Goal: Task Accomplishment & Management: Use online tool/utility

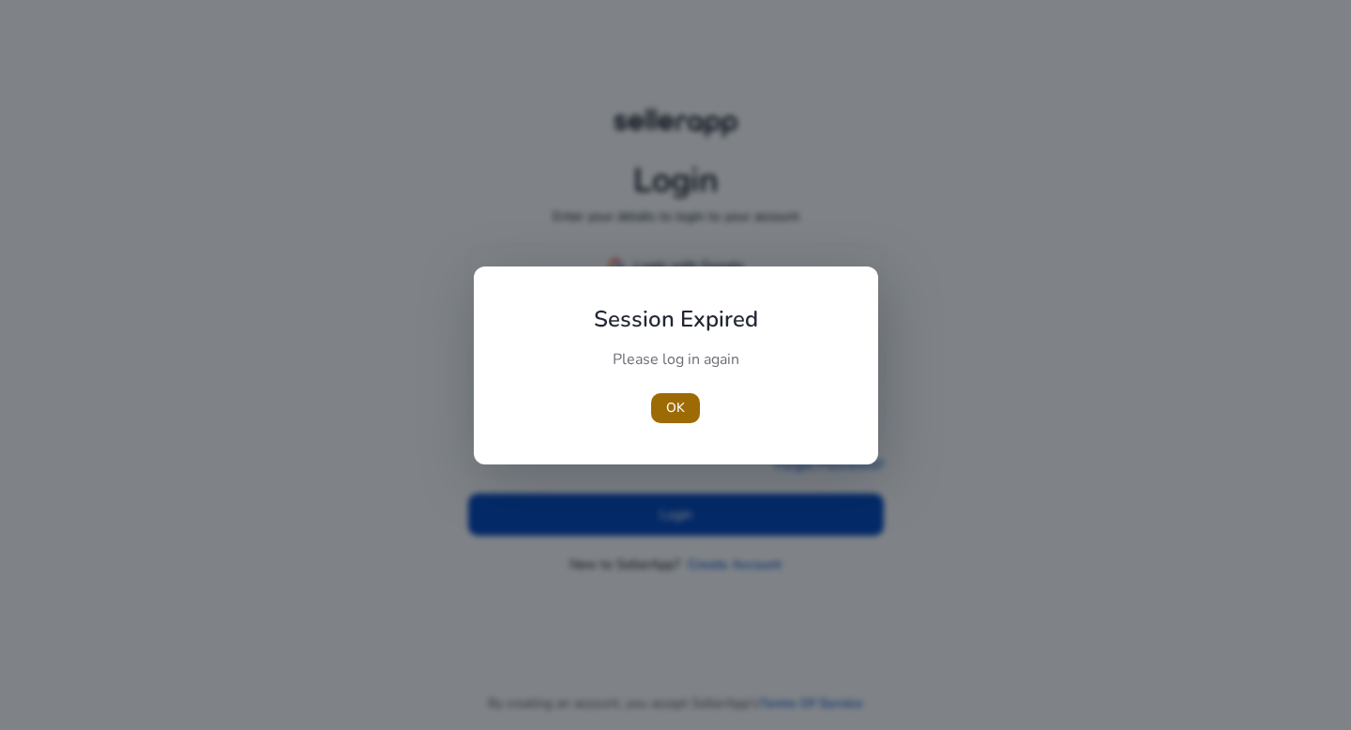
click at [691, 398] on span "button" at bounding box center [675, 408] width 49 height 45
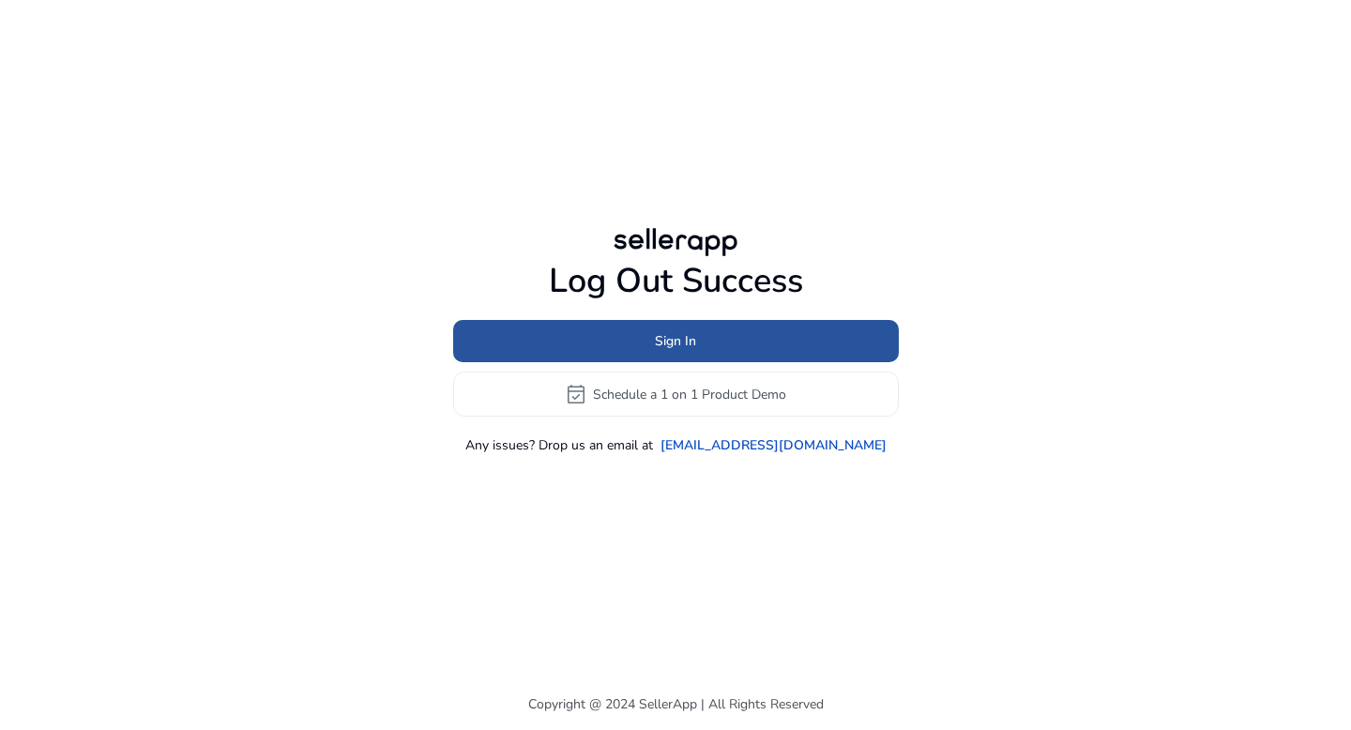
click at [684, 337] on span "Sign In" at bounding box center [675, 341] width 41 height 20
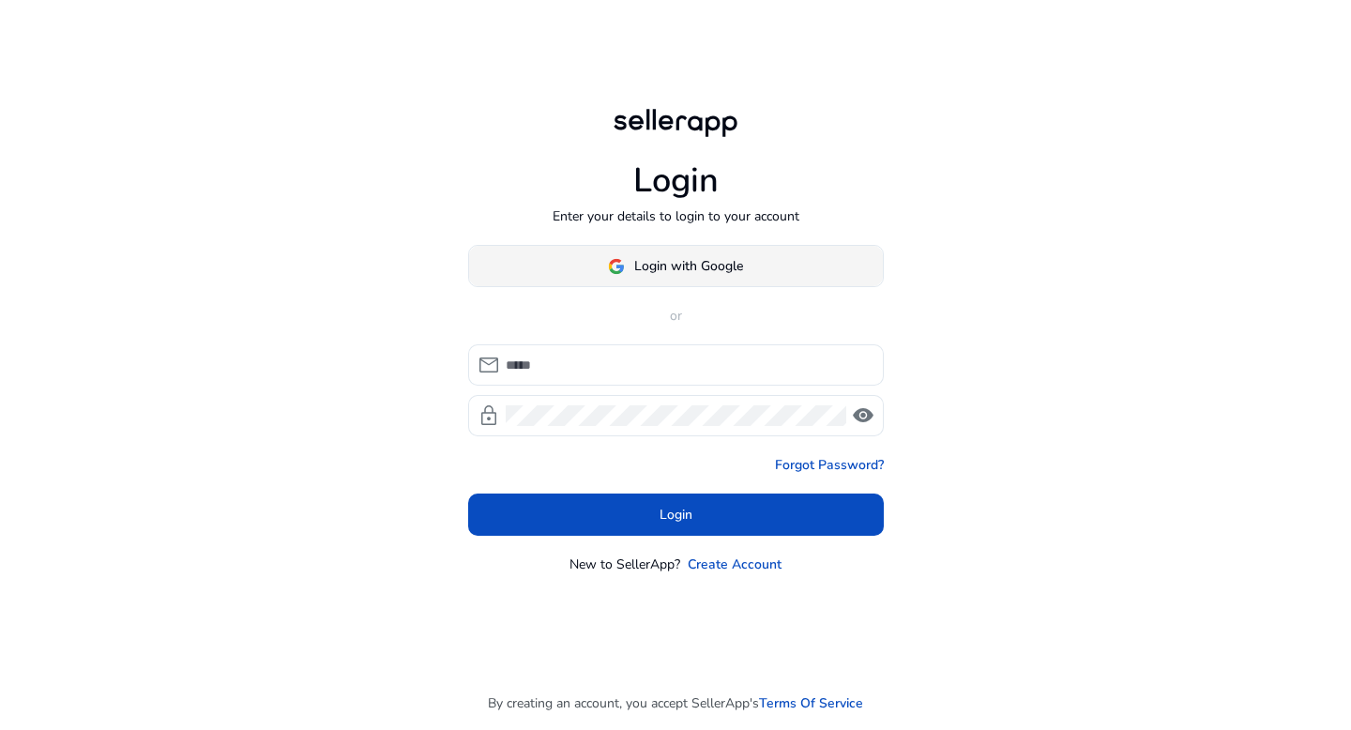
click at [677, 262] on span "Login with Google" at bounding box center [688, 266] width 109 height 20
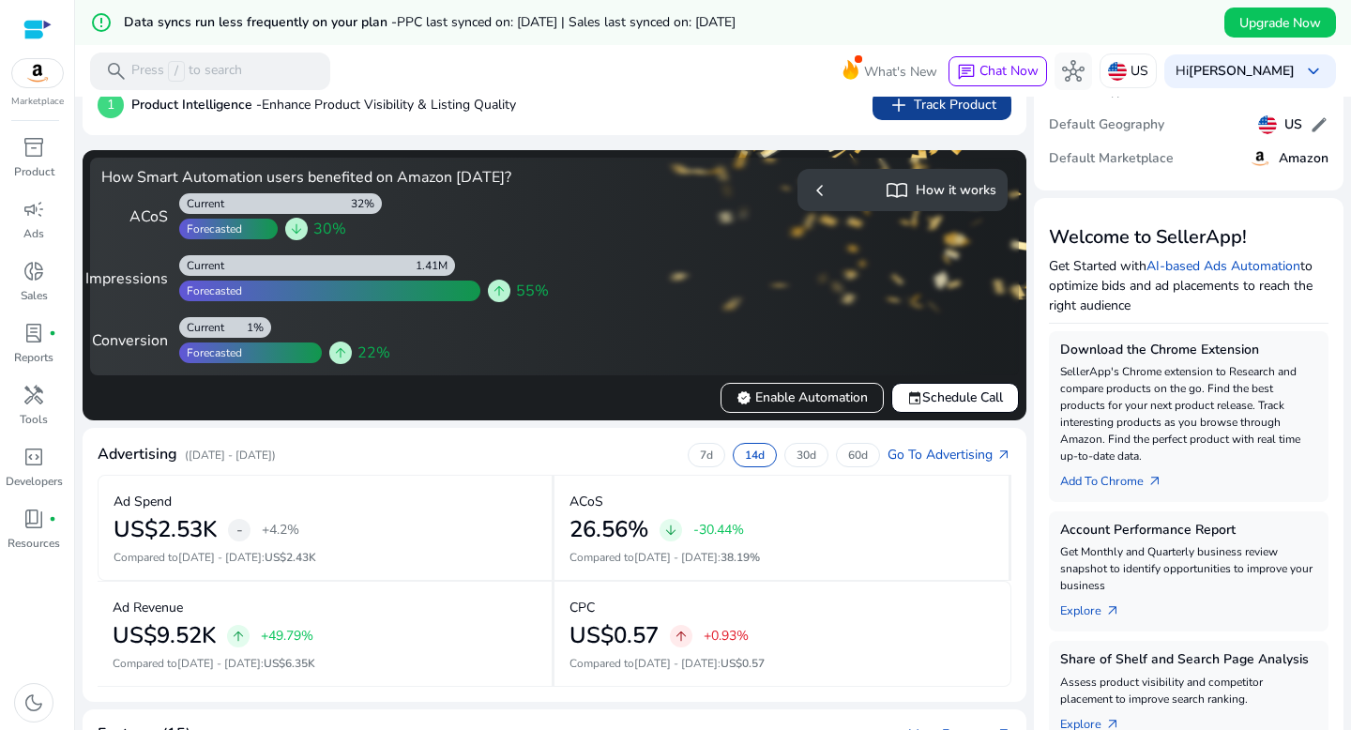
scroll to position [382, 0]
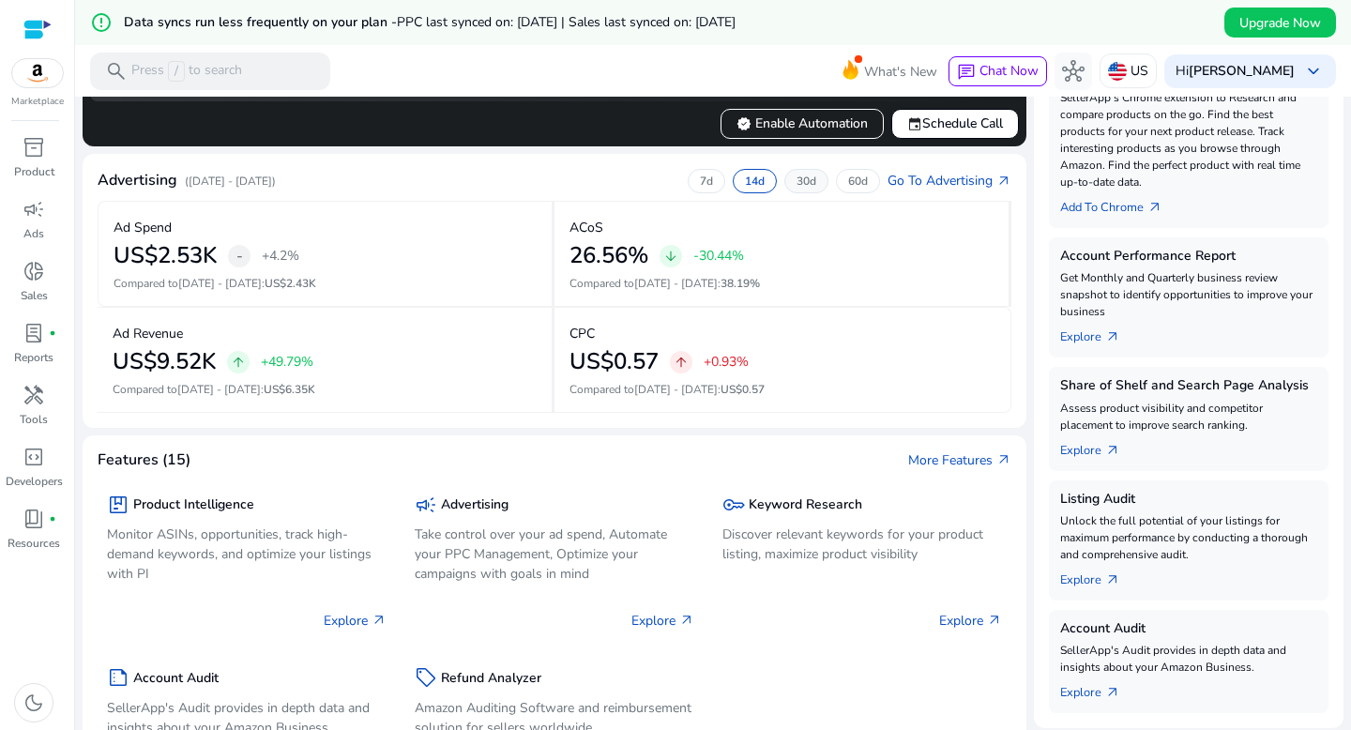
click at [802, 177] on p "30d" at bounding box center [806, 181] width 20 height 15
click at [748, 182] on p "14d" at bounding box center [755, 181] width 20 height 15
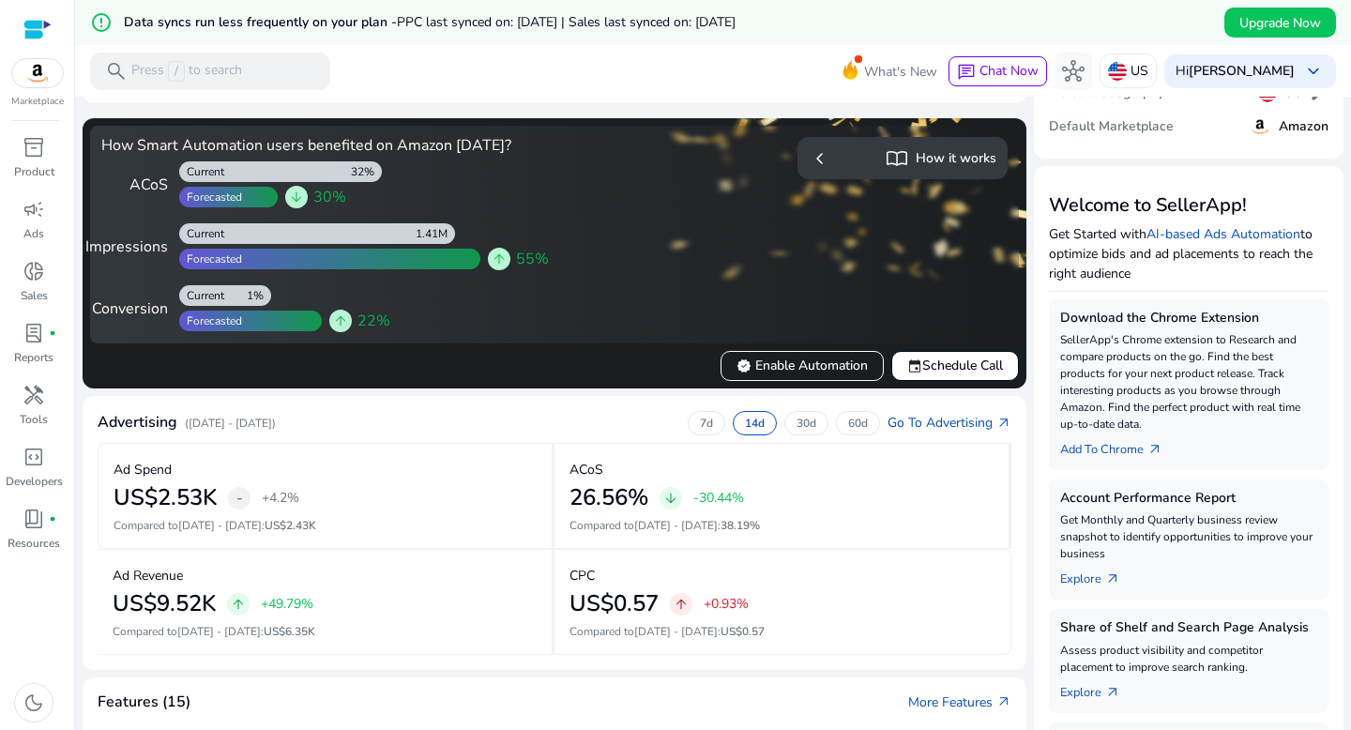
scroll to position [233, 0]
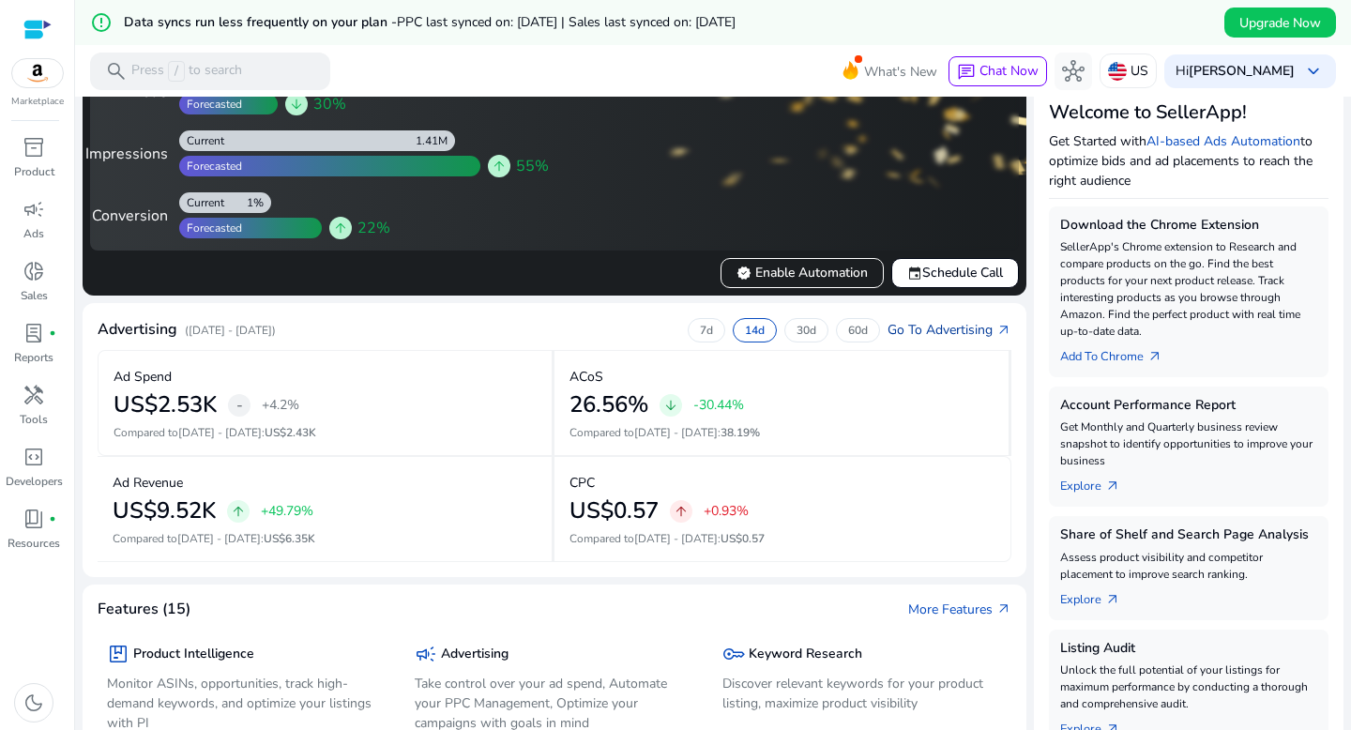
click at [935, 331] on link "Go To Advertising arrow_outward" at bounding box center [949, 330] width 124 height 20
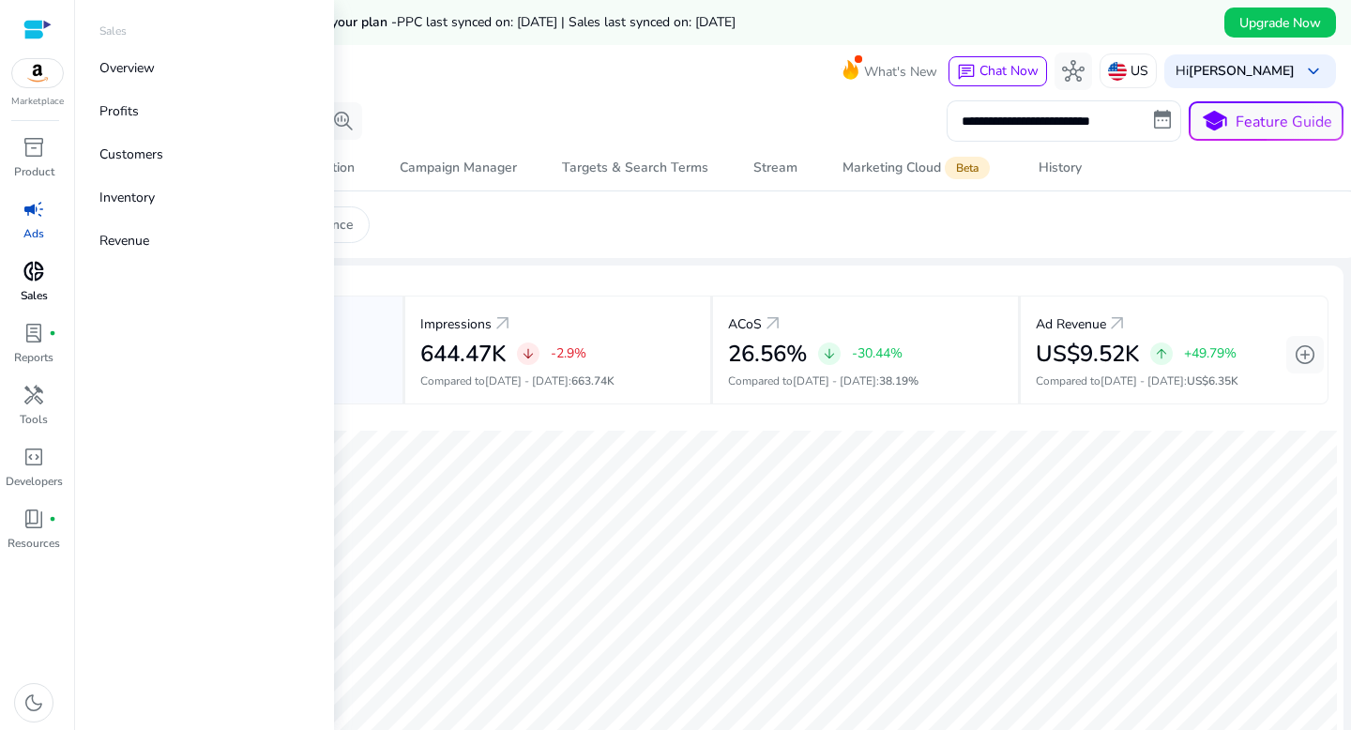
click at [38, 279] on span "donut_small" at bounding box center [34, 271] width 23 height 23
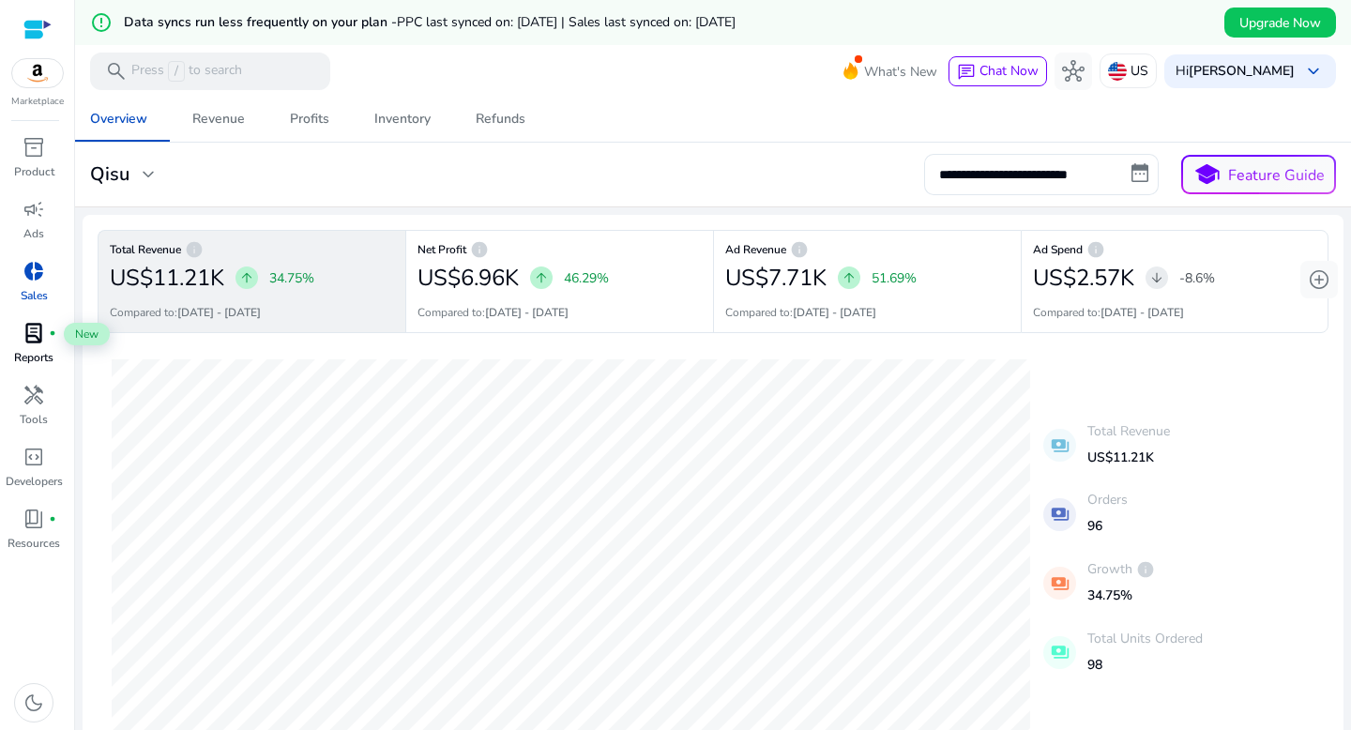
click at [42, 339] on span "lab_profile" at bounding box center [34, 333] width 23 height 23
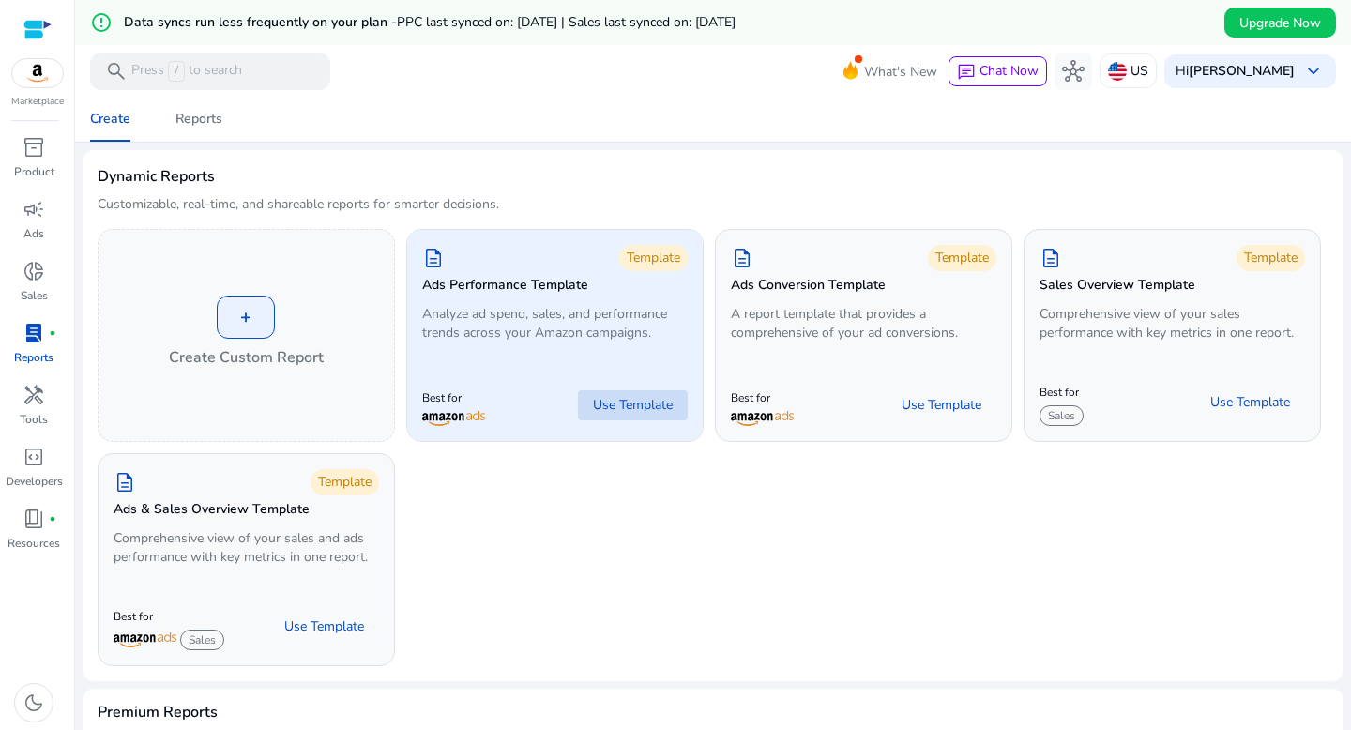
click at [632, 406] on span "Use Template" at bounding box center [633, 405] width 80 height 19
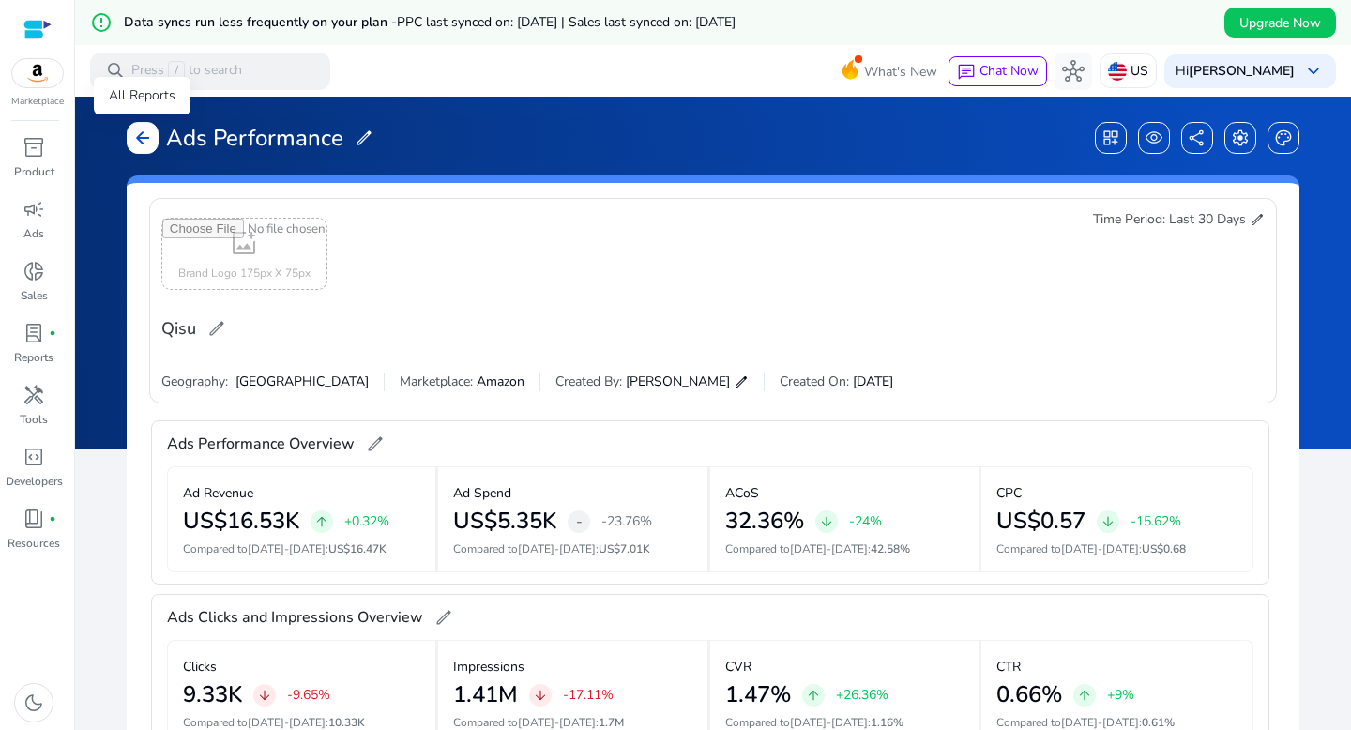
click at [144, 136] on span "arrow_back" at bounding box center [142, 138] width 19 height 19
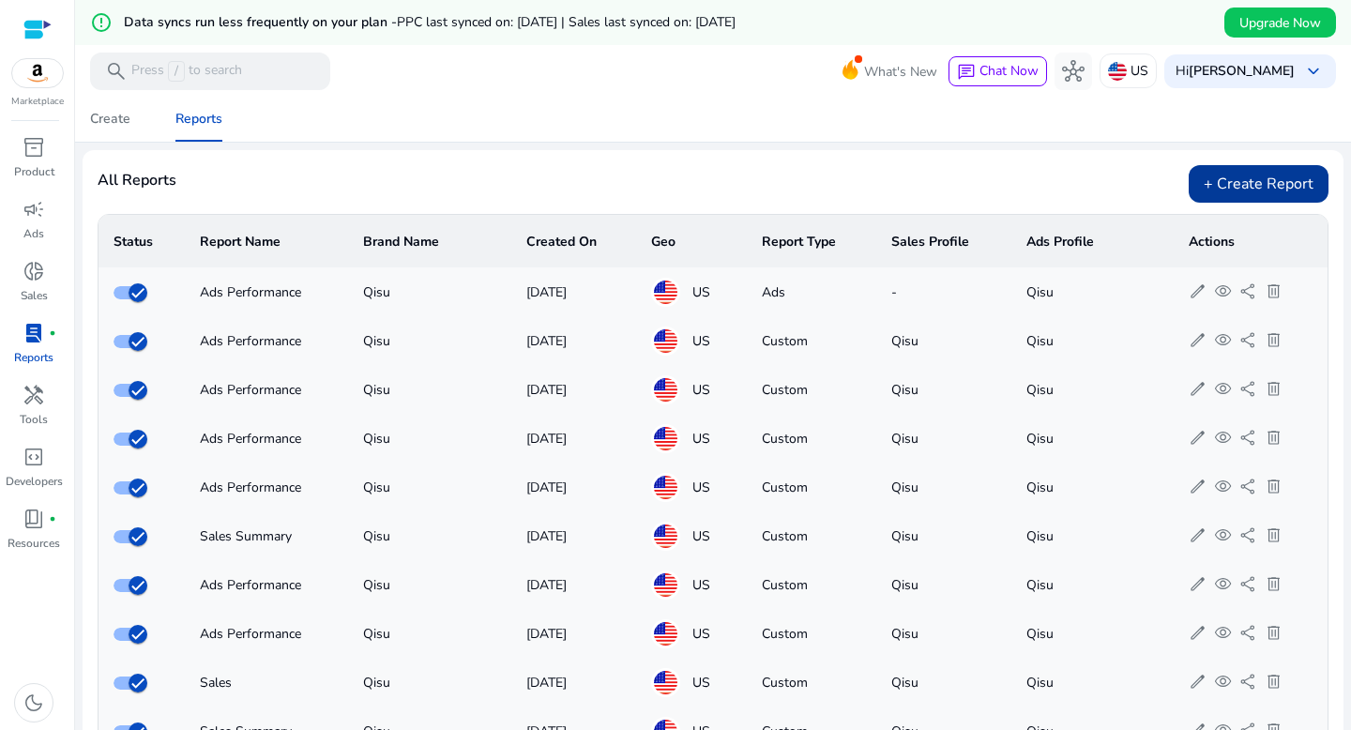
click at [1216, 172] on div "+ Create Report" at bounding box center [1258, 184] width 140 height 38
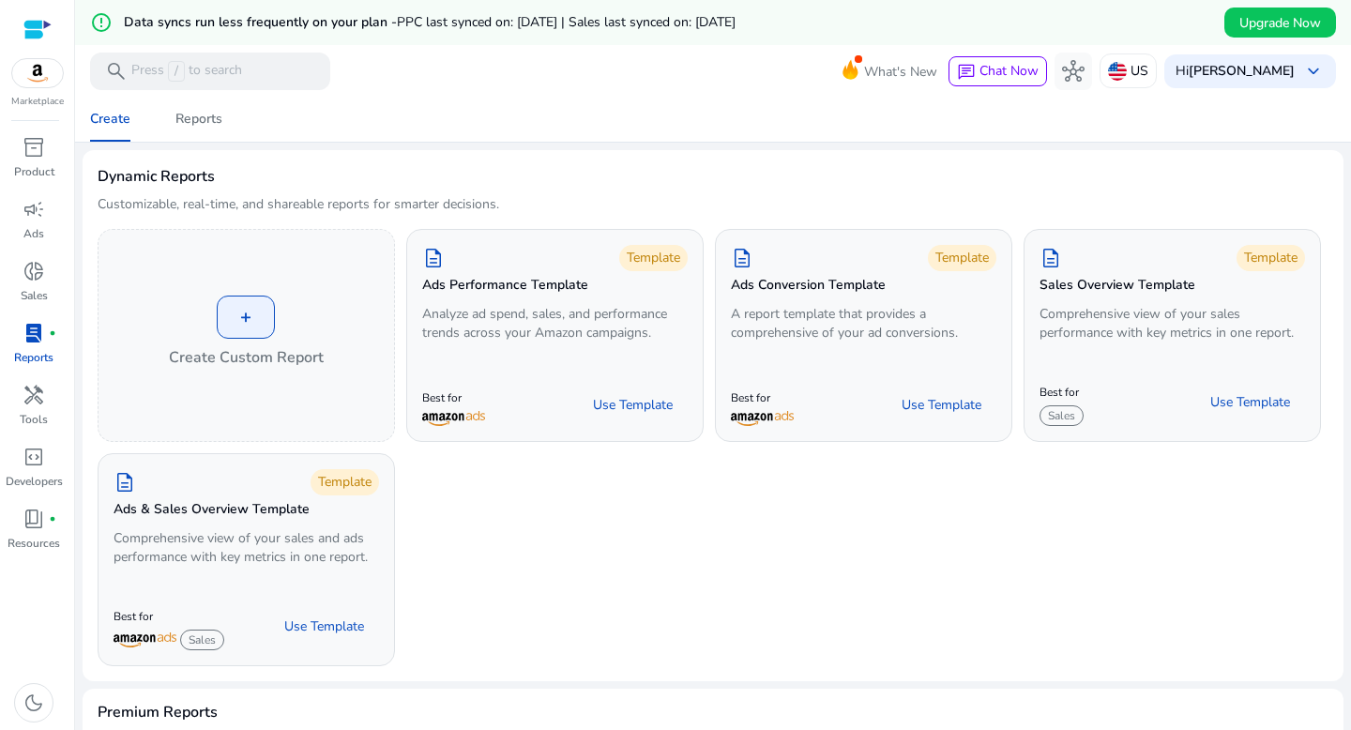
click at [35, 340] on span "lab_profile" at bounding box center [34, 333] width 23 height 23
click at [34, 286] on link "donut_small Sales" at bounding box center [34, 287] width 68 height 62
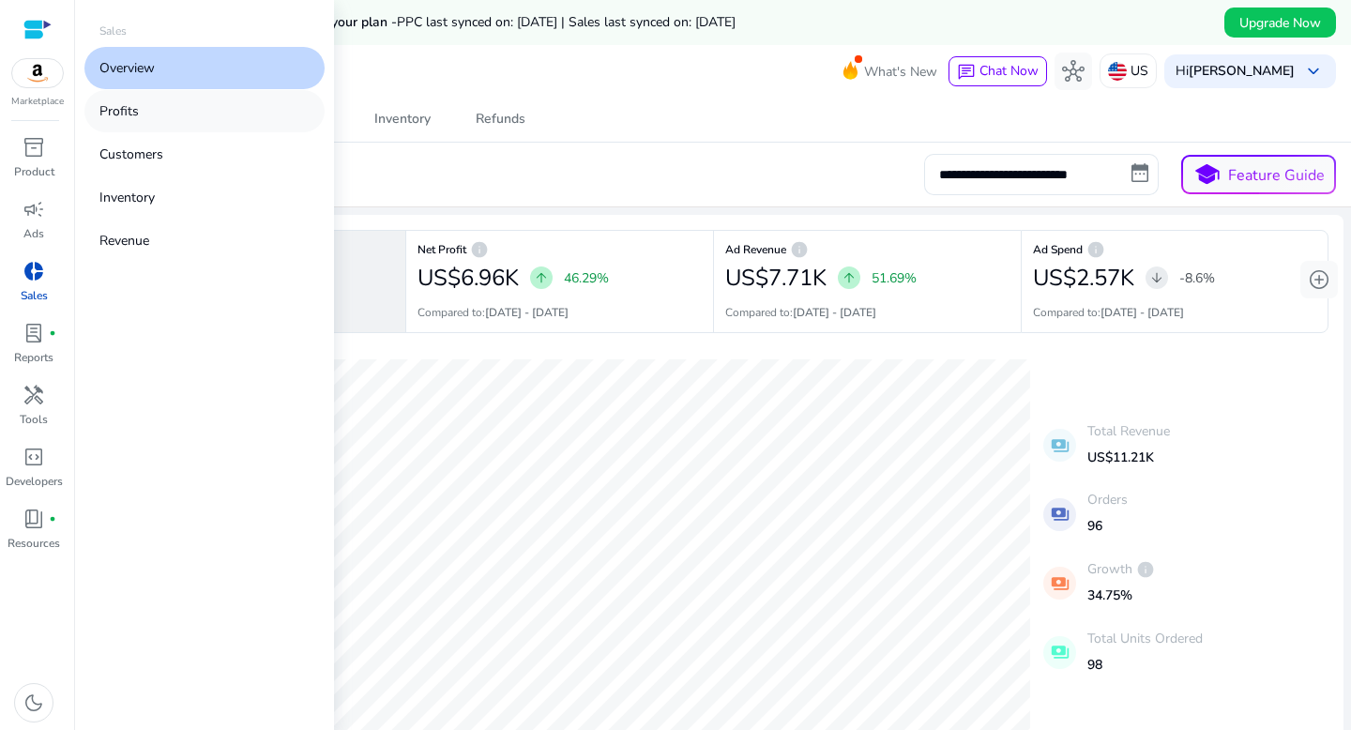
click at [159, 109] on link "Profits" at bounding box center [204, 111] width 240 height 42
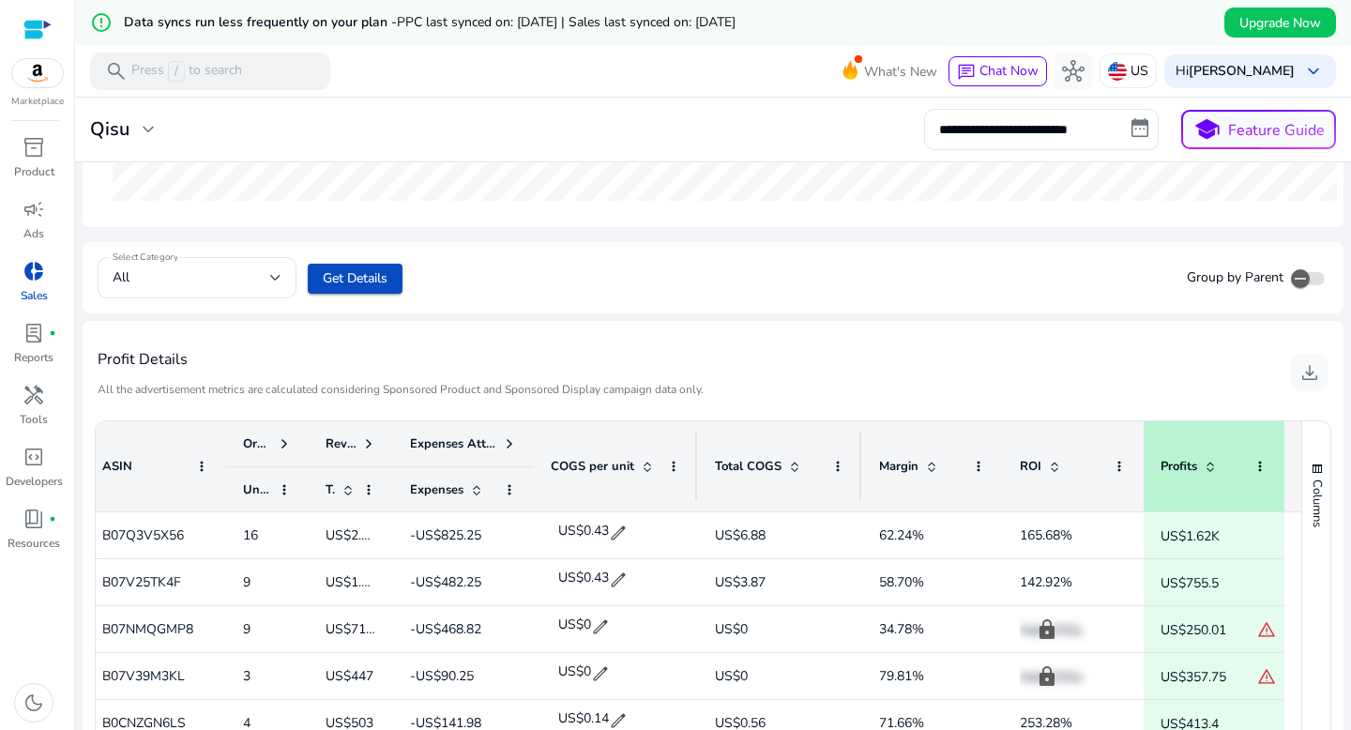
scroll to position [606, 0]
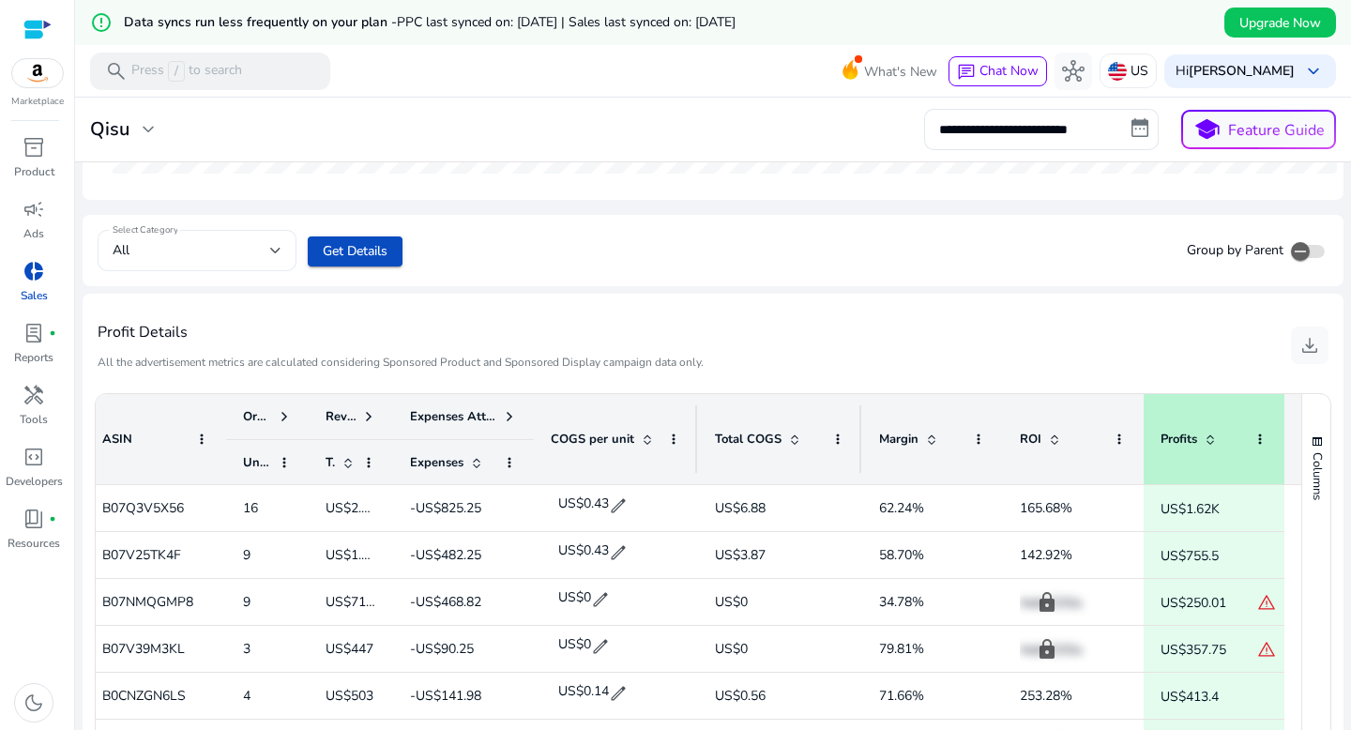
click at [265, 262] on div "All" at bounding box center [197, 250] width 169 height 41
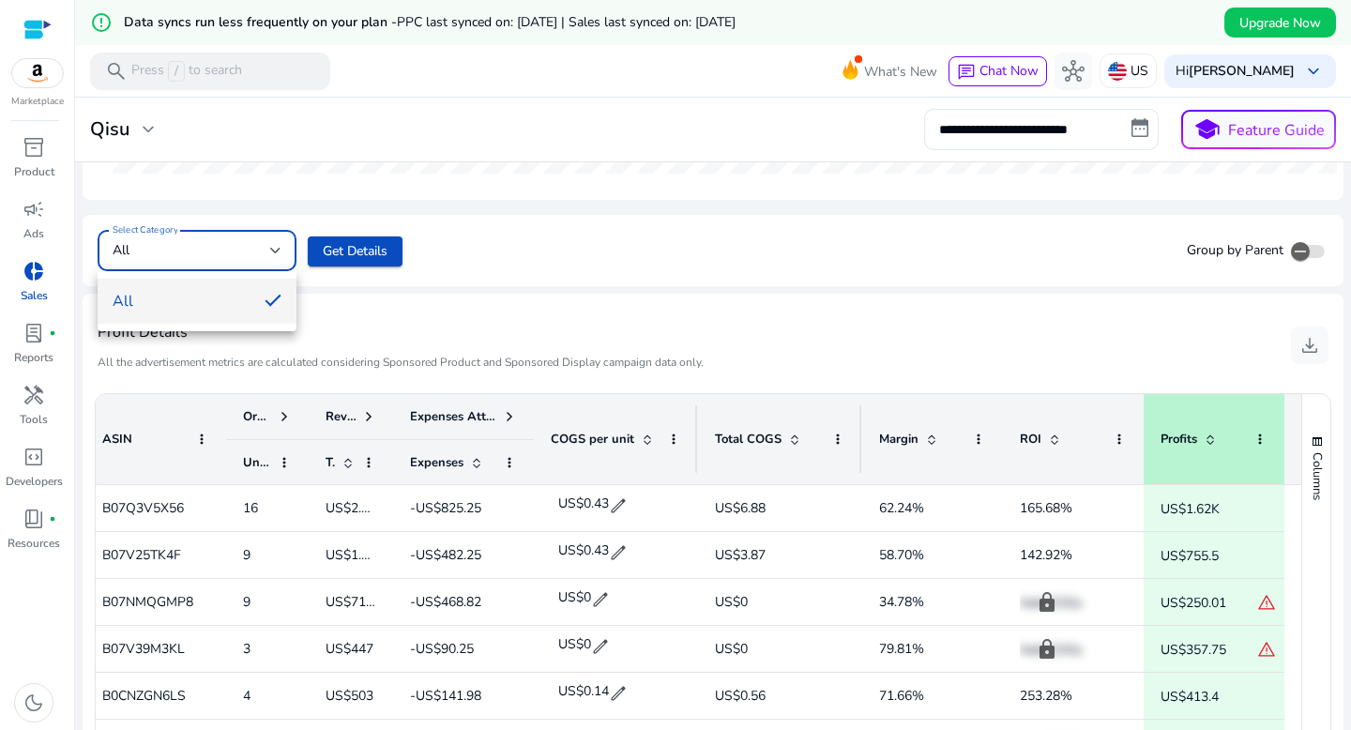
click at [337, 246] on div at bounding box center [675, 365] width 1351 height 730
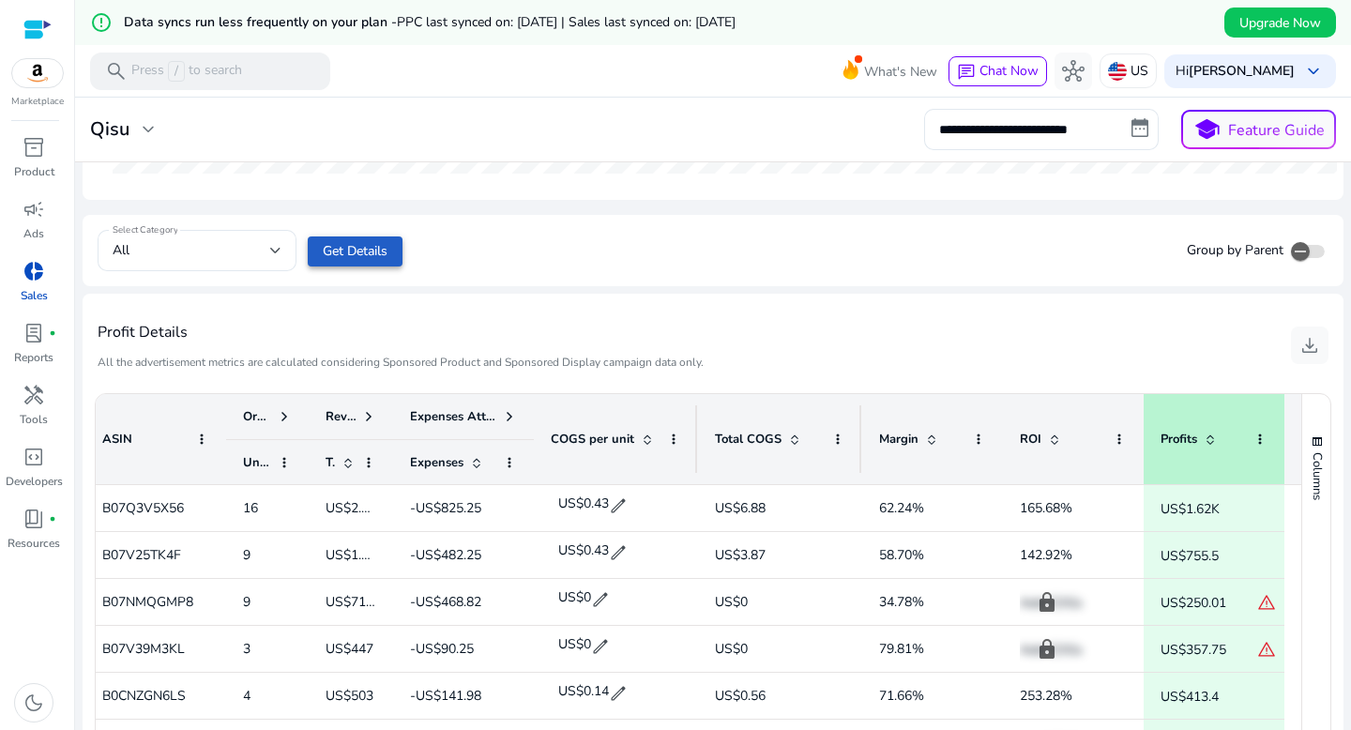
click at [337, 246] on span "Get Details" at bounding box center [355, 251] width 65 height 20
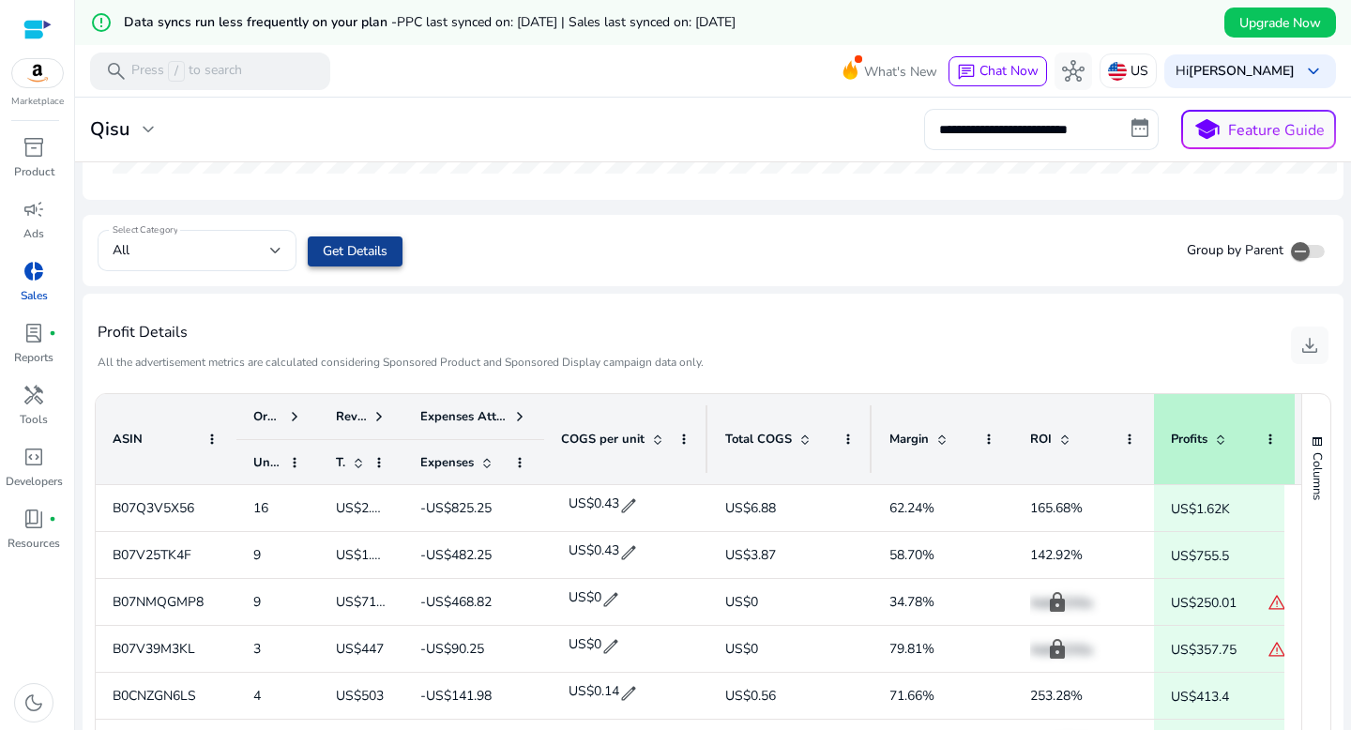
click at [337, 246] on span "Get Details" at bounding box center [355, 251] width 65 height 20
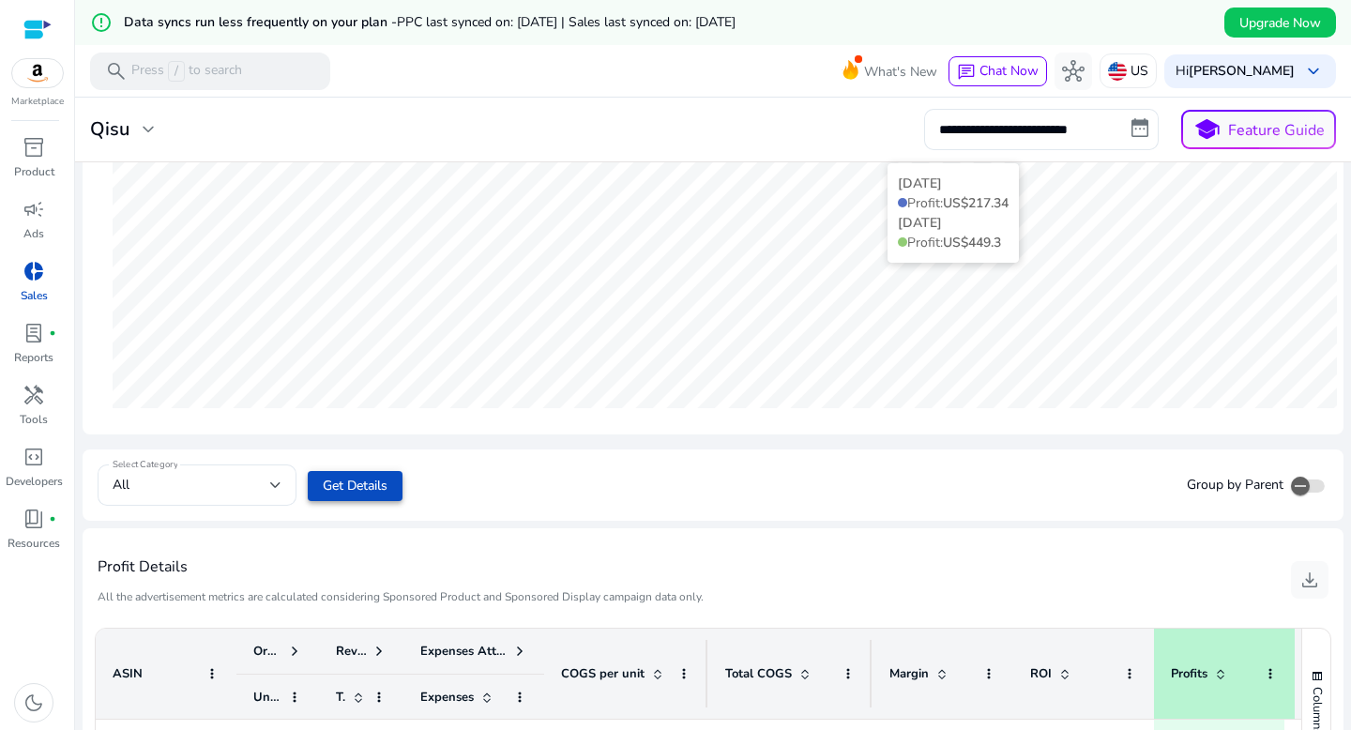
scroll to position [542, 0]
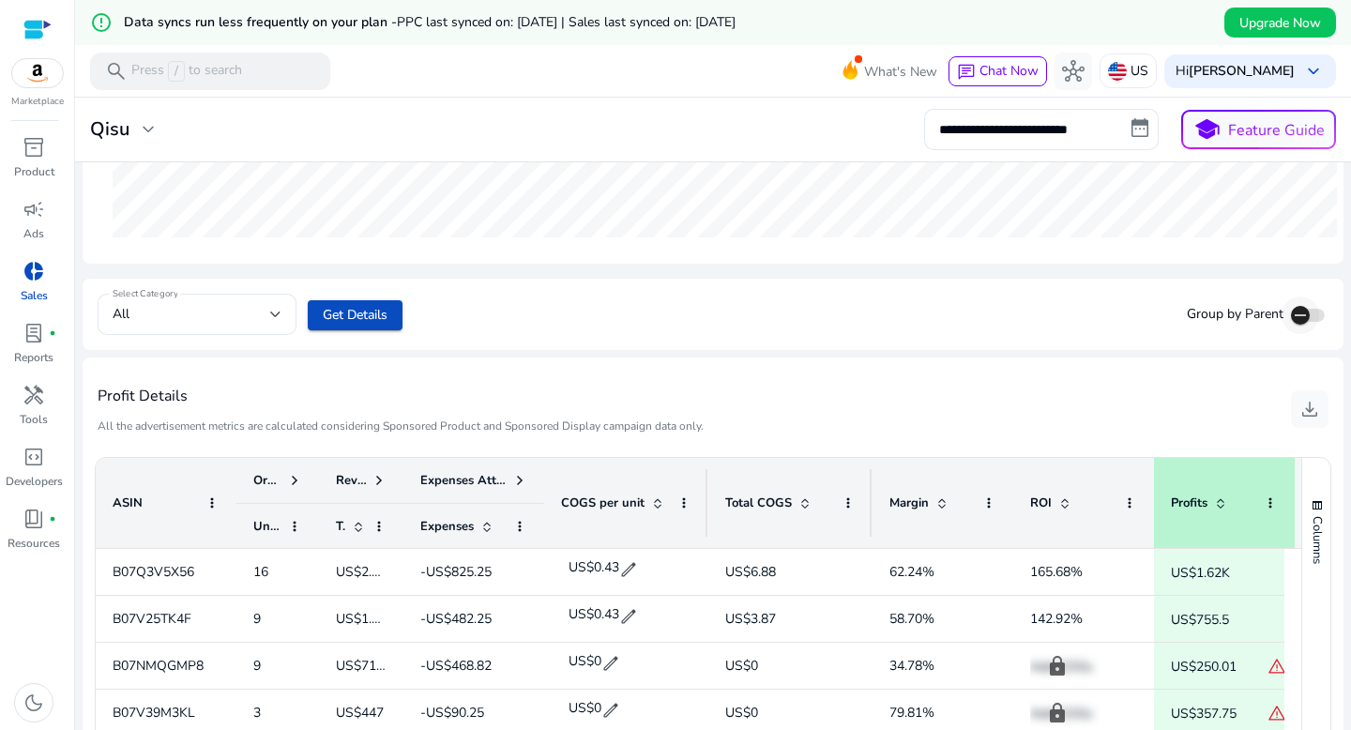
click at [1216, 315] on icon "button" at bounding box center [1300, 315] width 17 height 17
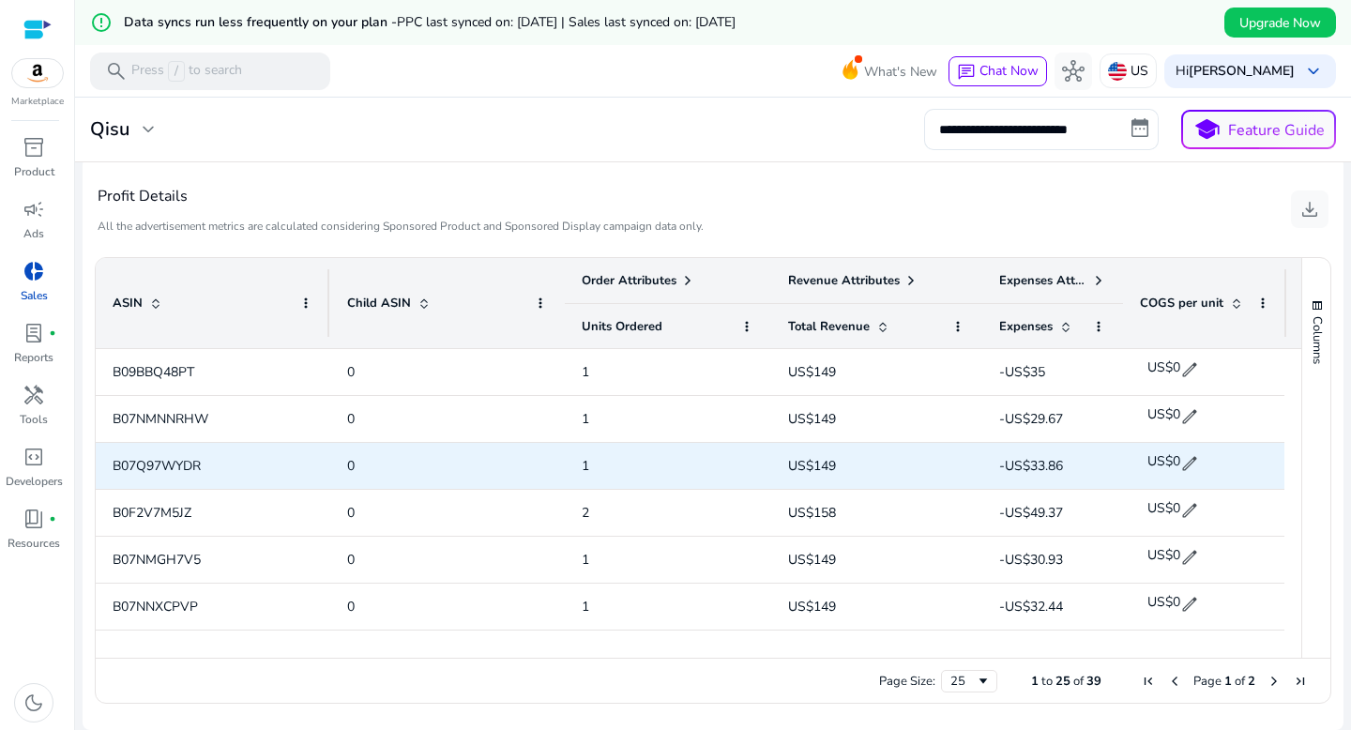
scroll to position [0, 0]
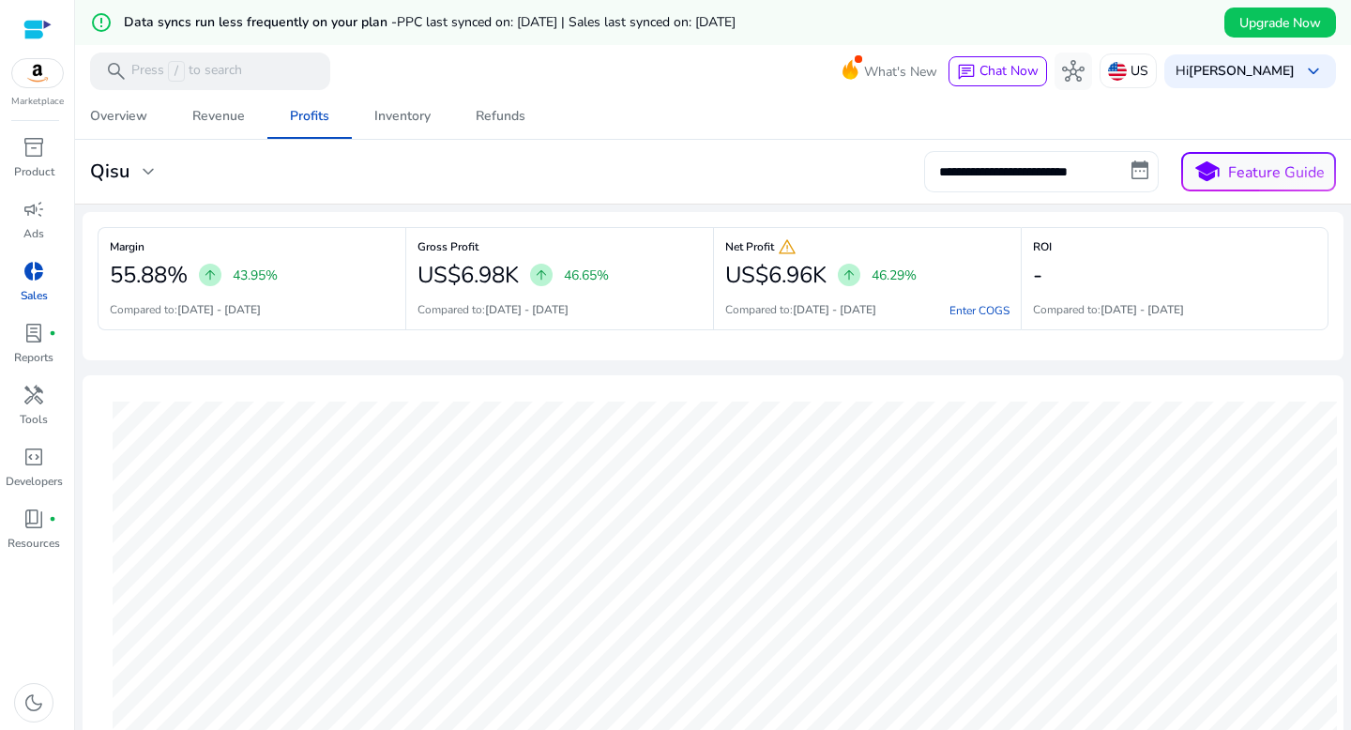
click at [1114, 167] on input "**********" at bounding box center [1041, 171] width 234 height 41
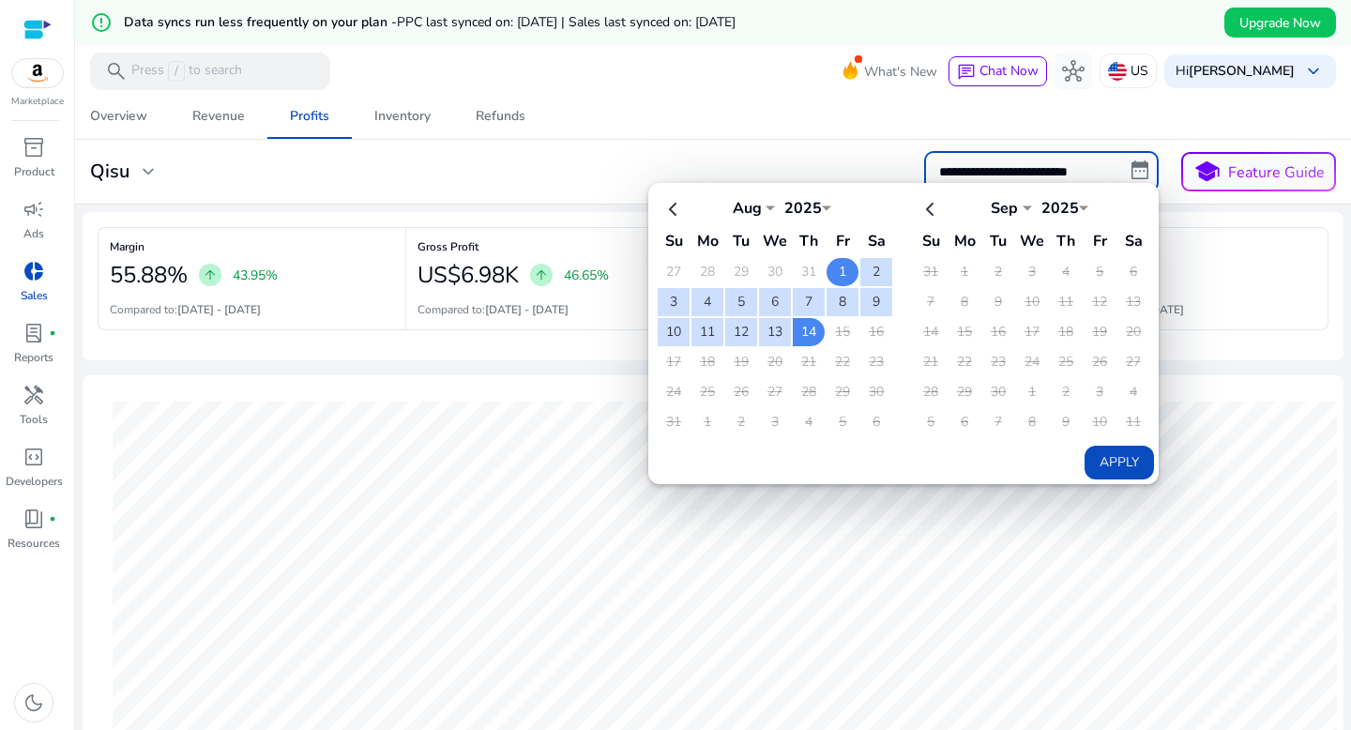
click at [837, 273] on td "1" at bounding box center [842, 272] width 32 height 28
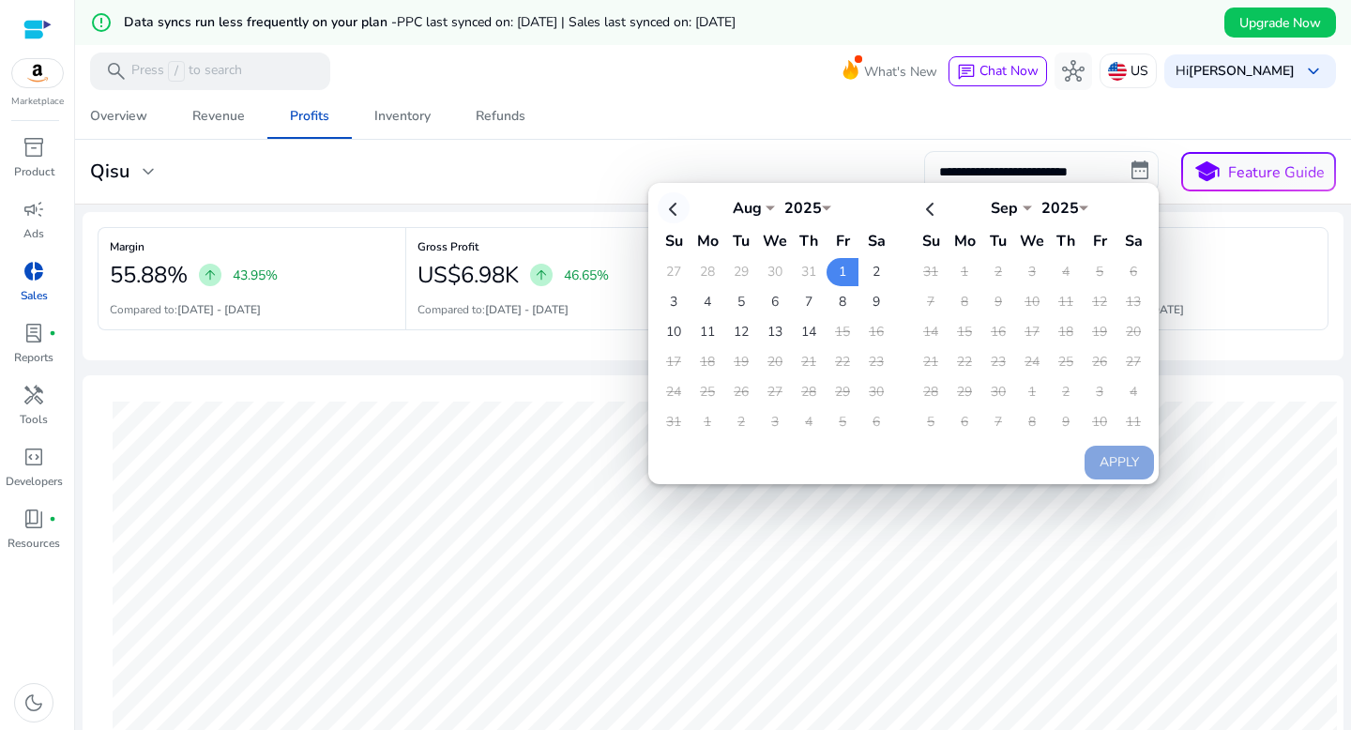
click at [671, 218] on th at bounding box center [674, 207] width 32 height 31
select select "*"
click at [702, 300] on td "7" at bounding box center [707, 302] width 32 height 28
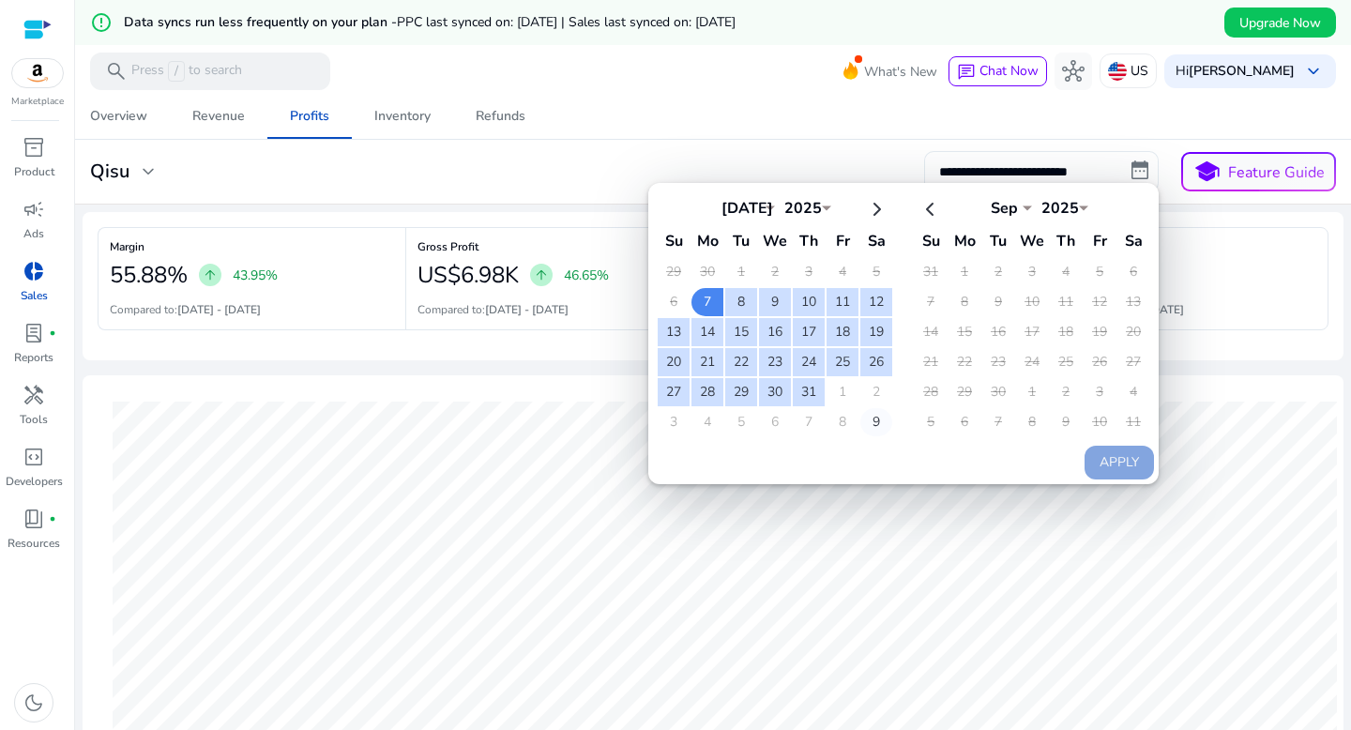
click at [879, 418] on td "9" at bounding box center [876, 422] width 32 height 28
select select "*"
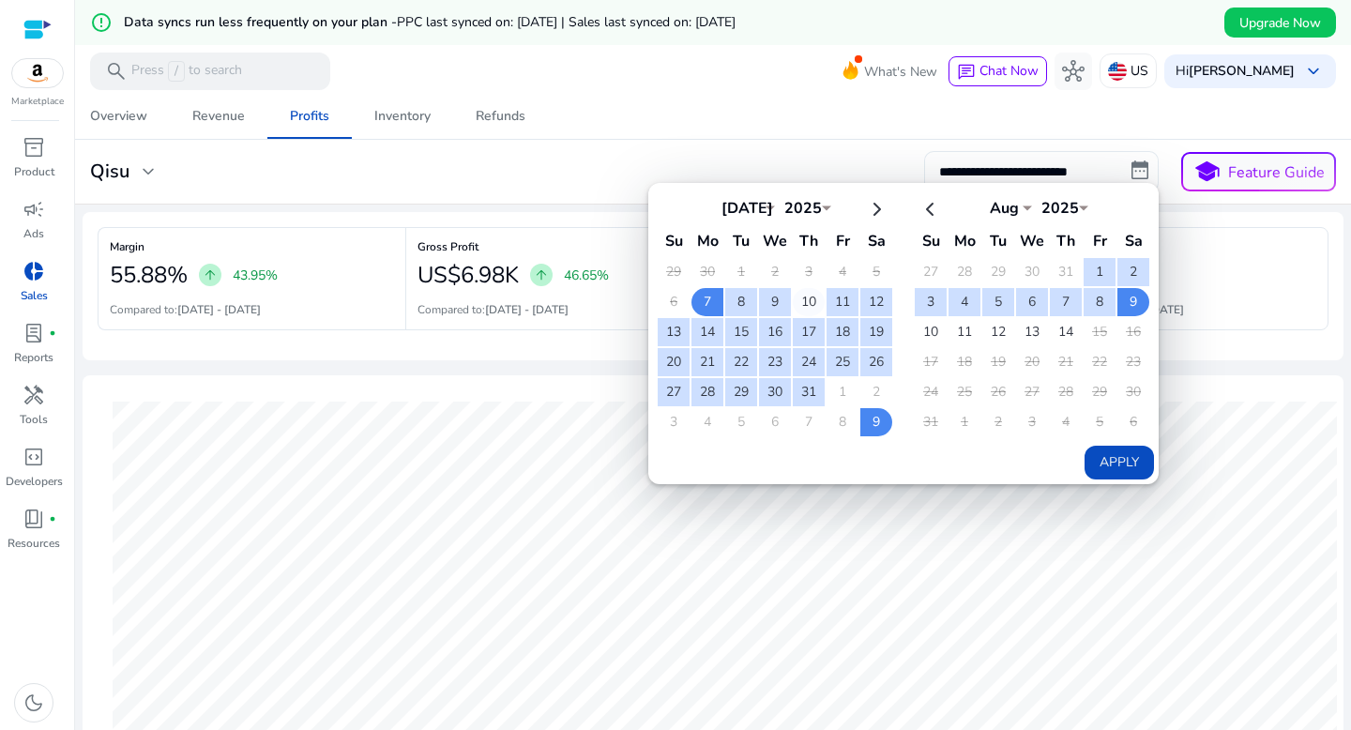
click at [811, 292] on td "10" at bounding box center [809, 302] width 32 height 28
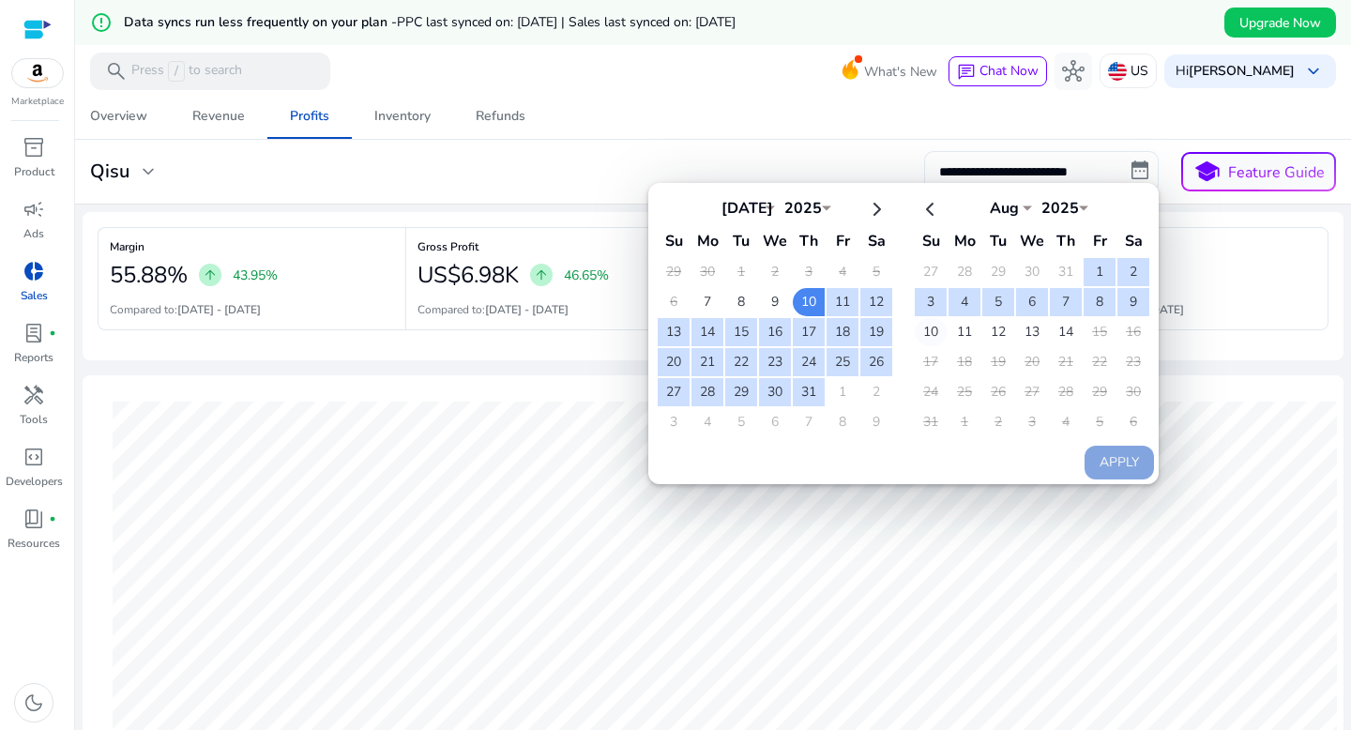
click at [934, 327] on td "10" at bounding box center [931, 332] width 32 height 28
click at [1145, 456] on button "Apply" at bounding box center [1118, 463] width 69 height 34
type input "**********"
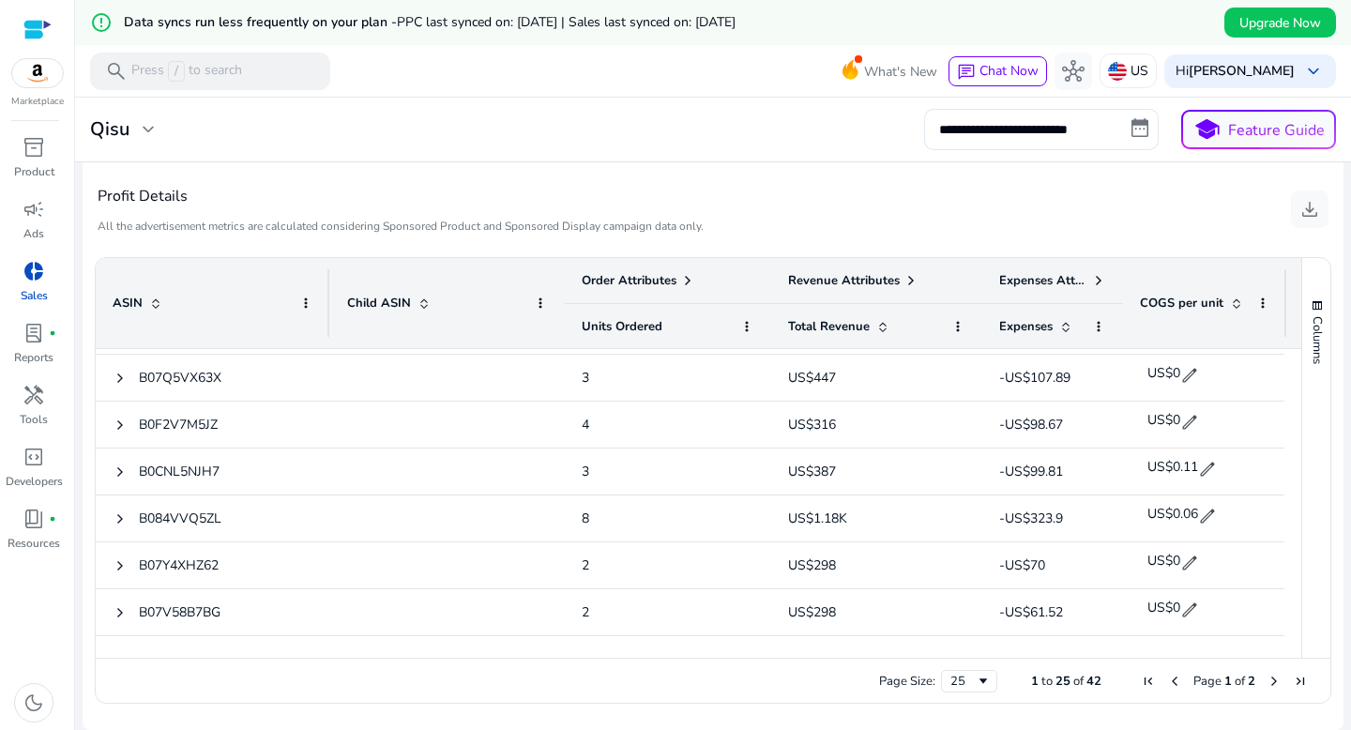
scroll to position [881, 0]
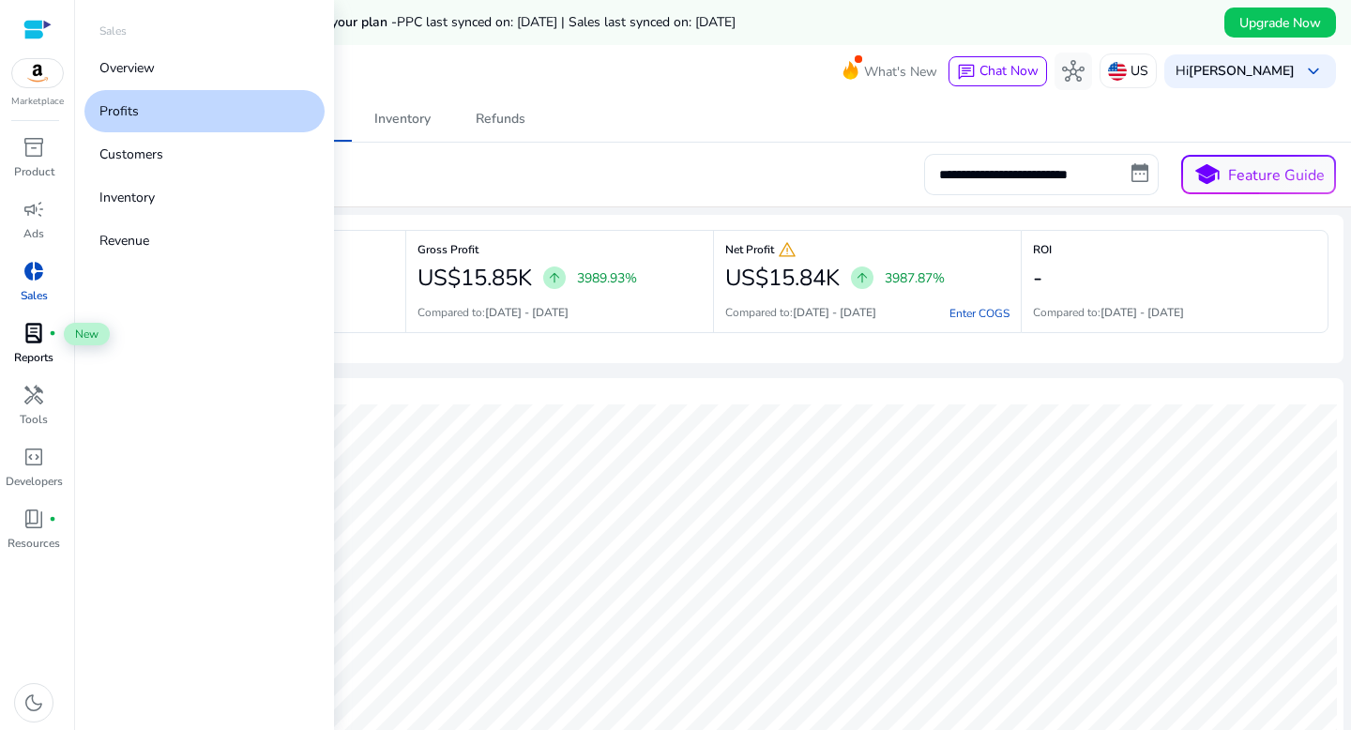
click at [28, 339] on span "lab_profile" at bounding box center [34, 333] width 23 height 23
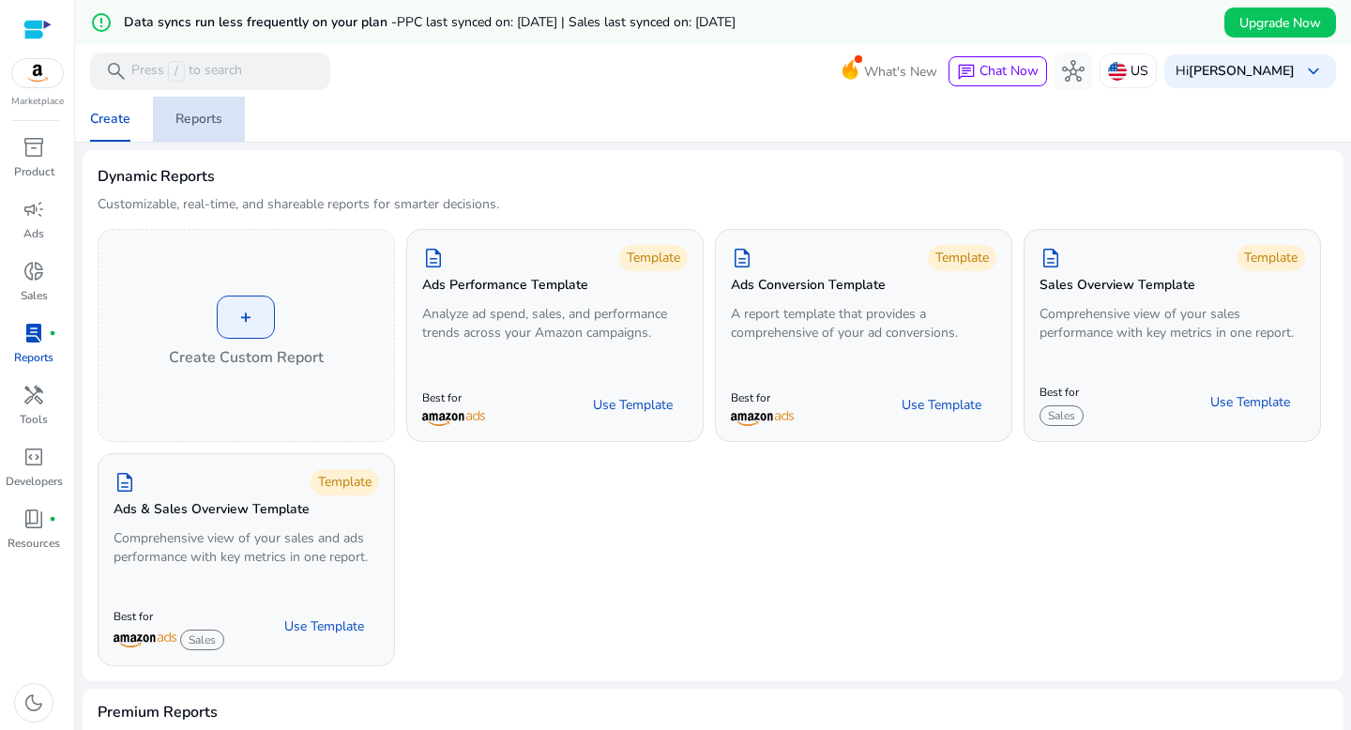
click at [208, 129] on span "Reports" at bounding box center [198, 119] width 47 height 45
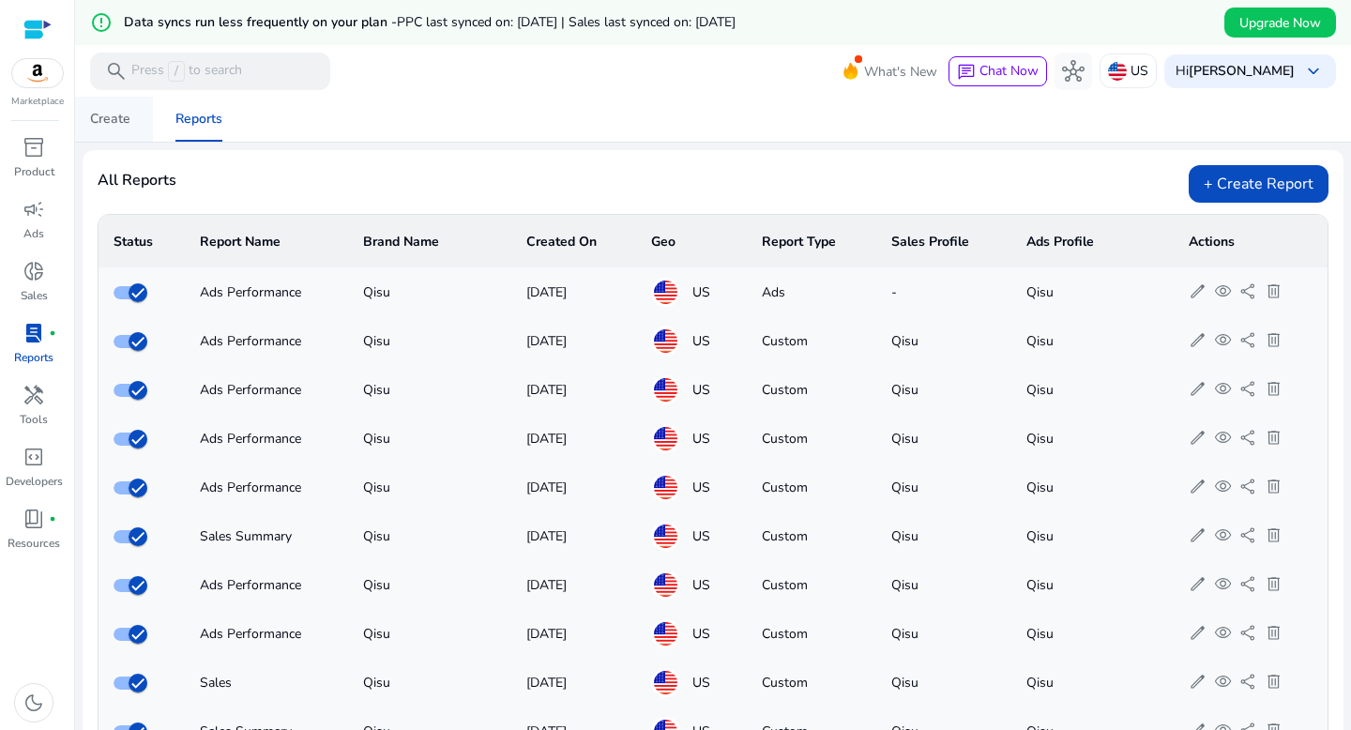
click at [113, 126] on div "Create" at bounding box center [110, 119] width 40 height 13
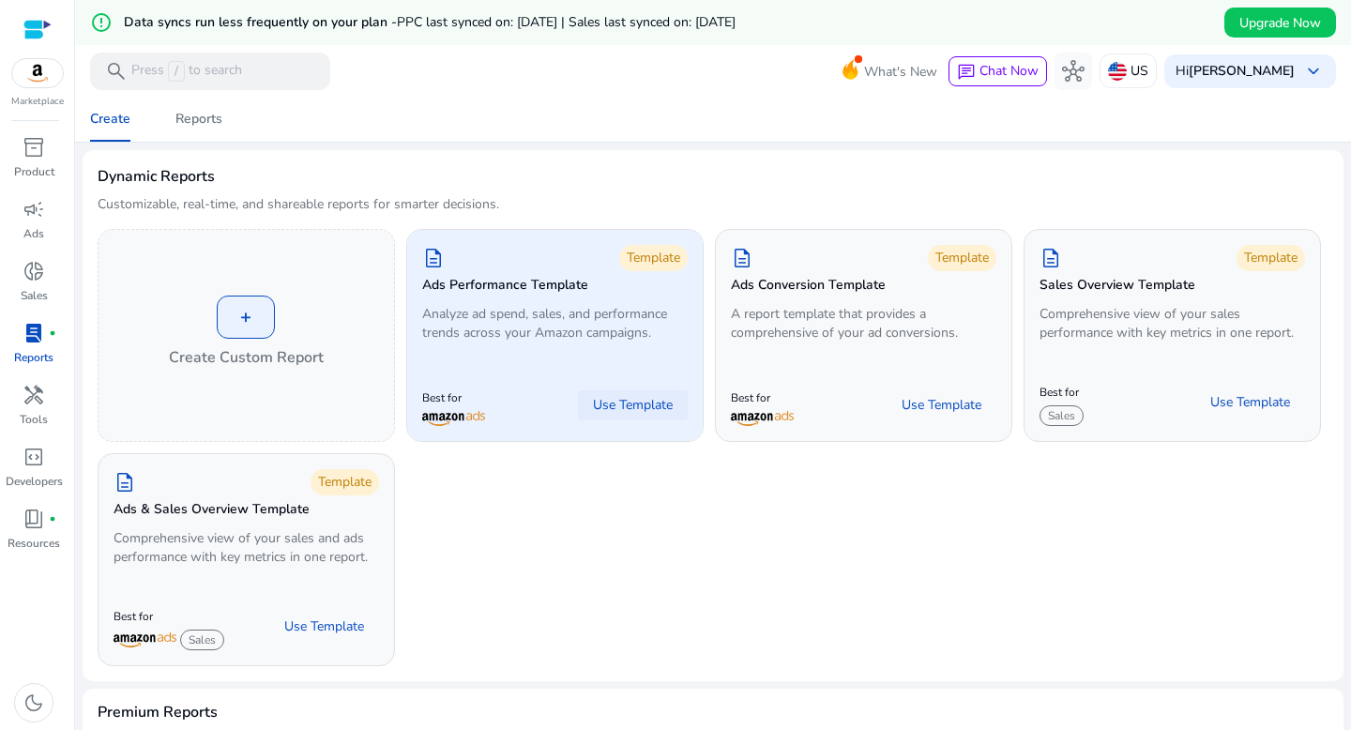
click at [642, 404] on span "Use Template" at bounding box center [633, 405] width 80 height 19
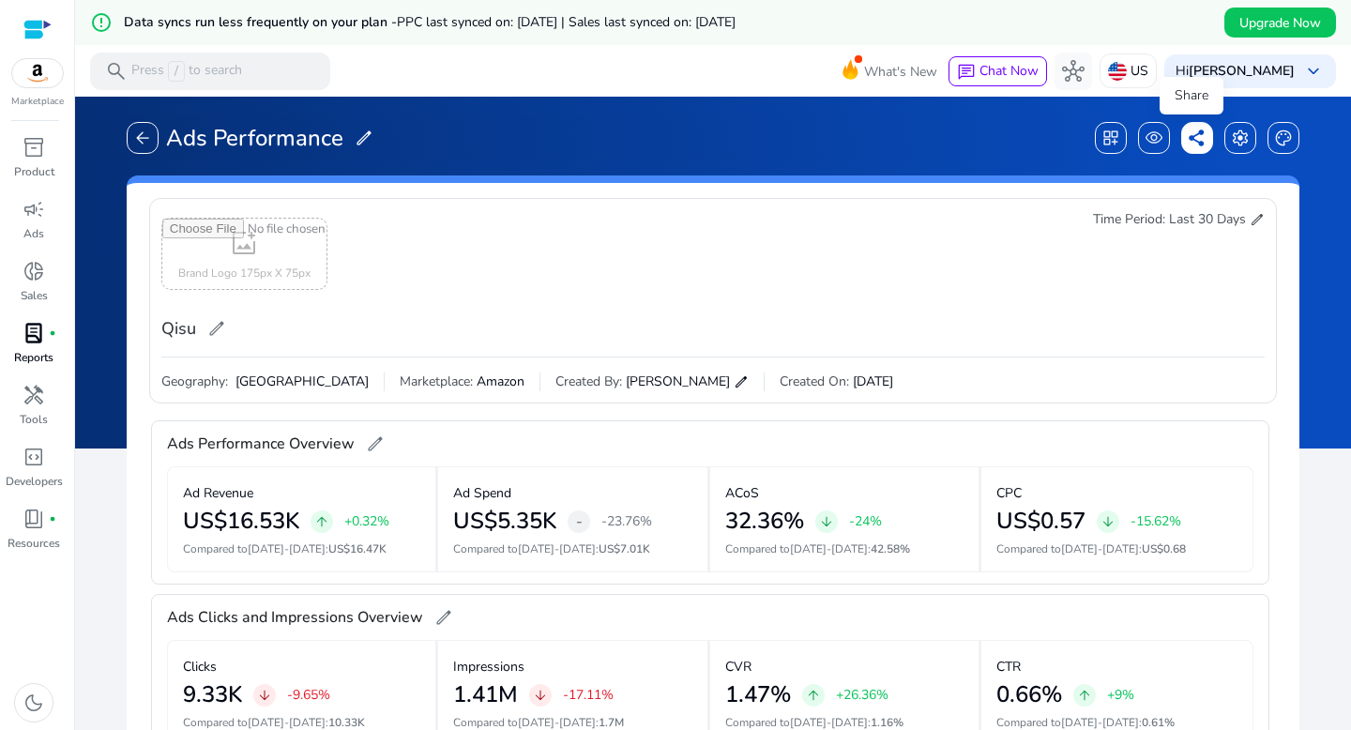
click at [1188, 134] on span "share" at bounding box center [1196, 138] width 19 height 19
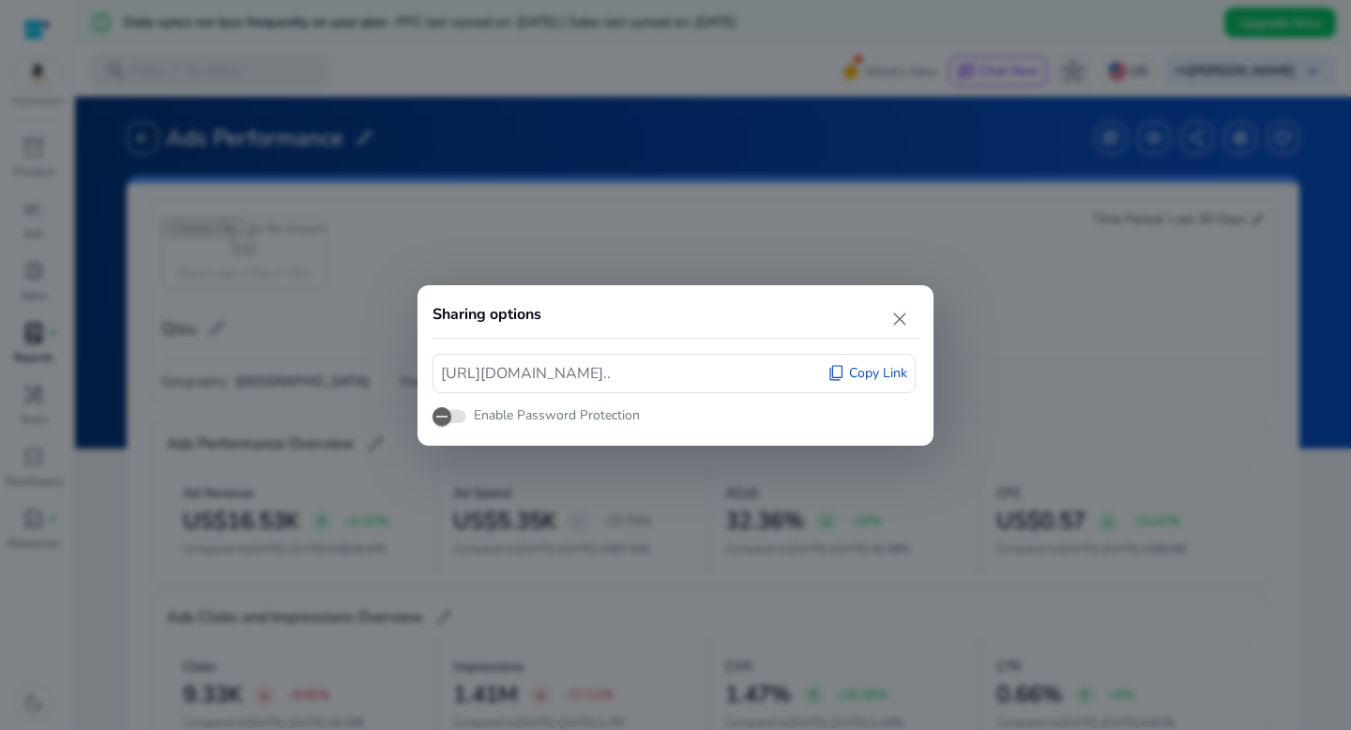
click at [870, 372] on span "Copy Link" at bounding box center [878, 373] width 58 height 19
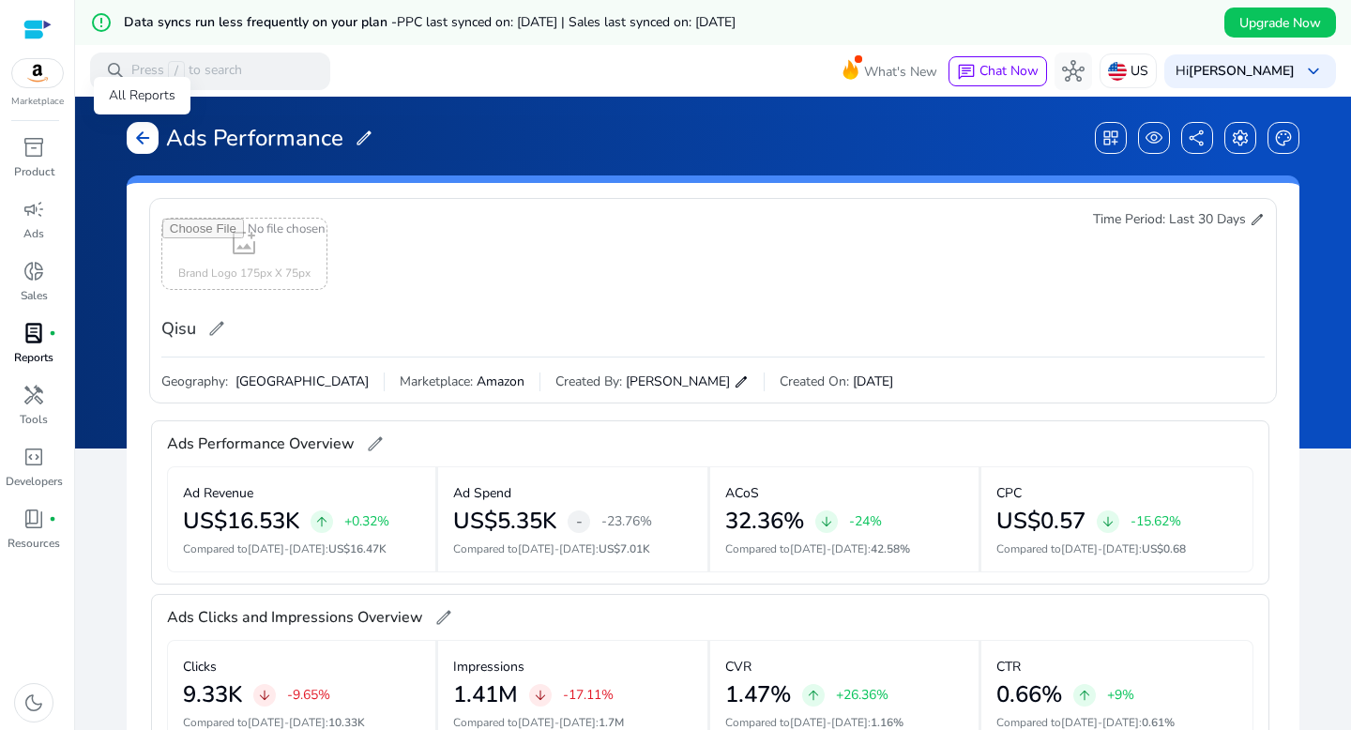
click at [153, 139] on div "arrow_back" at bounding box center [143, 138] width 32 height 32
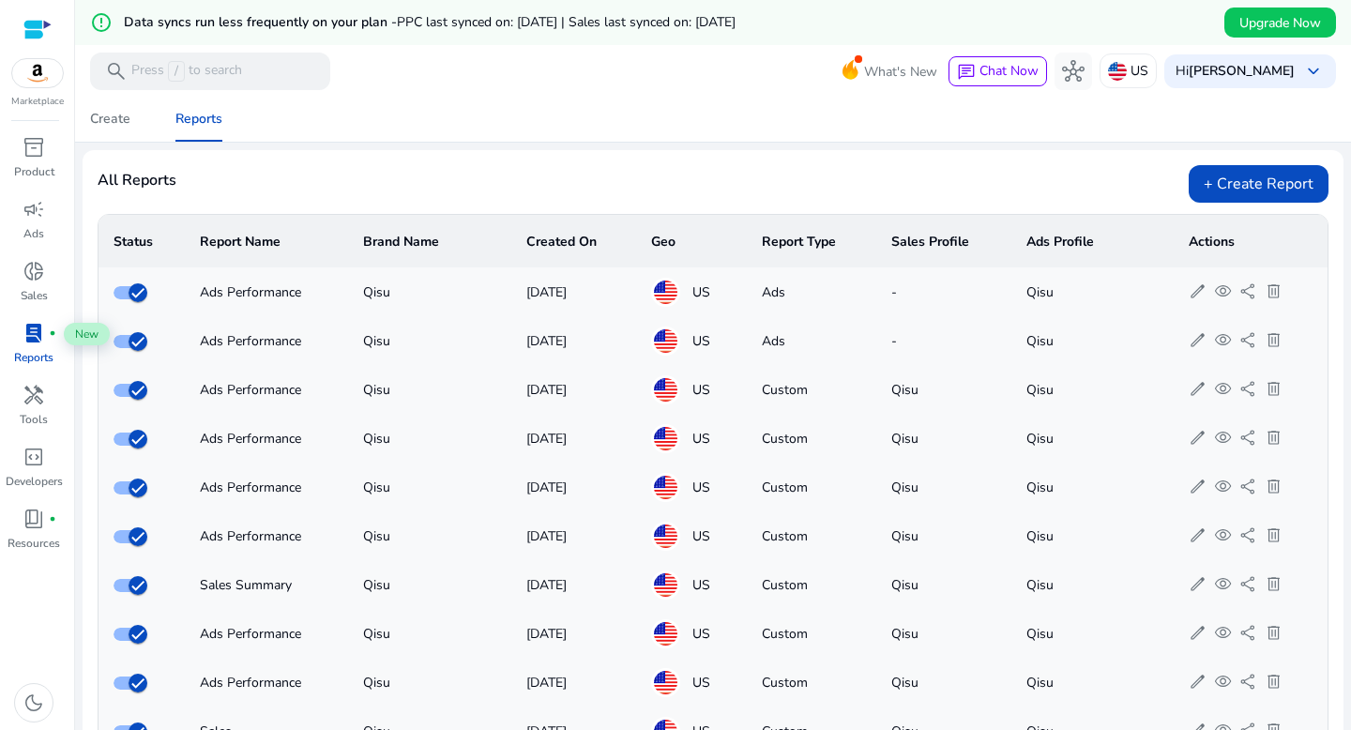
click at [32, 332] on span "lab_profile" at bounding box center [34, 333] width 23 height 23
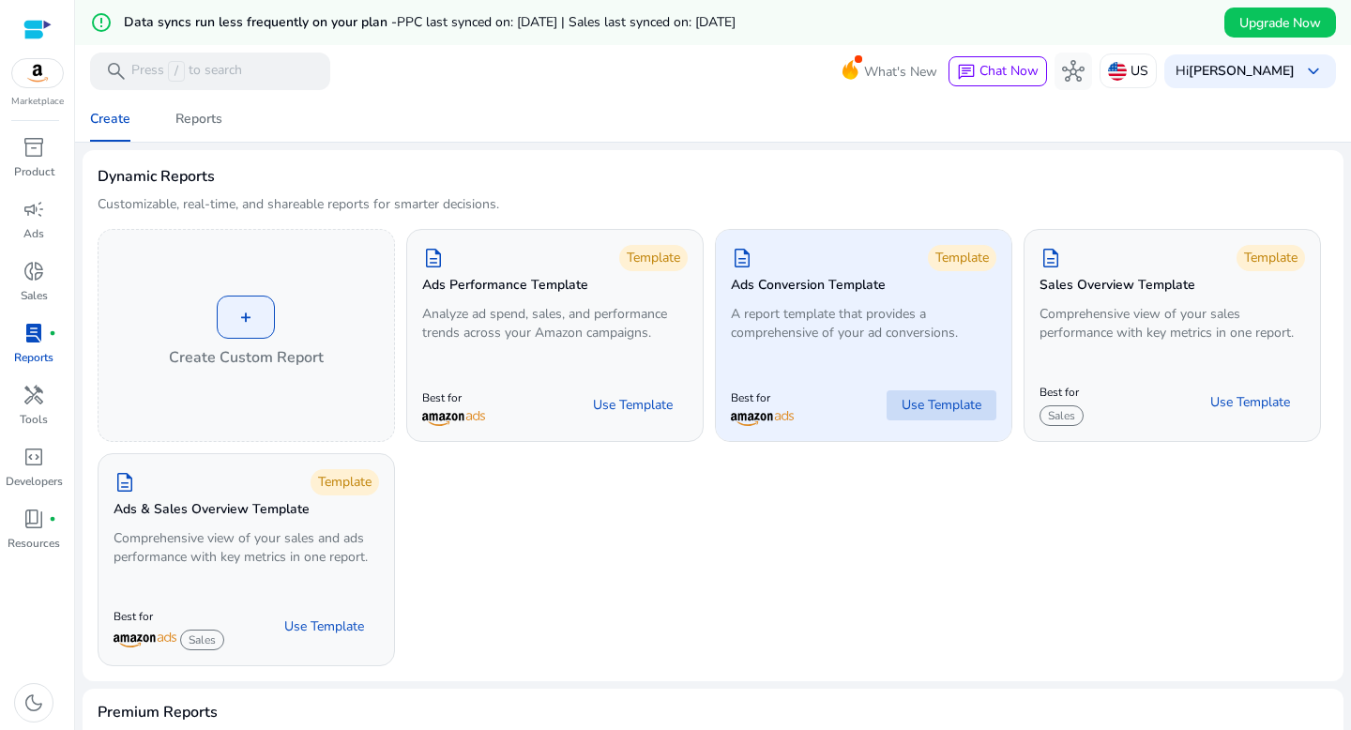
click at [943, 404] on span "Use Template" at bounding box center [941, 405] width 80 height 19
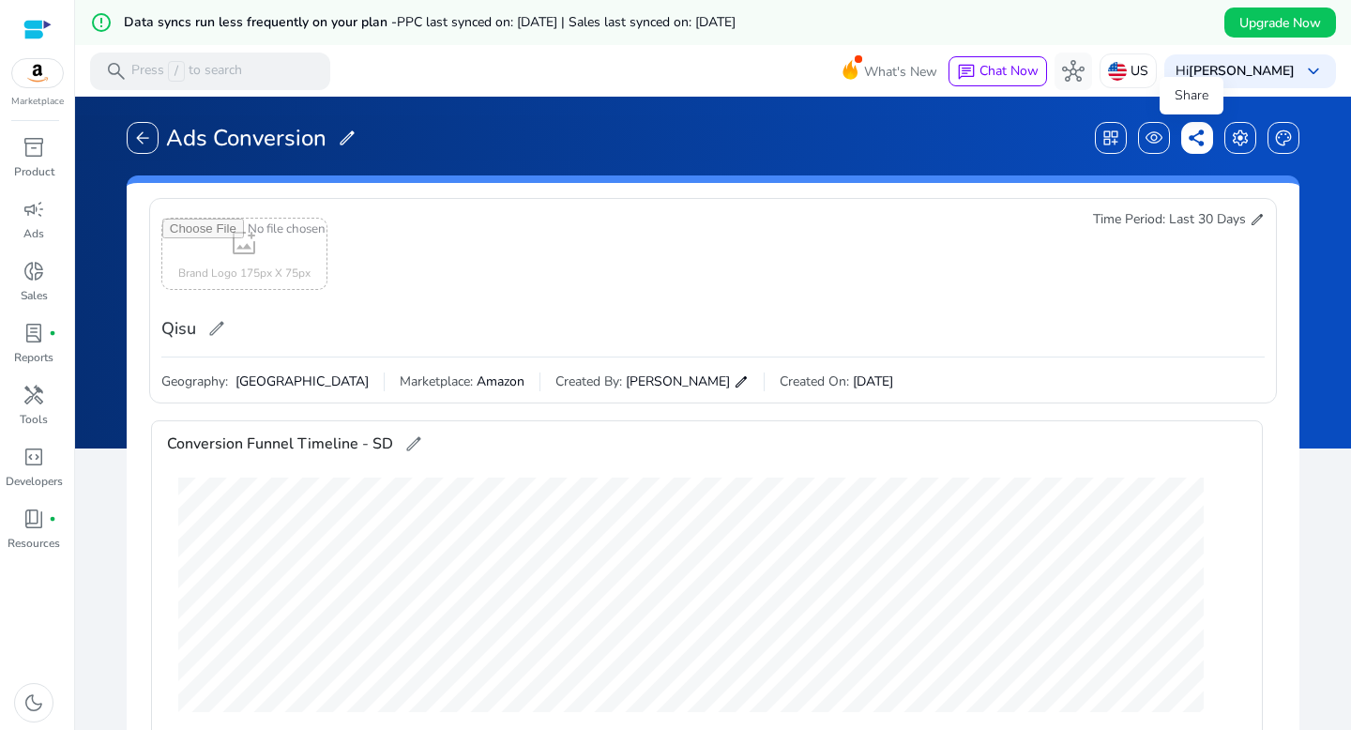
click at [1195, 138] on span "share" at bounding box center [1196, 138] width 19 height 19
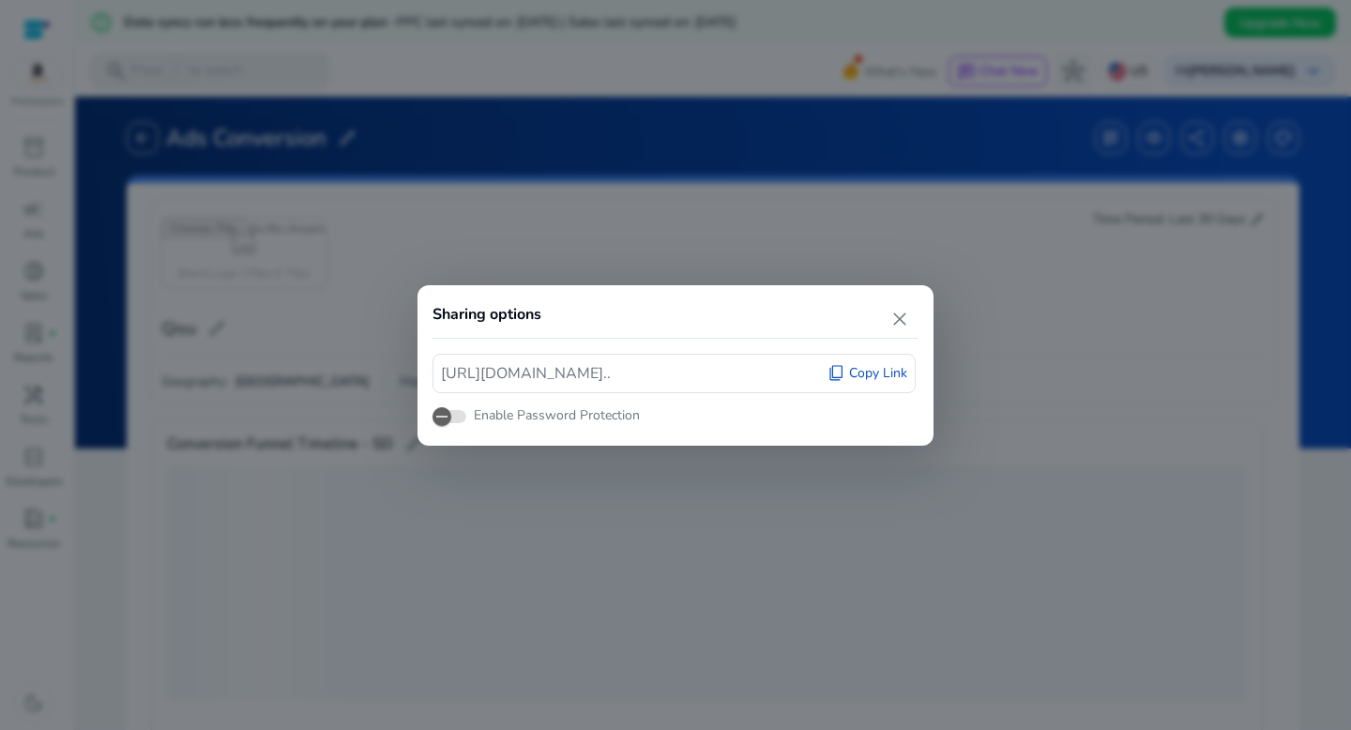
click at [870, 375] on span "Copy Link" at bounding box center [878, 373] width 58 height 19
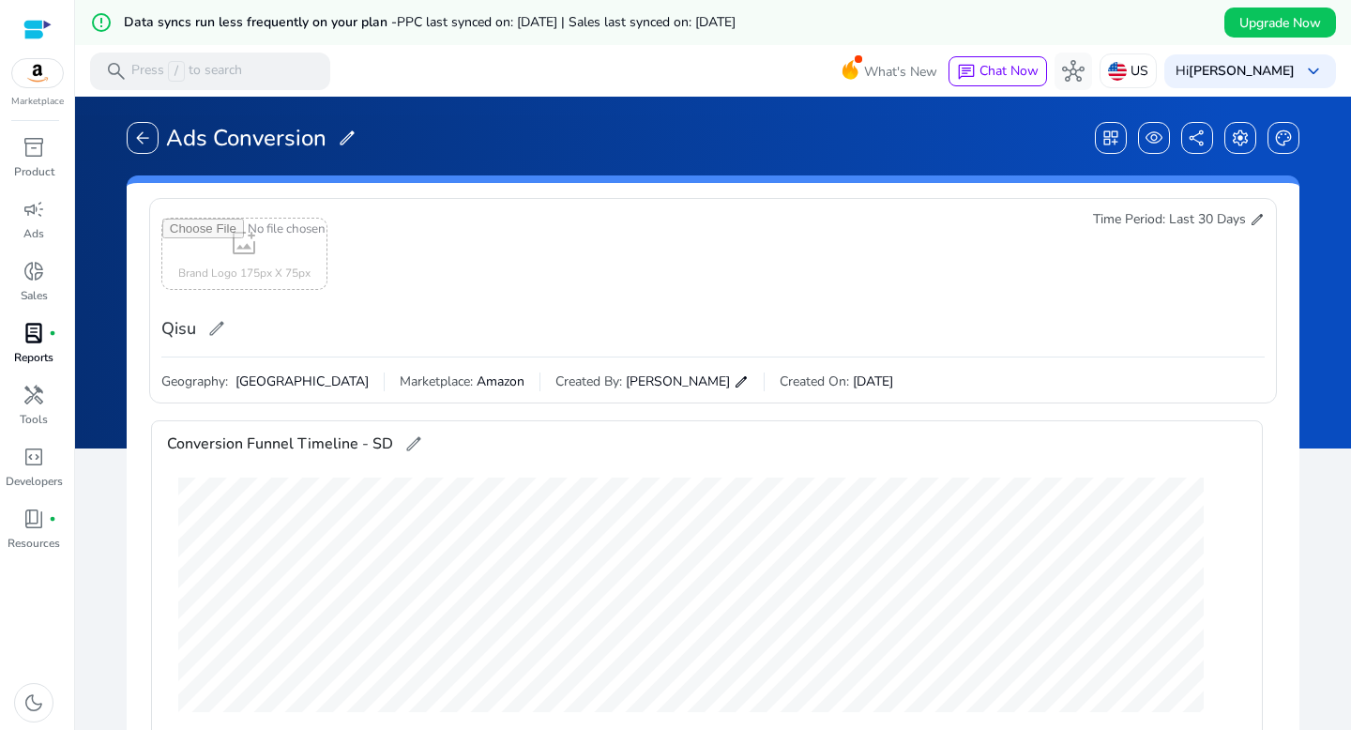
click at [30, 353] on p "Reports" at bounding box center [33, 357] width 39 height 17
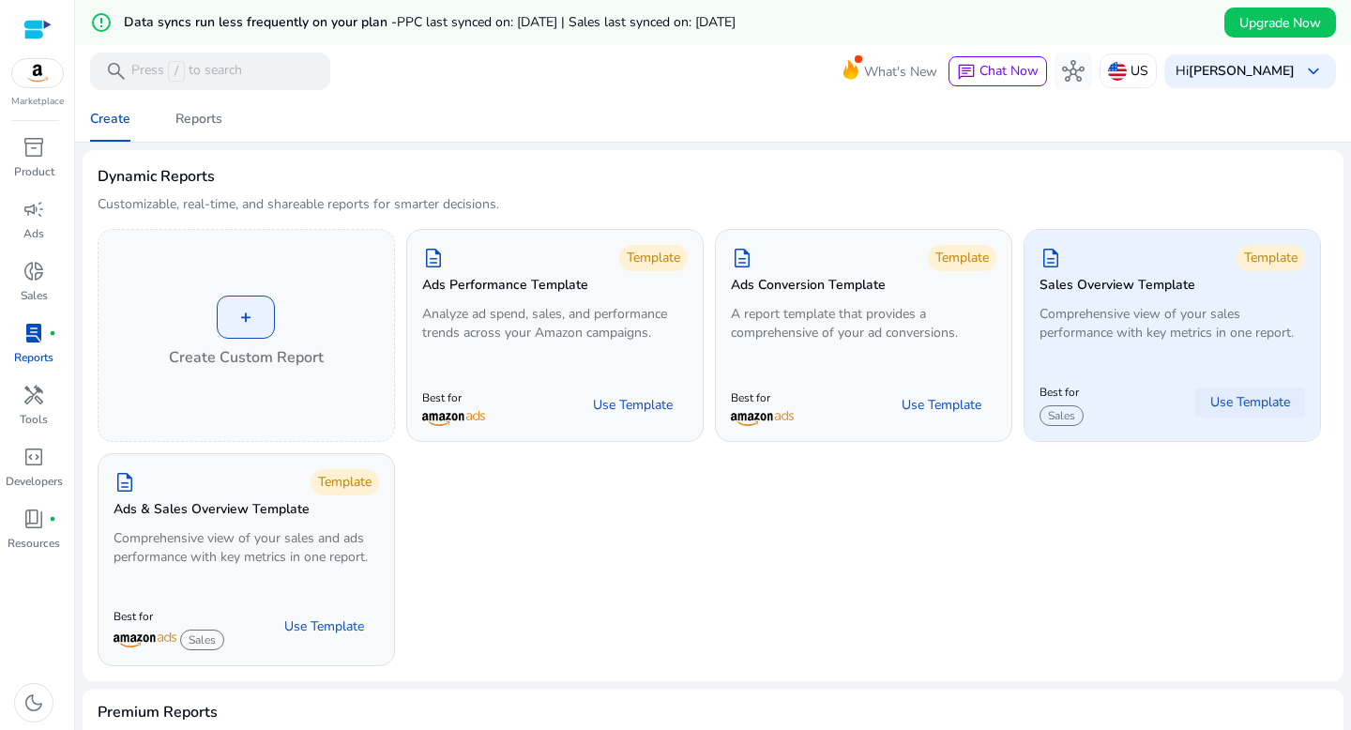
click at [1216, 400] on span "Use Template" at bounding box center [1250, 402] width 80 height 19
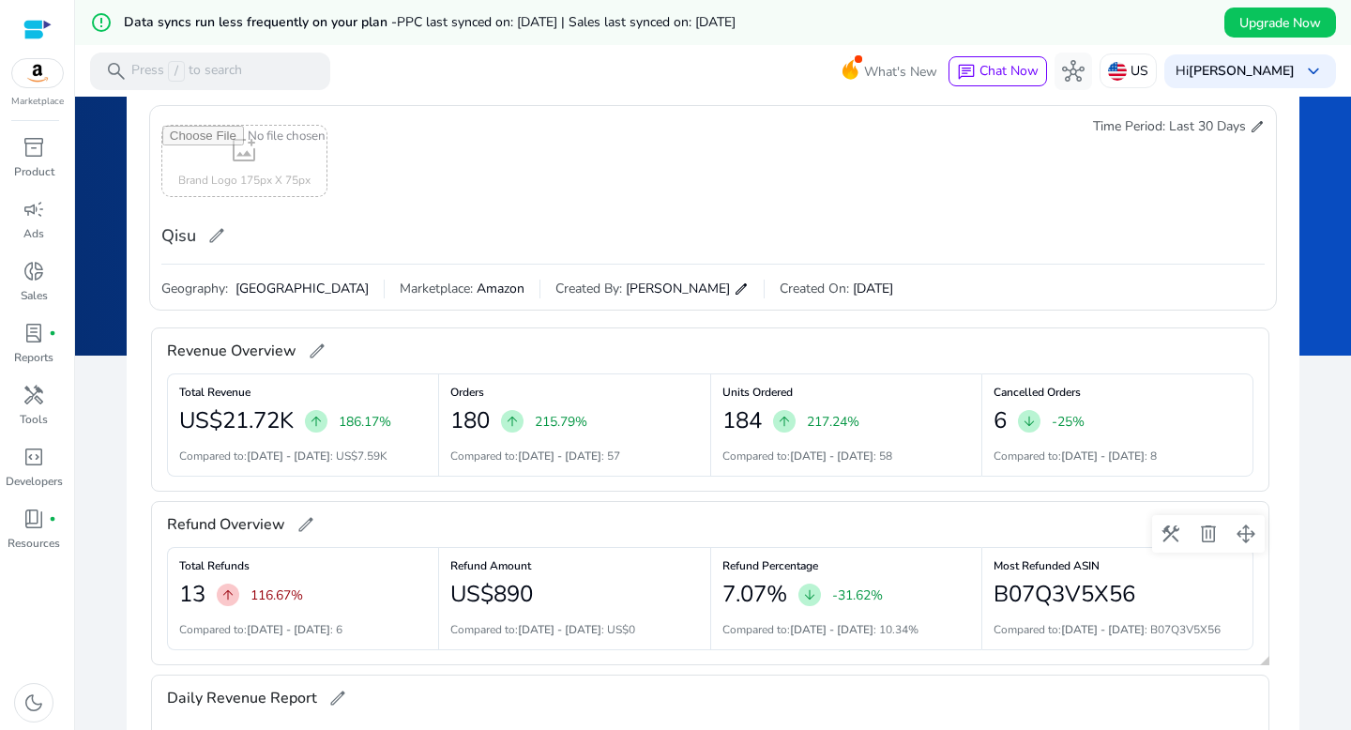
scroll to position [75, 0]
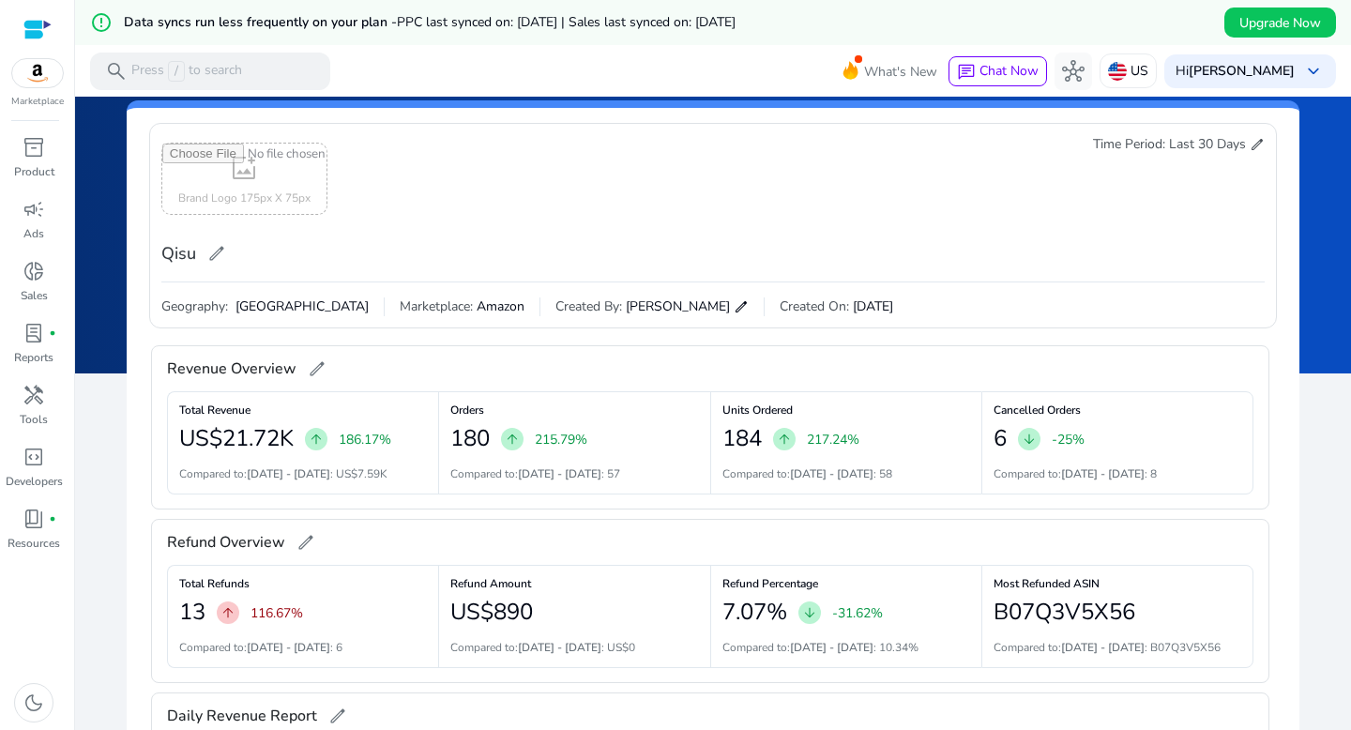
click at [1216, 145] on span "edit" at bounding box center [1256, 144] width 15 height 15
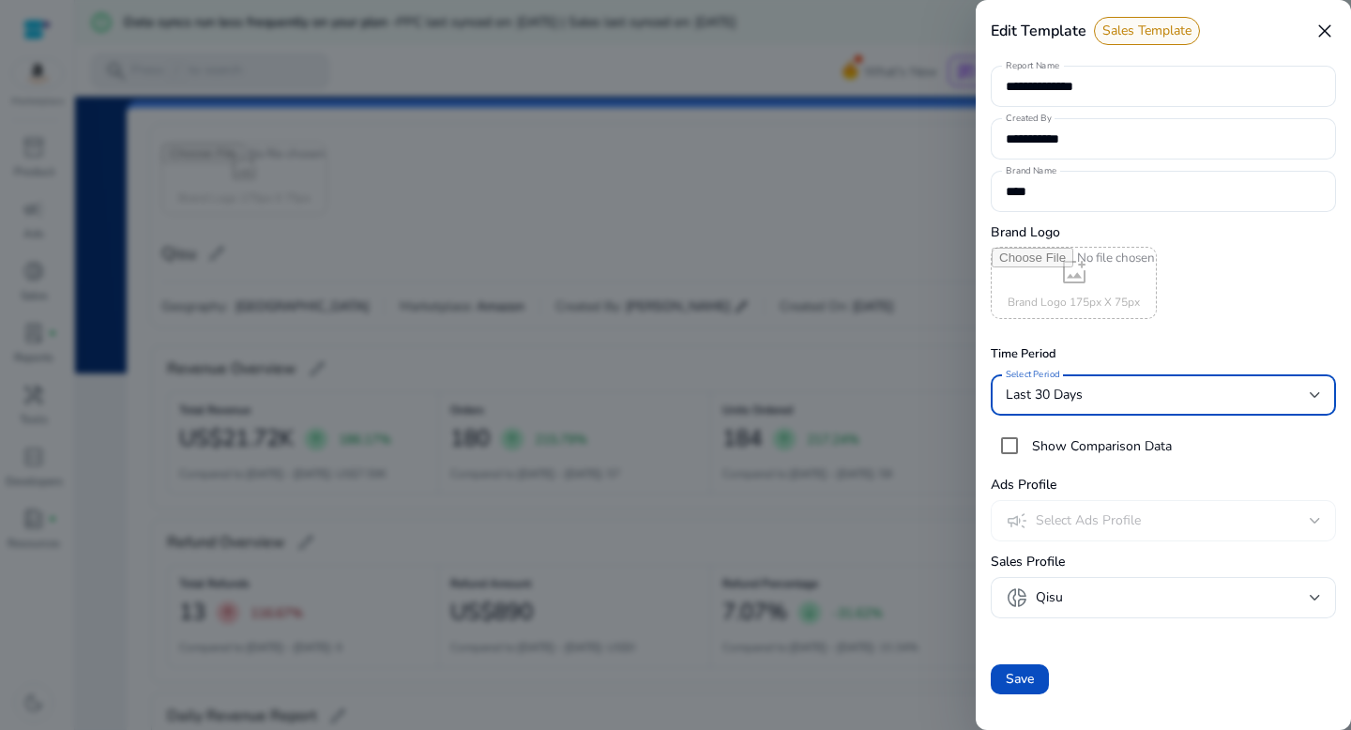
click at [1091, 401] on div "Last 30 Days" at bounding box center [1157, 395] width 304 height 21
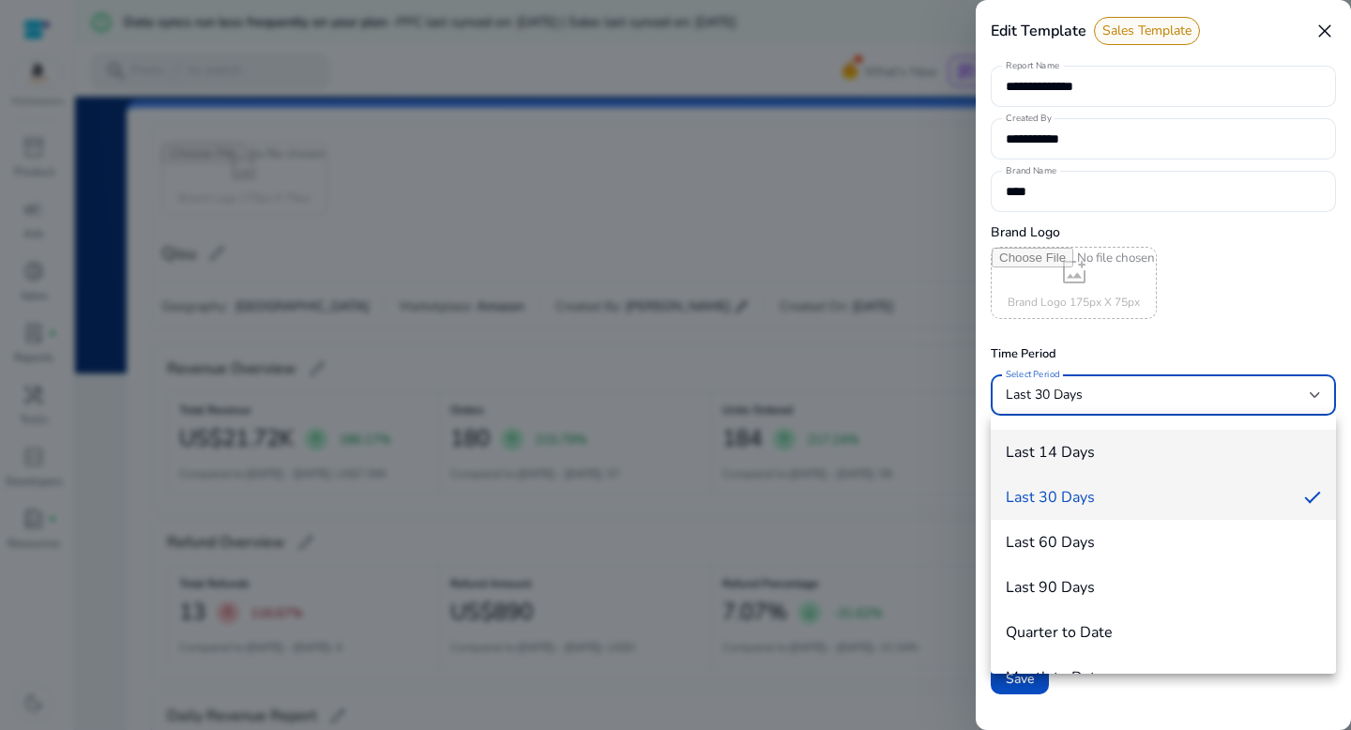
scroll to position [207, 0]
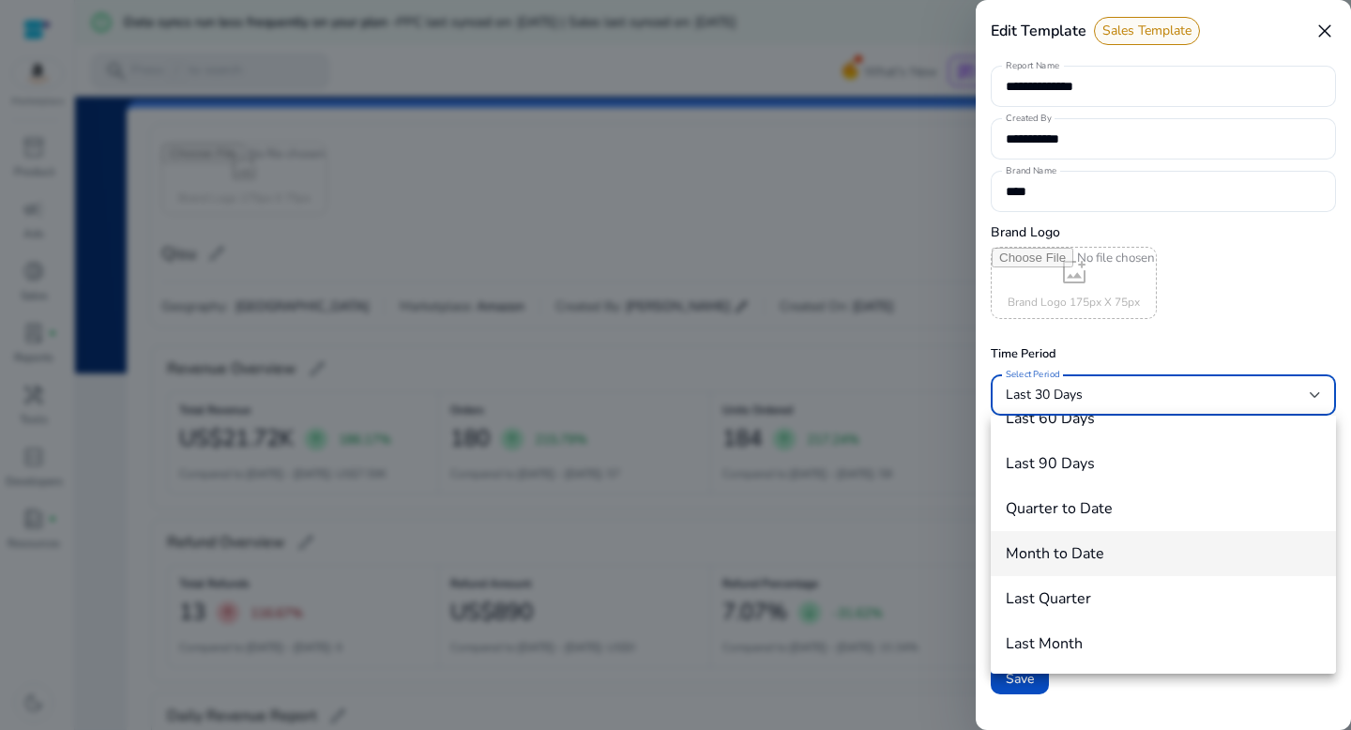
click at [1062, 560] on h4 "Month to Date" at bounding box center [1054, 554] width 98 height 18
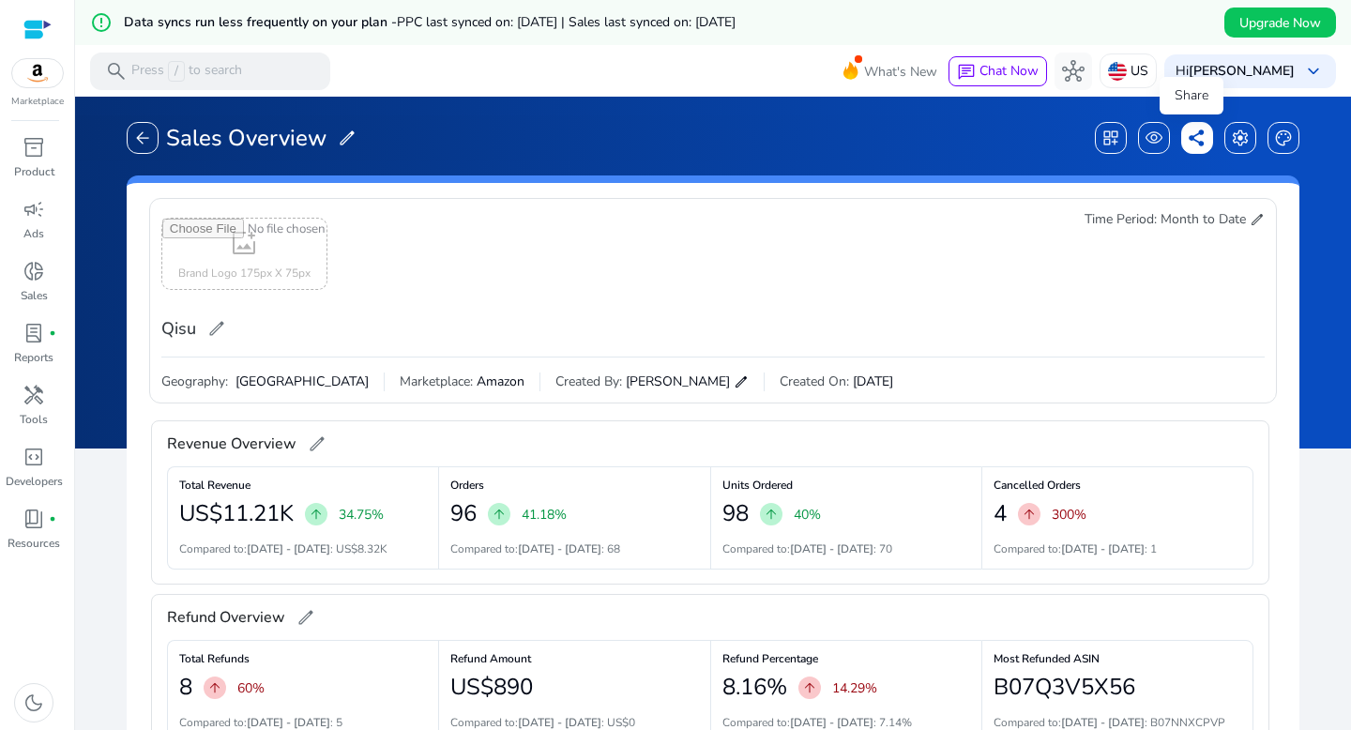
click at [1187, 140] on span "share" at bounding box center [1196, 138] width 19 height 19
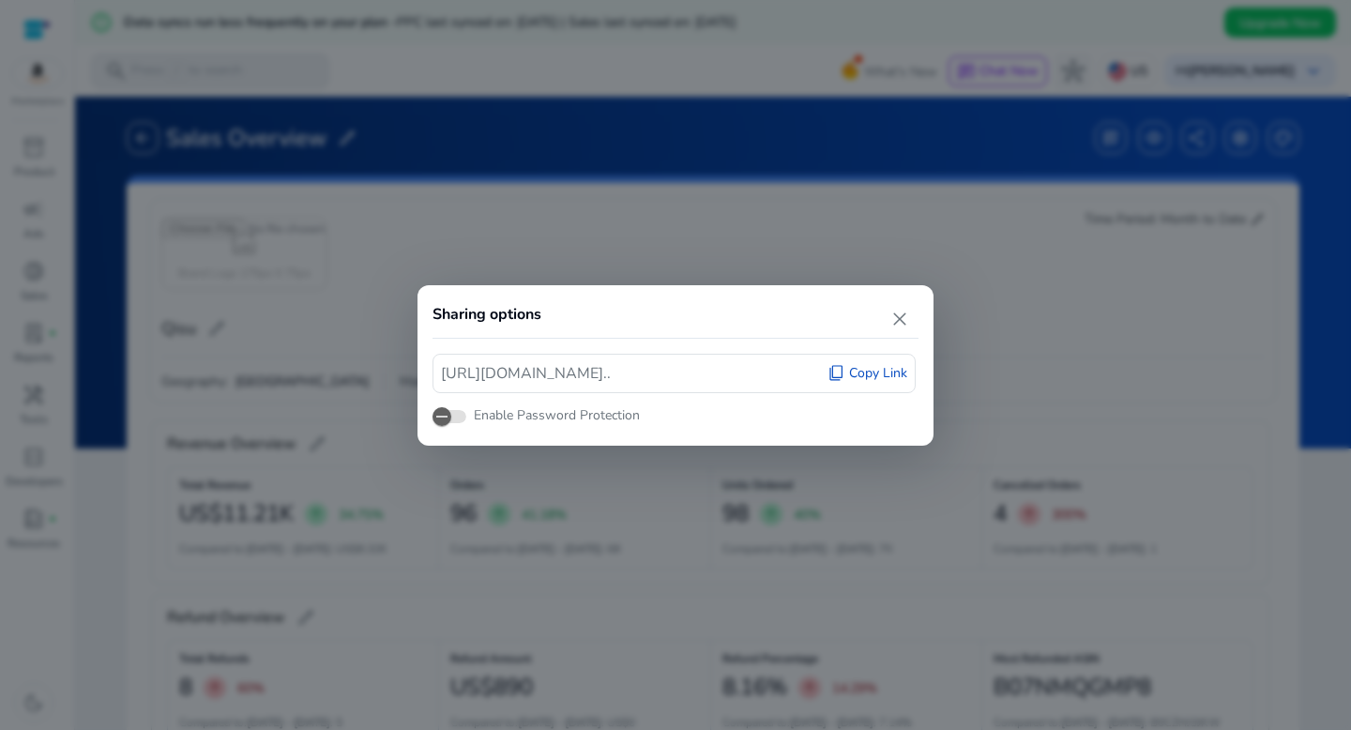
click at [875, 375] on span "Copy Link" at bounding box center [878, 373] width 58 height 19
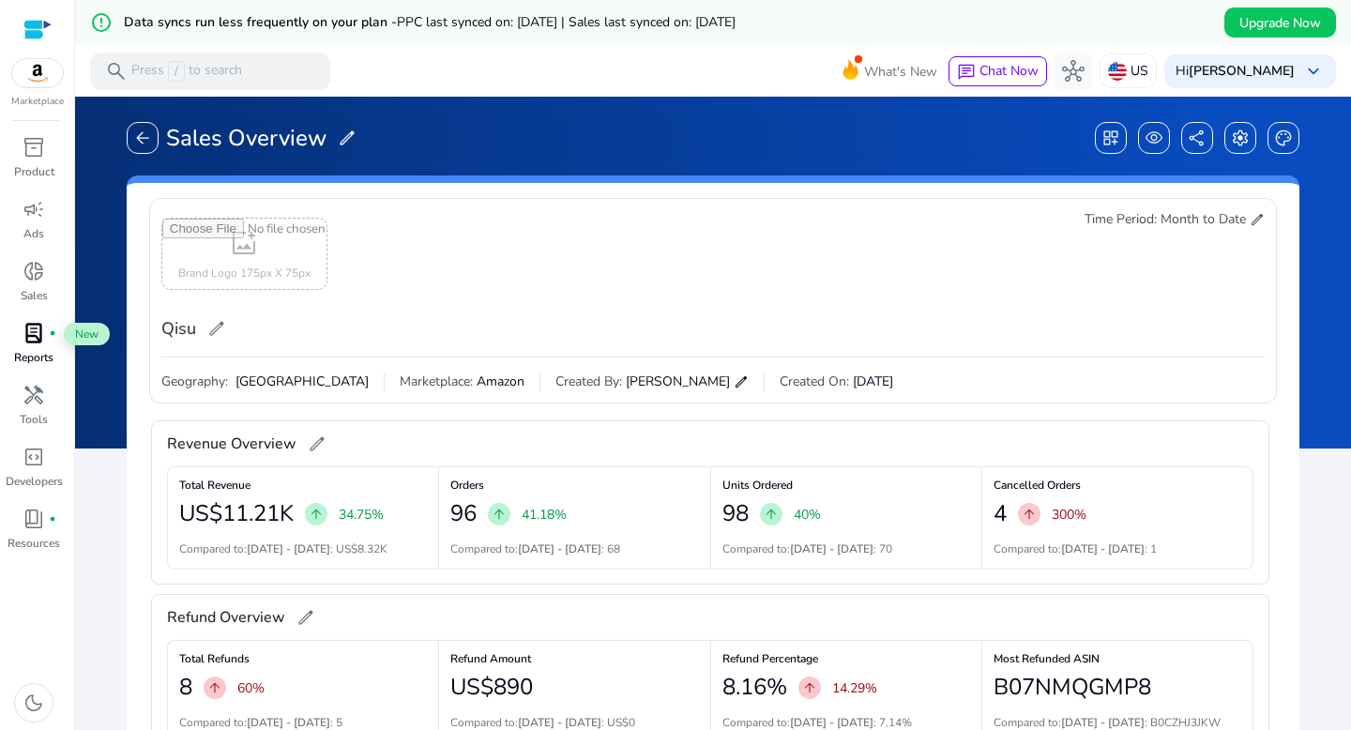
click at [38, 333] on span "lab_profile" at bounding box center [34, 333] width 23 height 23
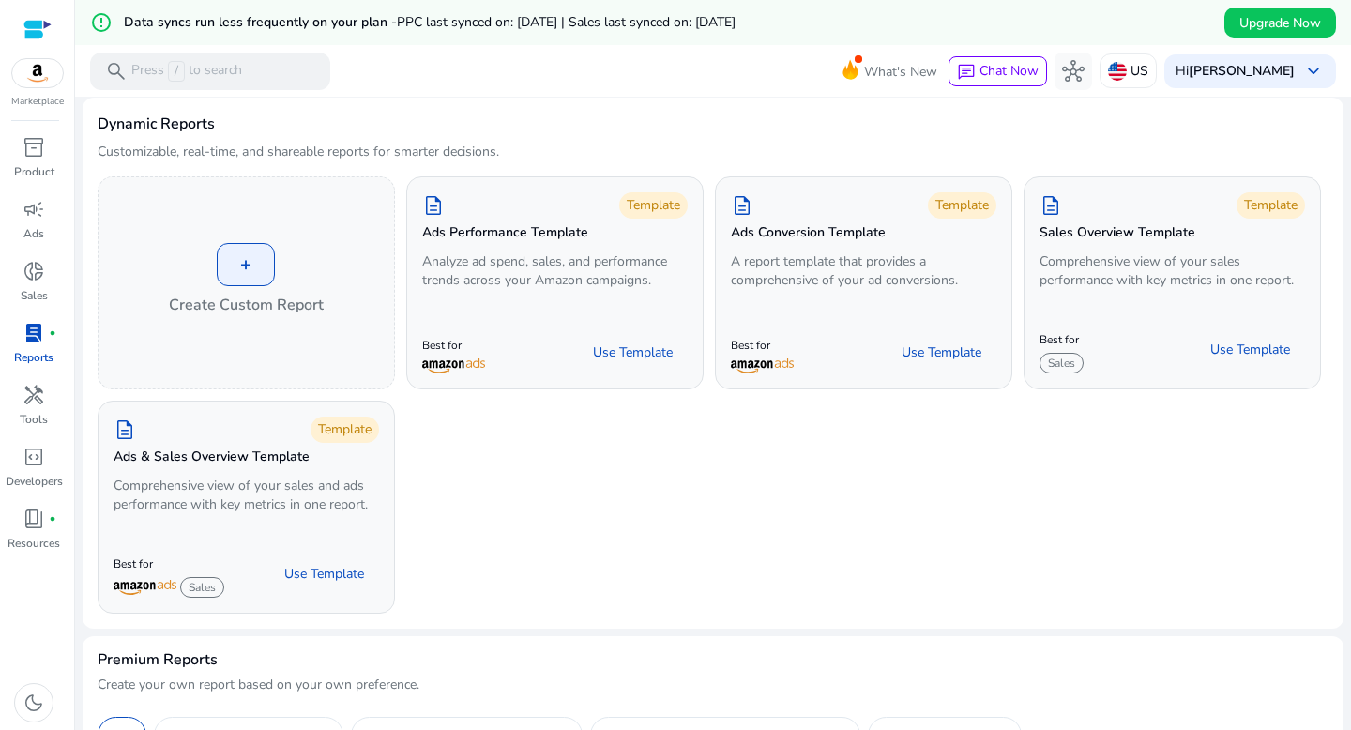
scroll to position [54, 0]
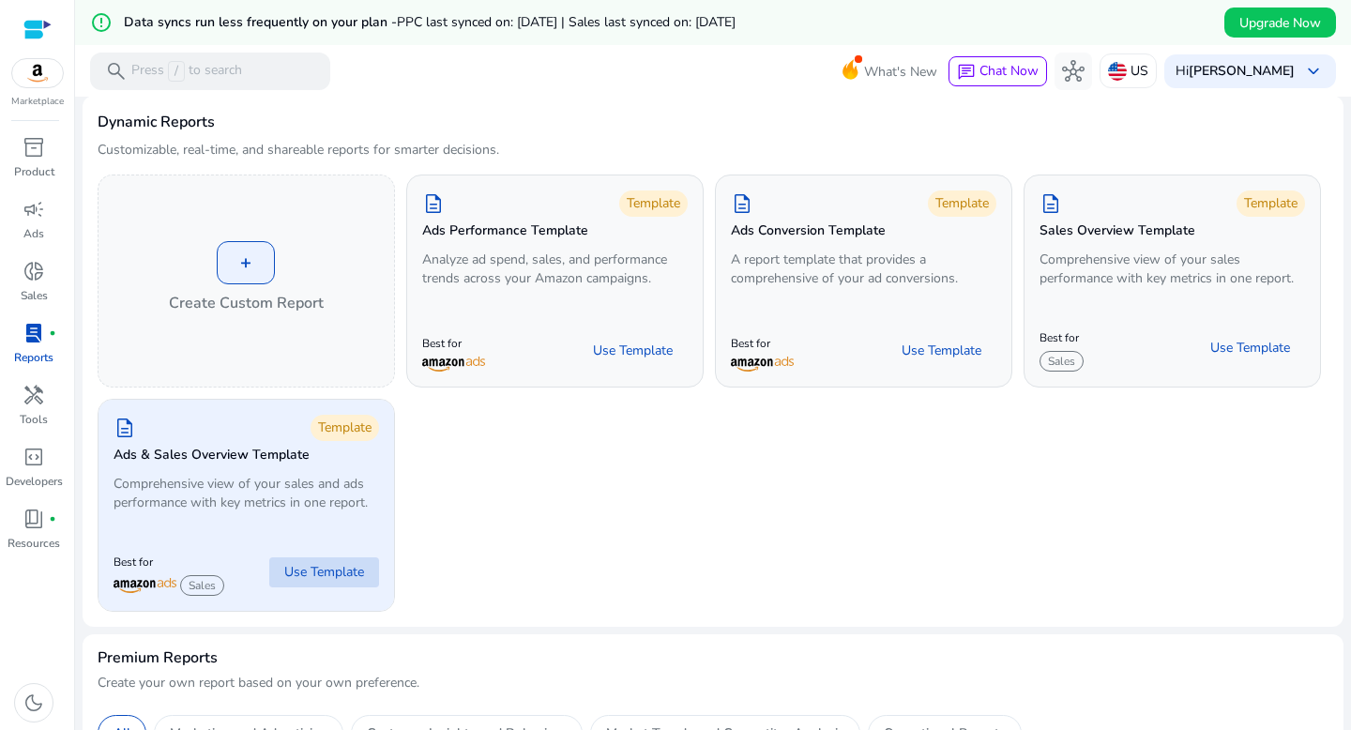
click at [326, 568] on span "Use Template" at bounding box center [324, 572] width 80 height 19
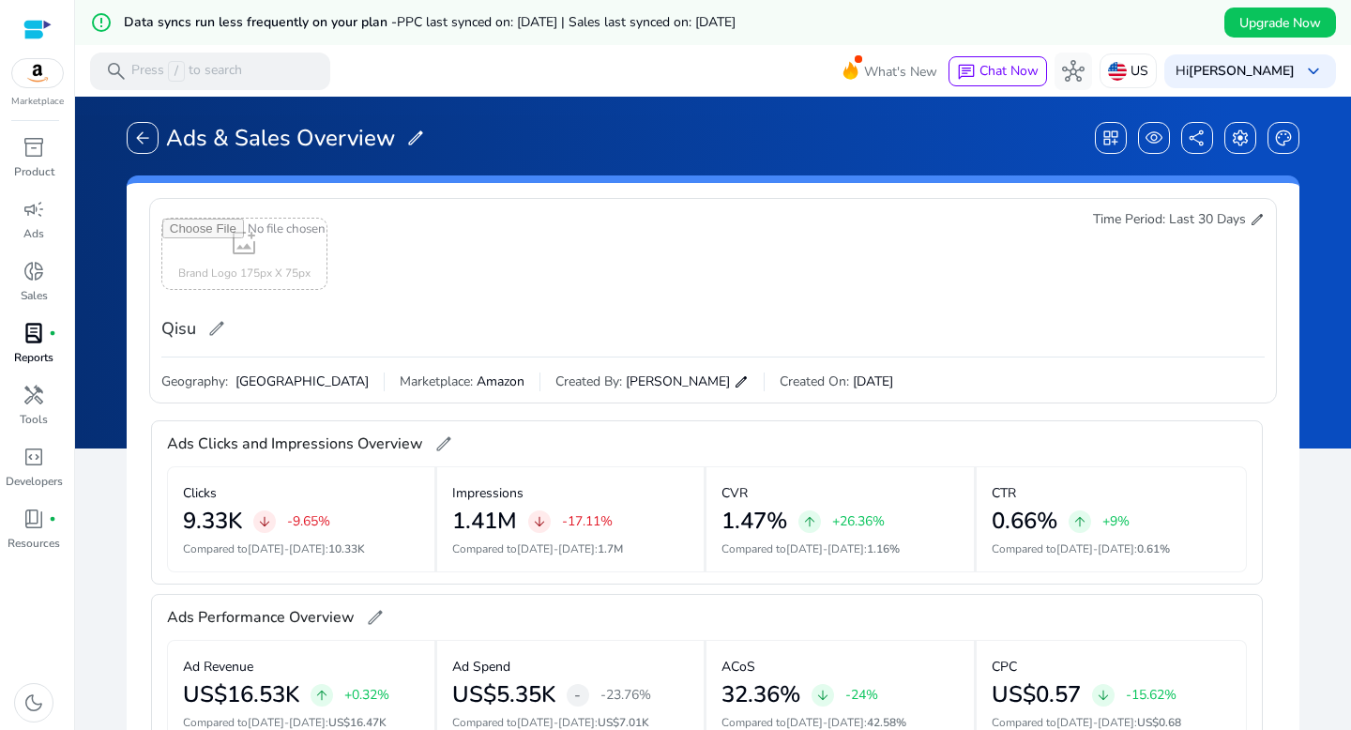
click at [1249, 218] on span "edit" at bounding box center [1256, 219] width 15 height 15
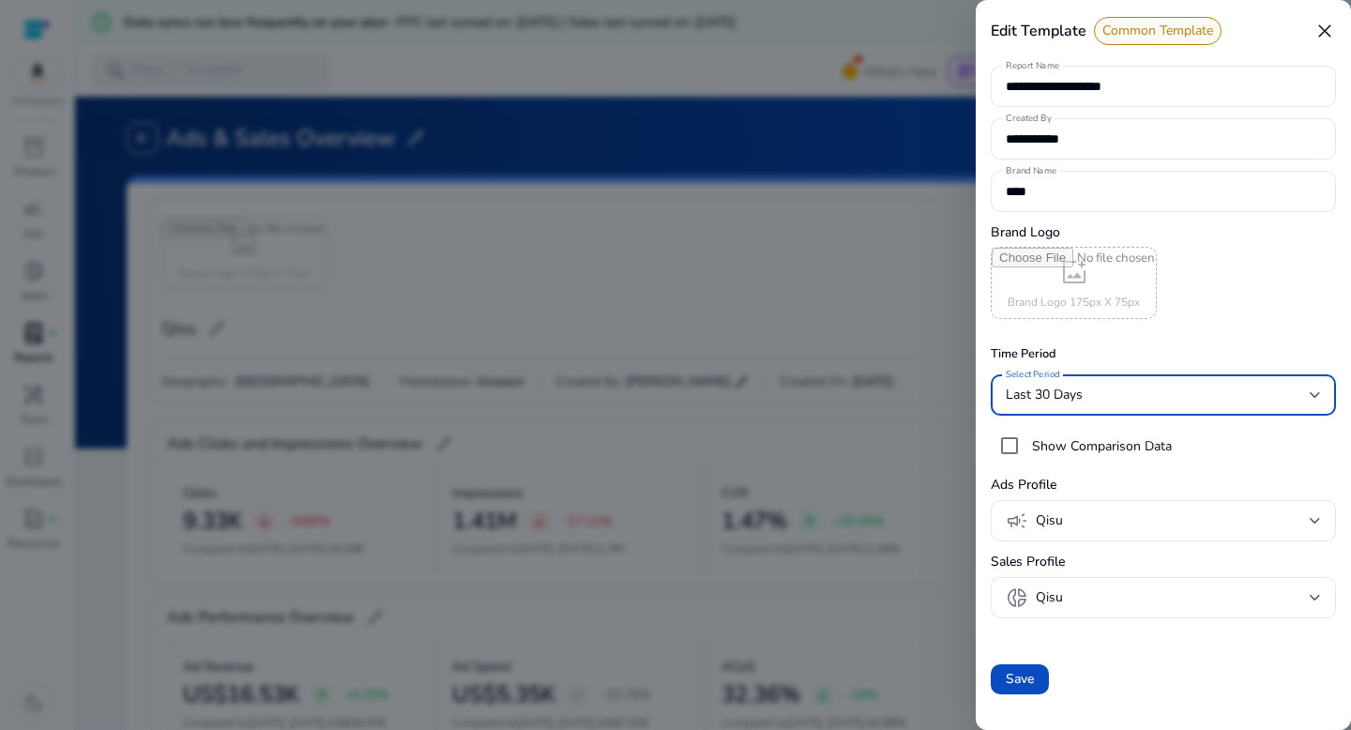
click at [1106, 402] on div "Last 30 Days" at bounding box center [1157, 395] width 304 height 21
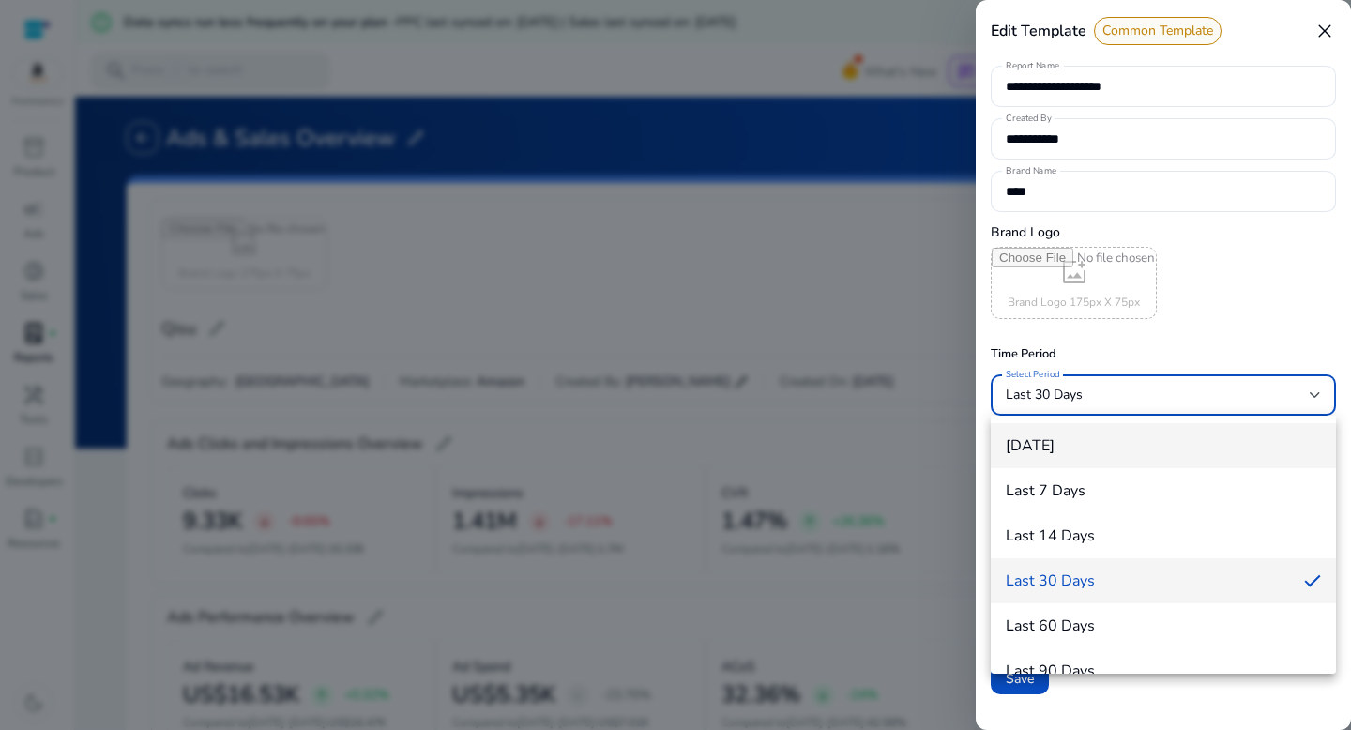
scroll to position [207, 0]
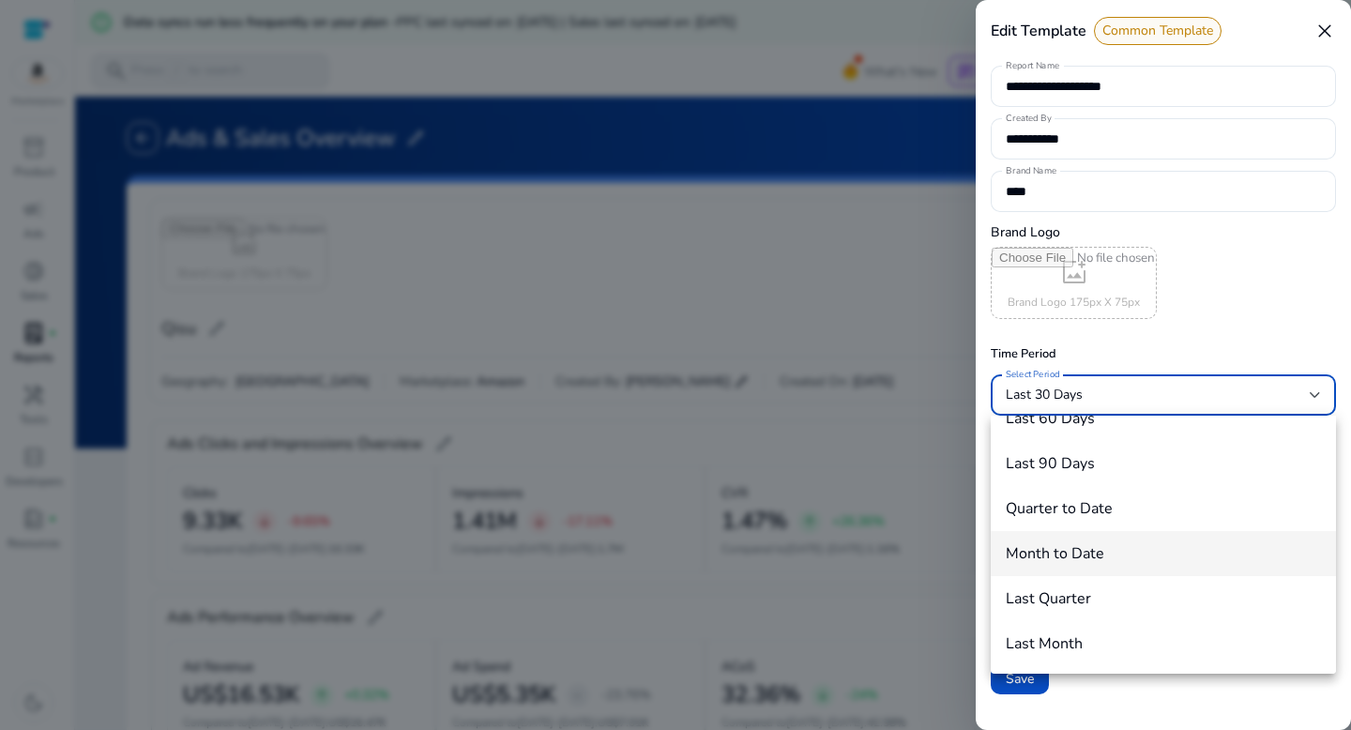
click at [1087, 551] on h4 "Month to Date" at bounding box center [1054, 554] width 98 height 18
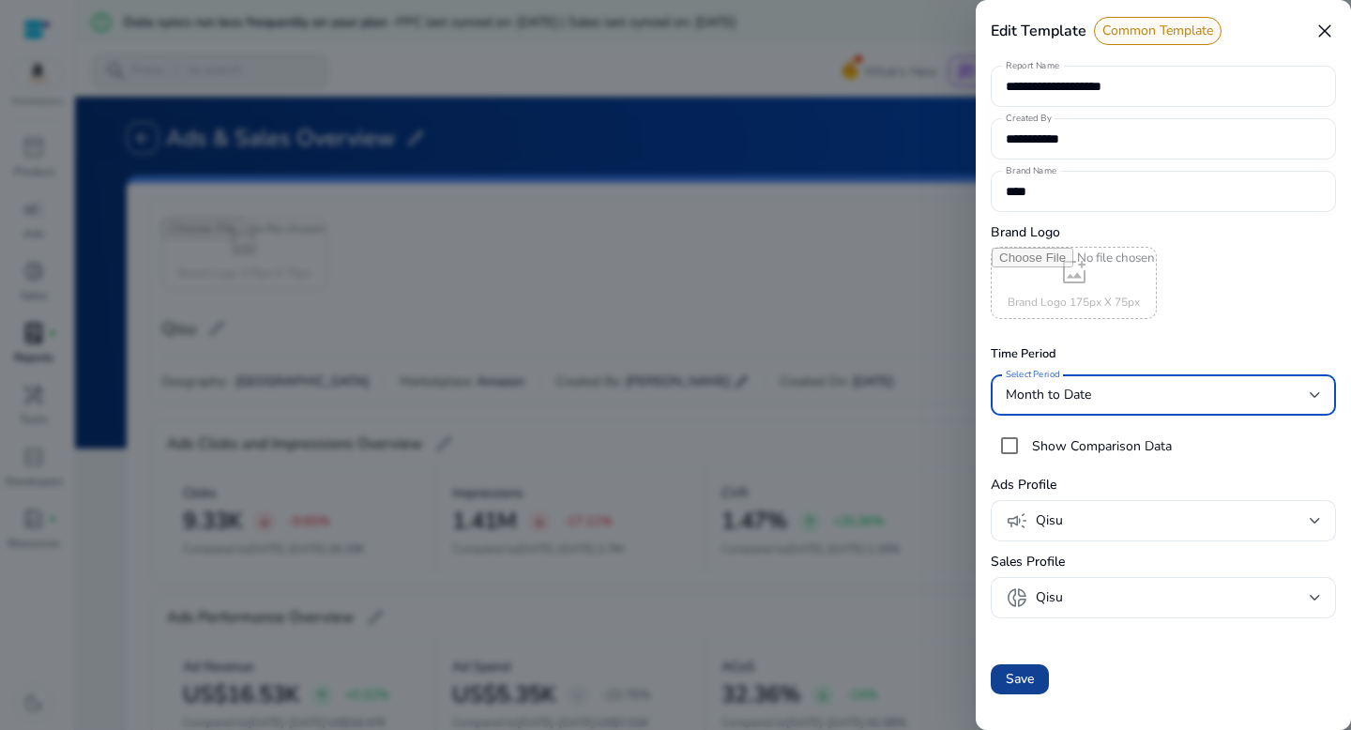
click at [1017, 675] on span "Save" at bounding box center [1019, 679] width 28 height 20
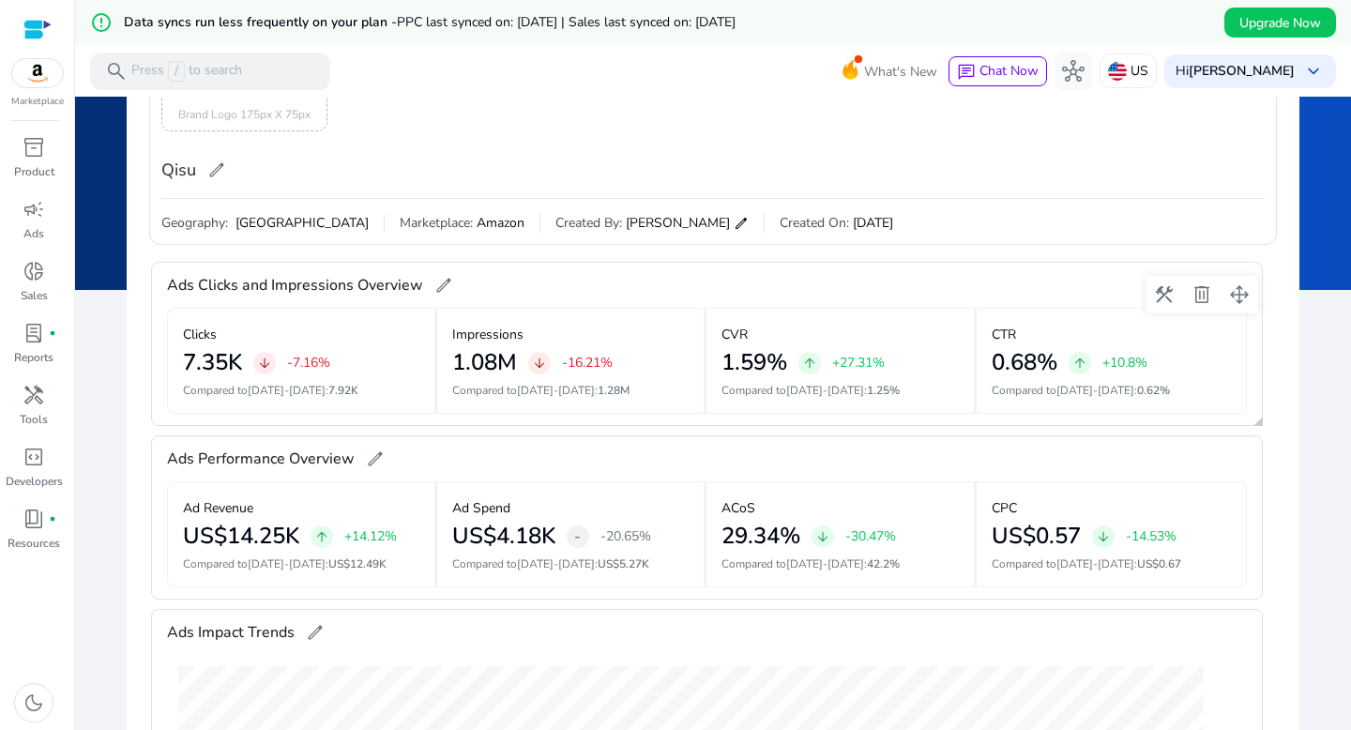
scroll to position [0, 0]
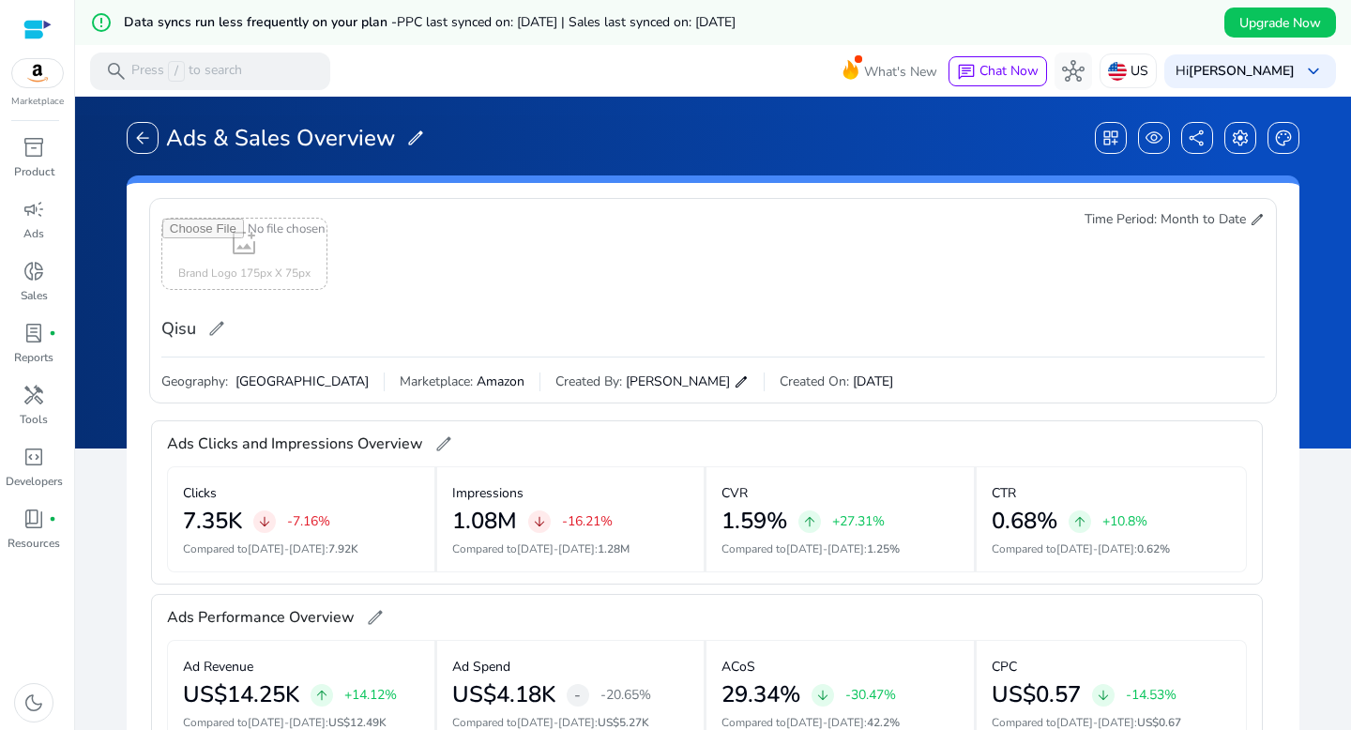
click at [1251, 217] on span "edit" at bounding box center [1256, 219] width 15 height 15
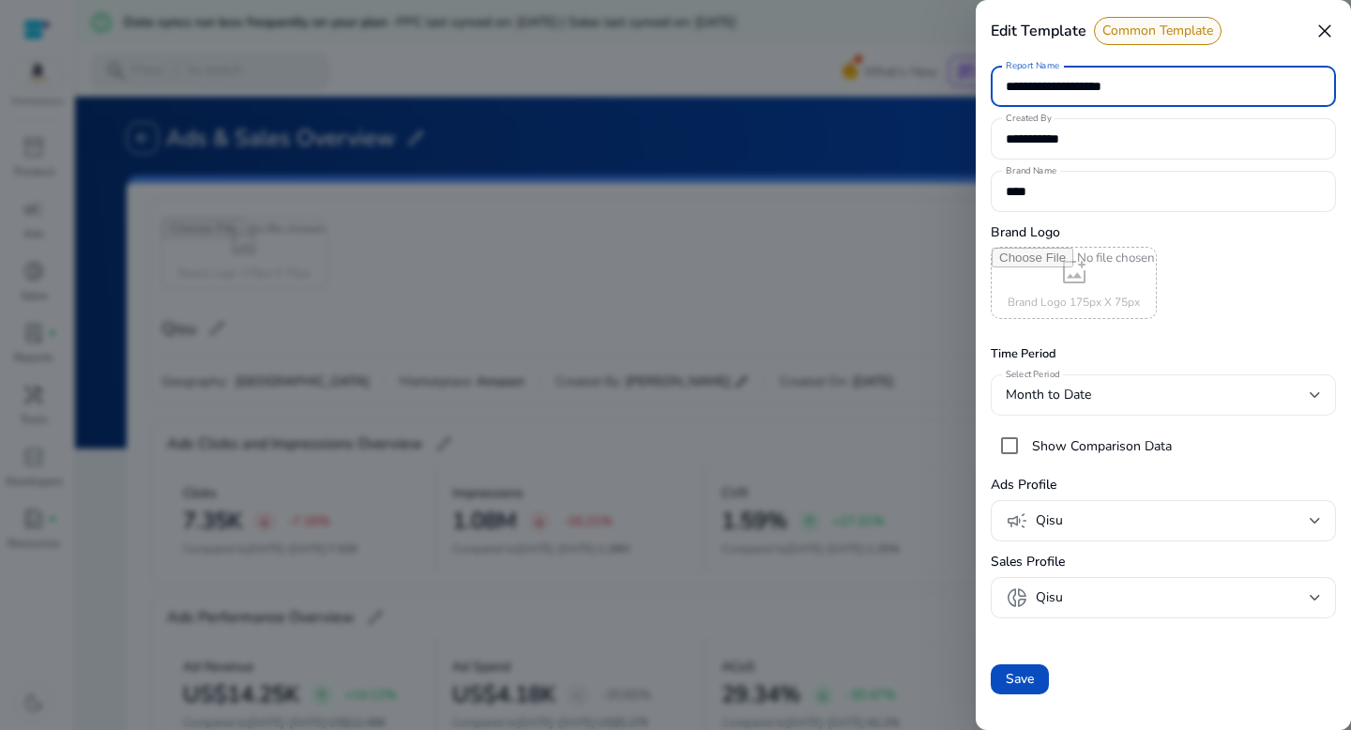
click at [1096, 396] on div "Month to Date" at bounding box center [1157, 395] width 304 height 21
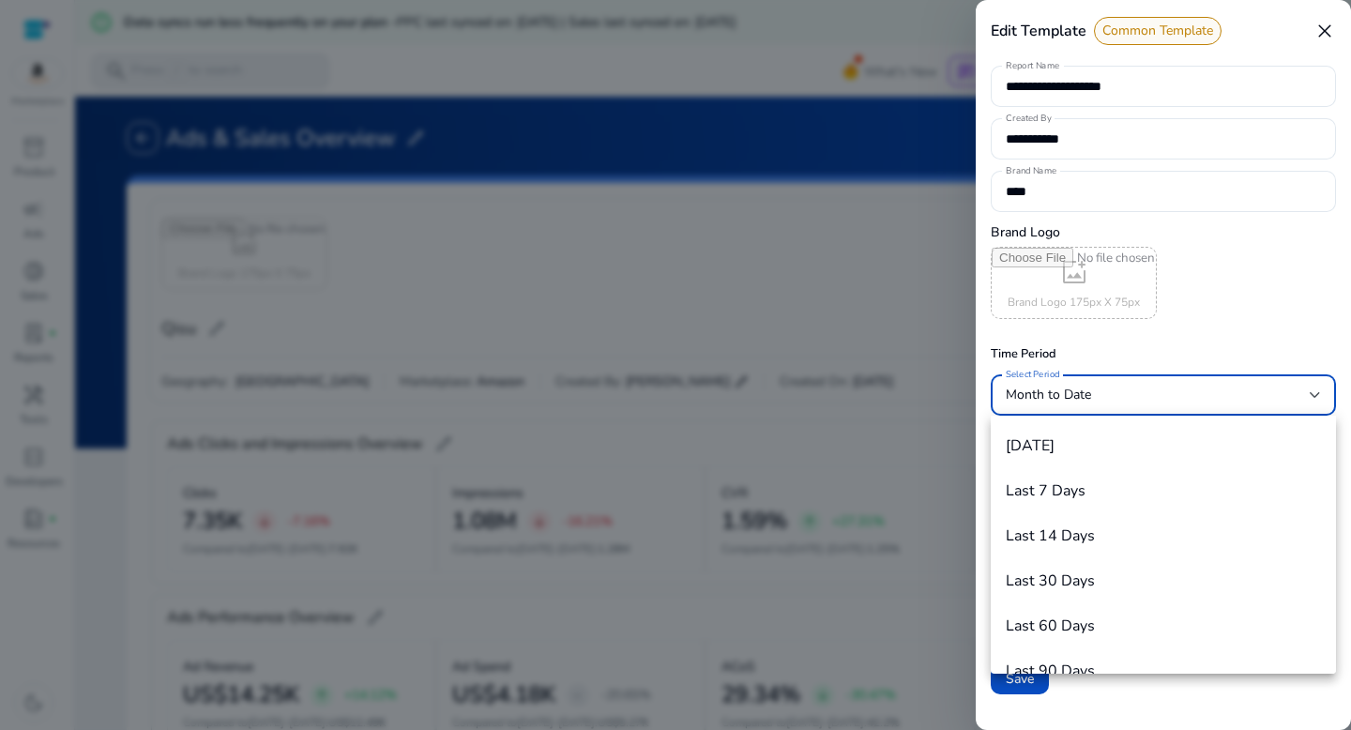
scroll to position [110, 0]
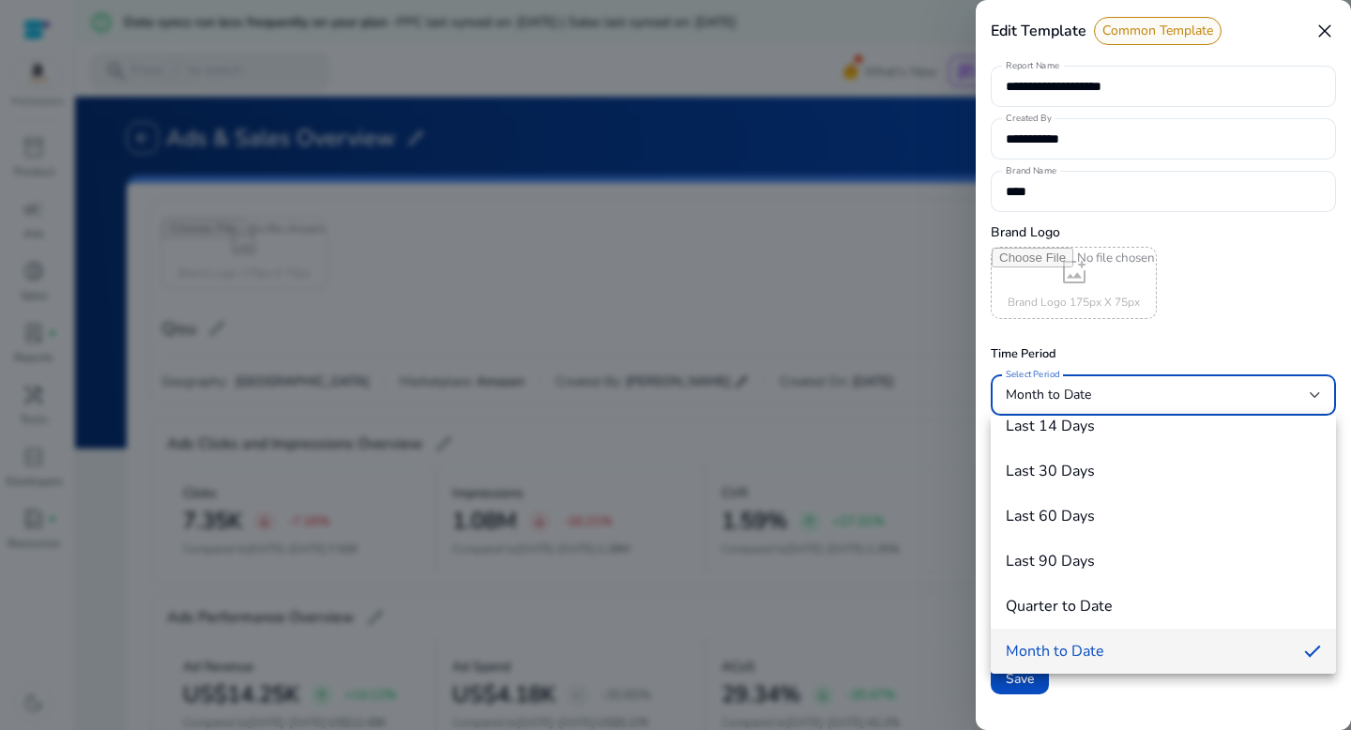
click at [1067, 656] on h4 "Month to Date" at bounding box center [1054, 652] width 98 height 18
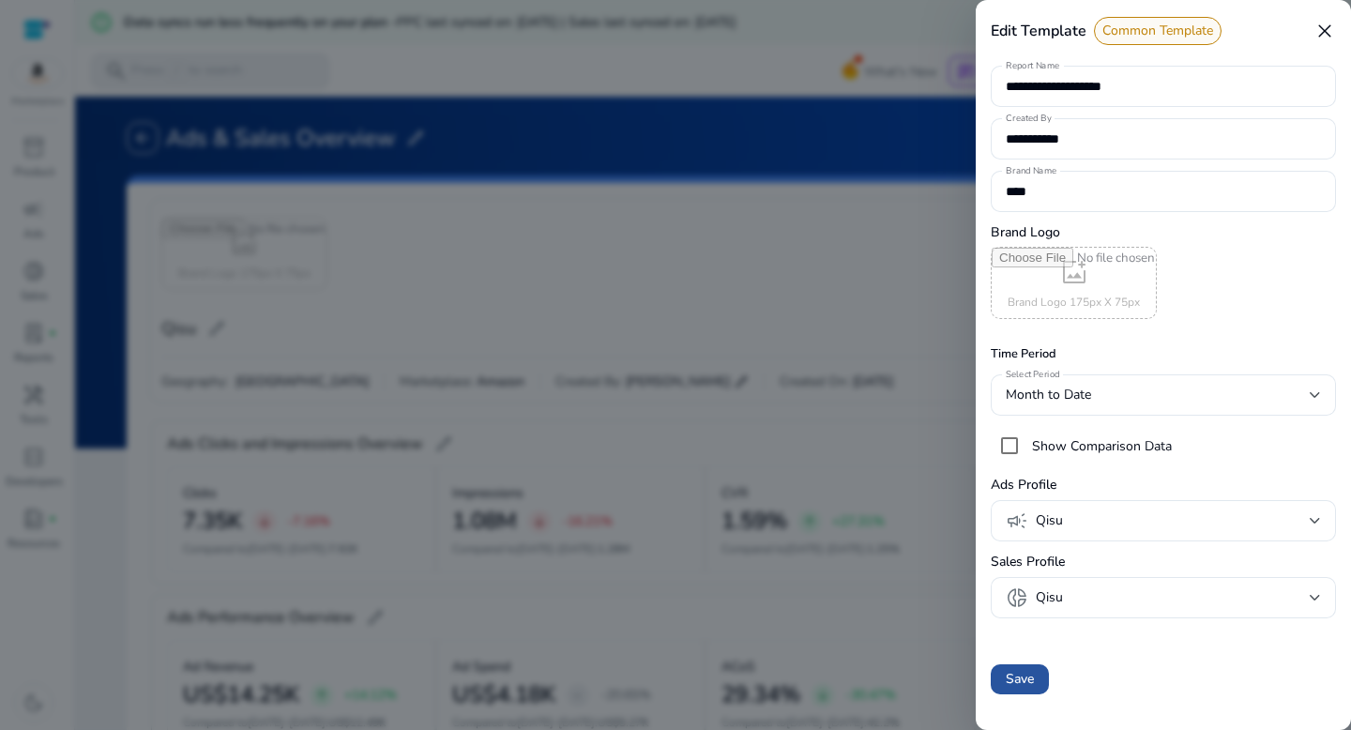
click at [1009, 678] on span "Save" at bounding box center [1019, 679] width 28 height 20
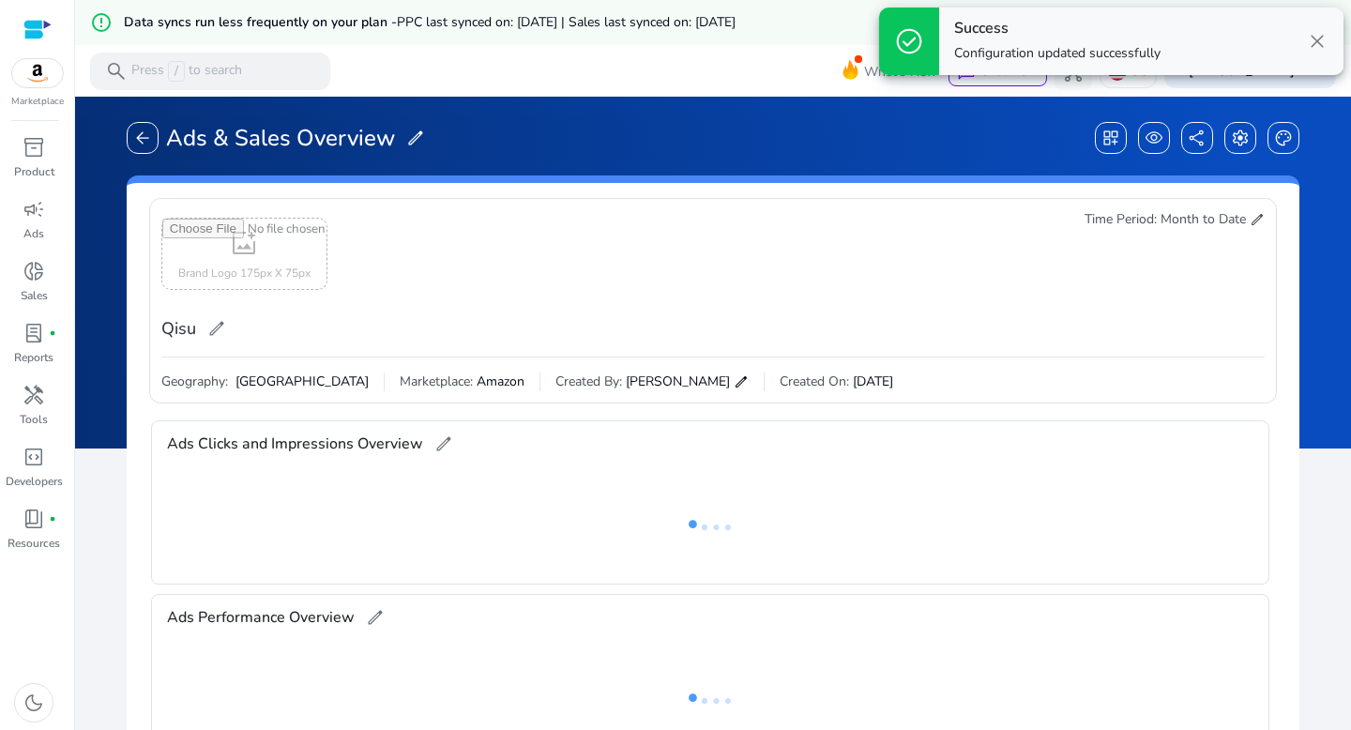
scroll to position [0, 0]
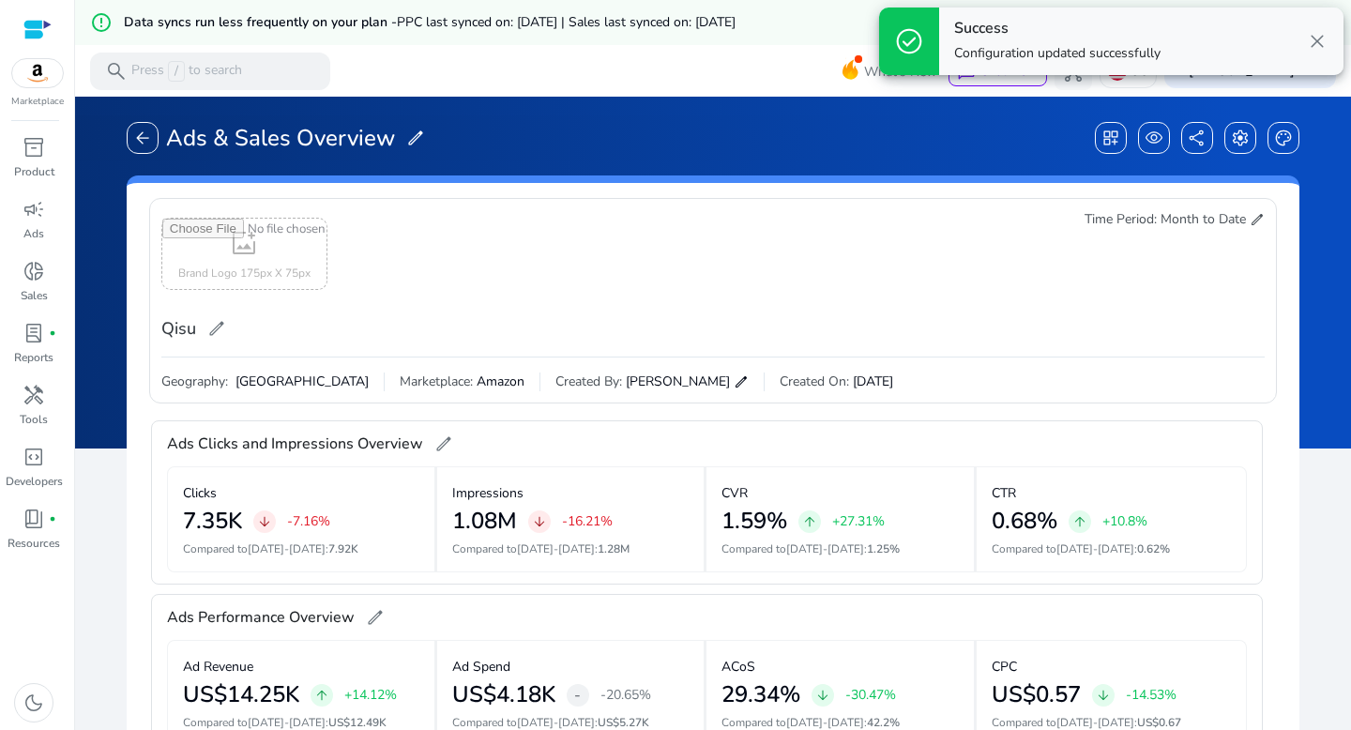
click at [1316, 37] on span "close" at bounding box center [1317, 41] width 23 height 23
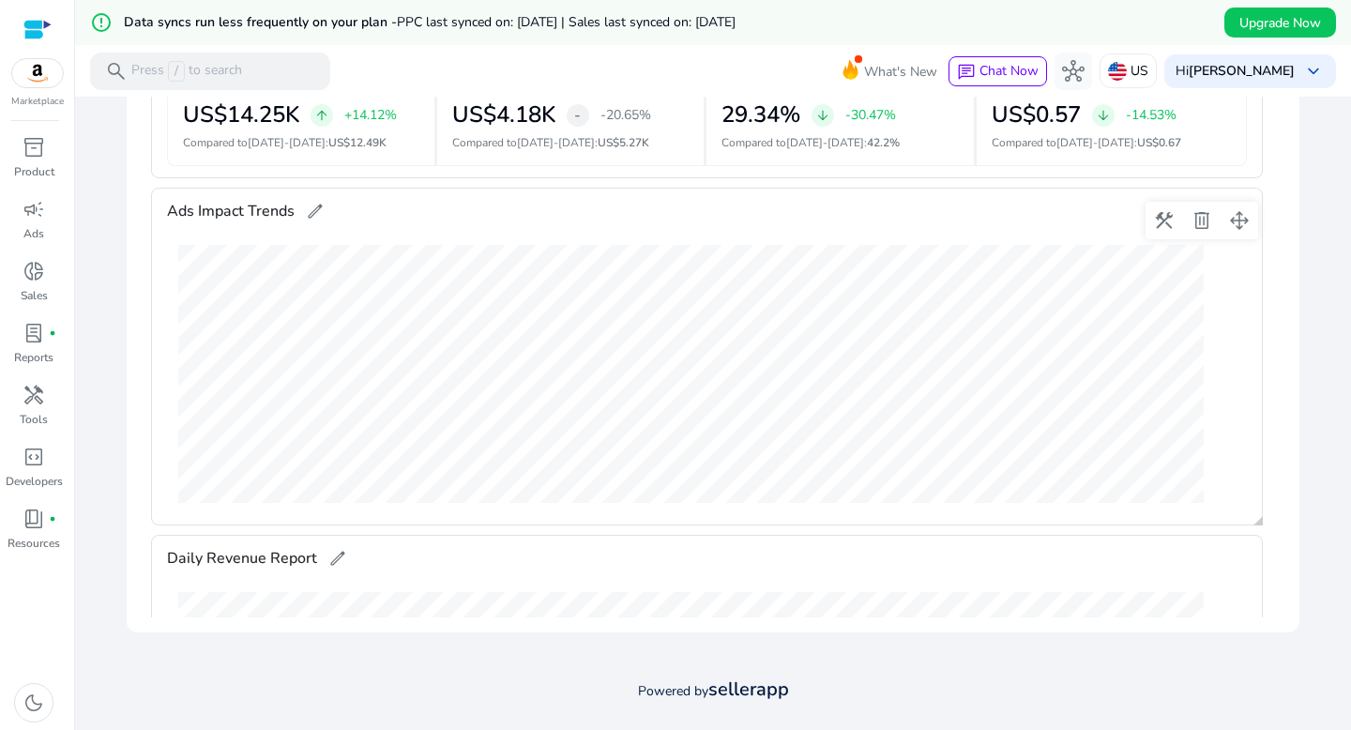
scroll to position [45, 0]
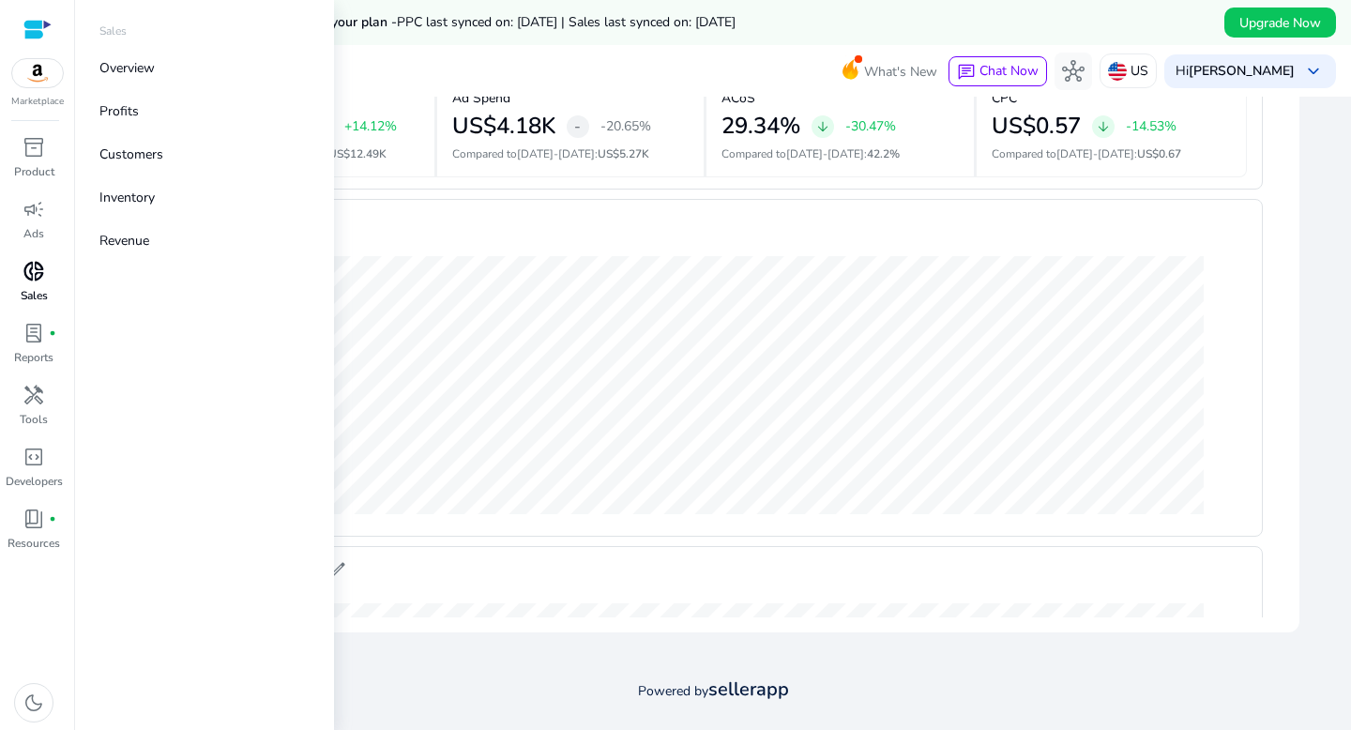
click at [35, 281] on span "donut_small" at bounding box center [34, 271] width 23 height 23
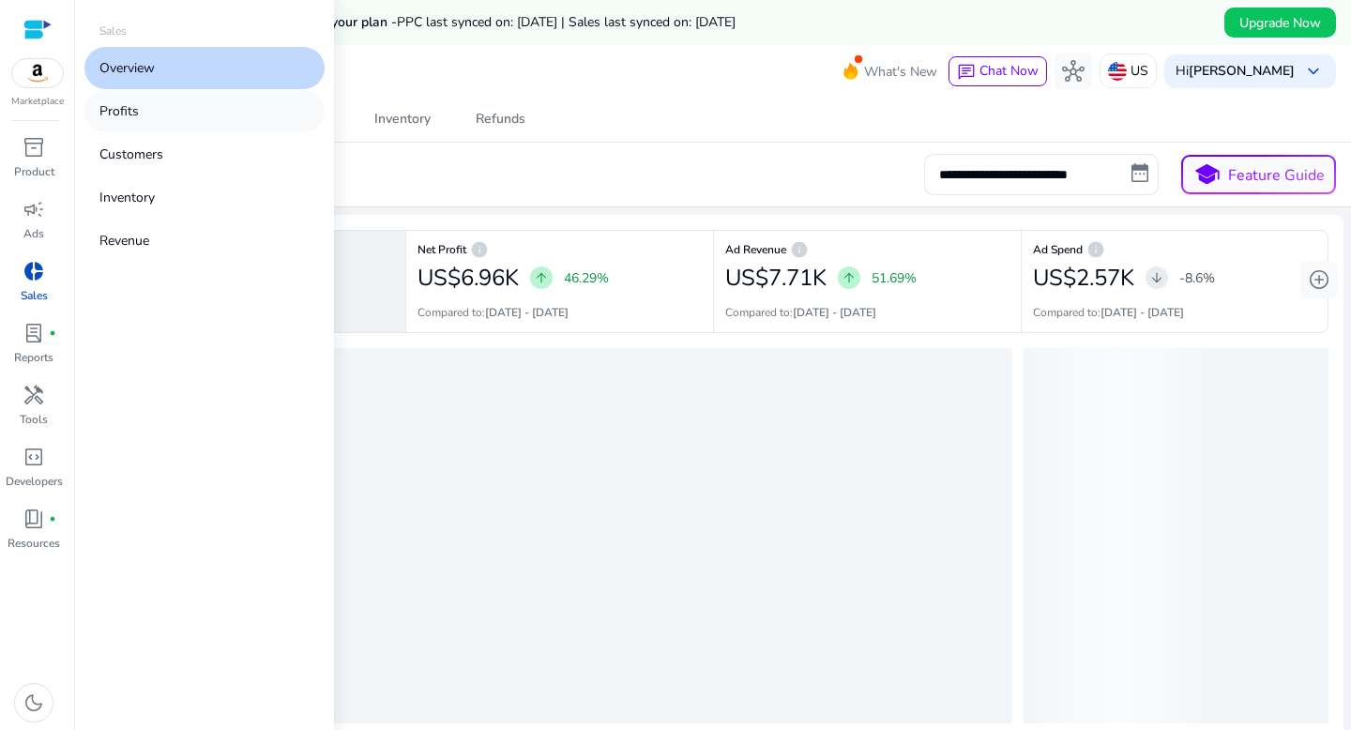
click at [213, 116] on link "Profits" at bounding box center [204, 111] width 240 height 42
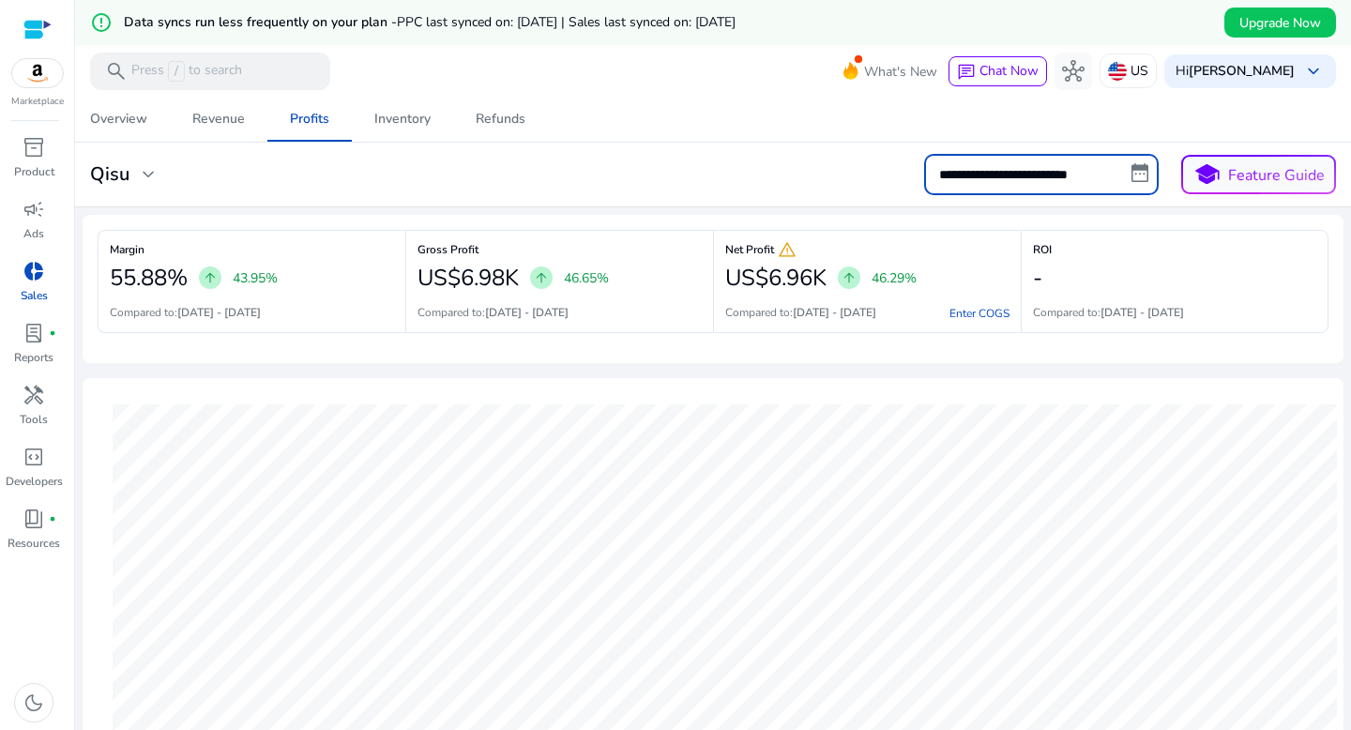
click at [1081, 177] on input "**********" at bounding box center [1041, 174] width 234 height 41
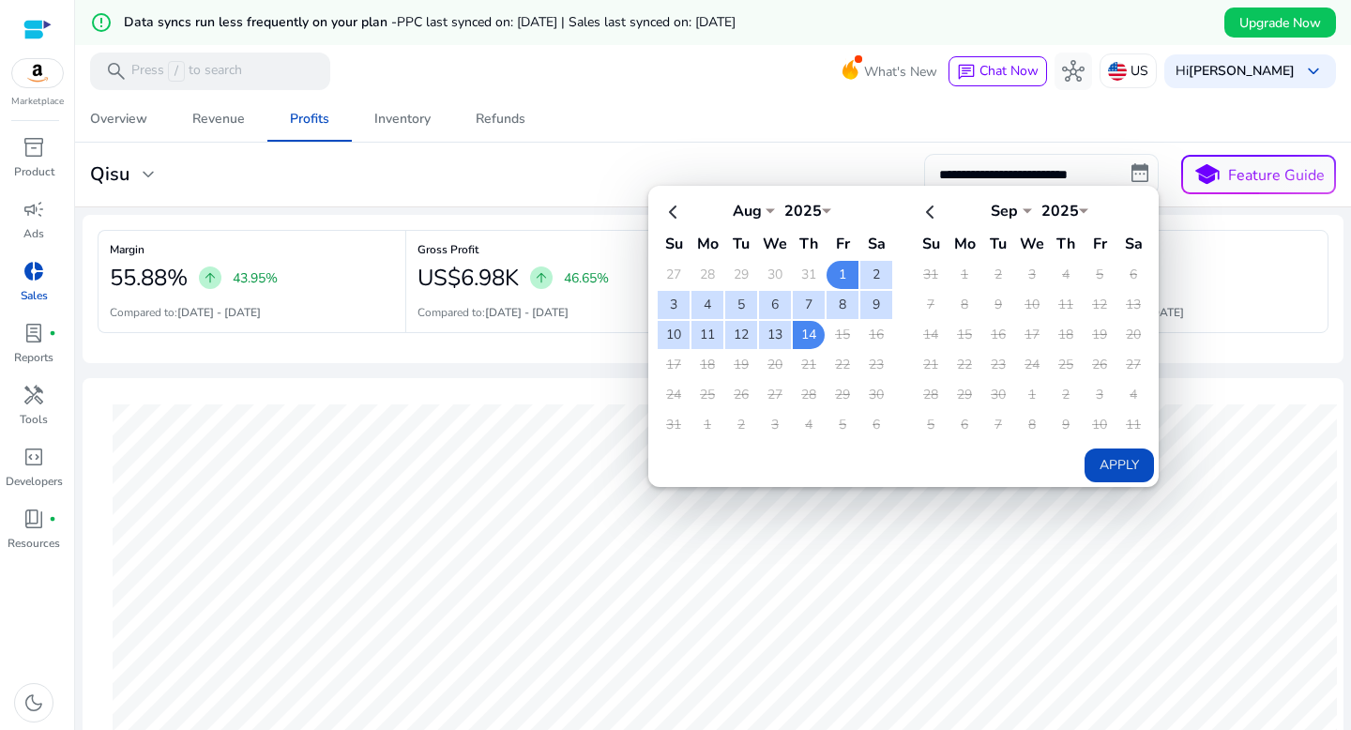
click at [1105, 462] on button "Apply" at bounding box center [1118, 465] width 69 height 34
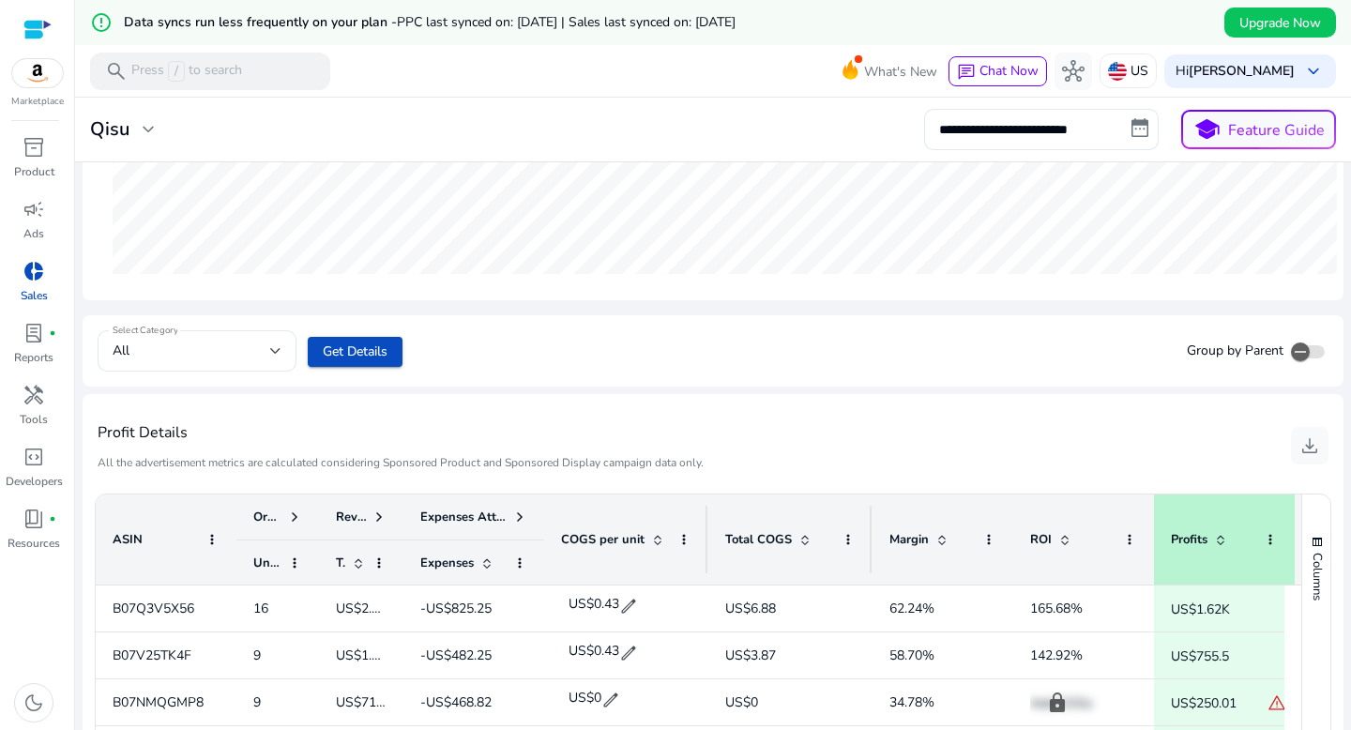
scroll to position [325, 0]
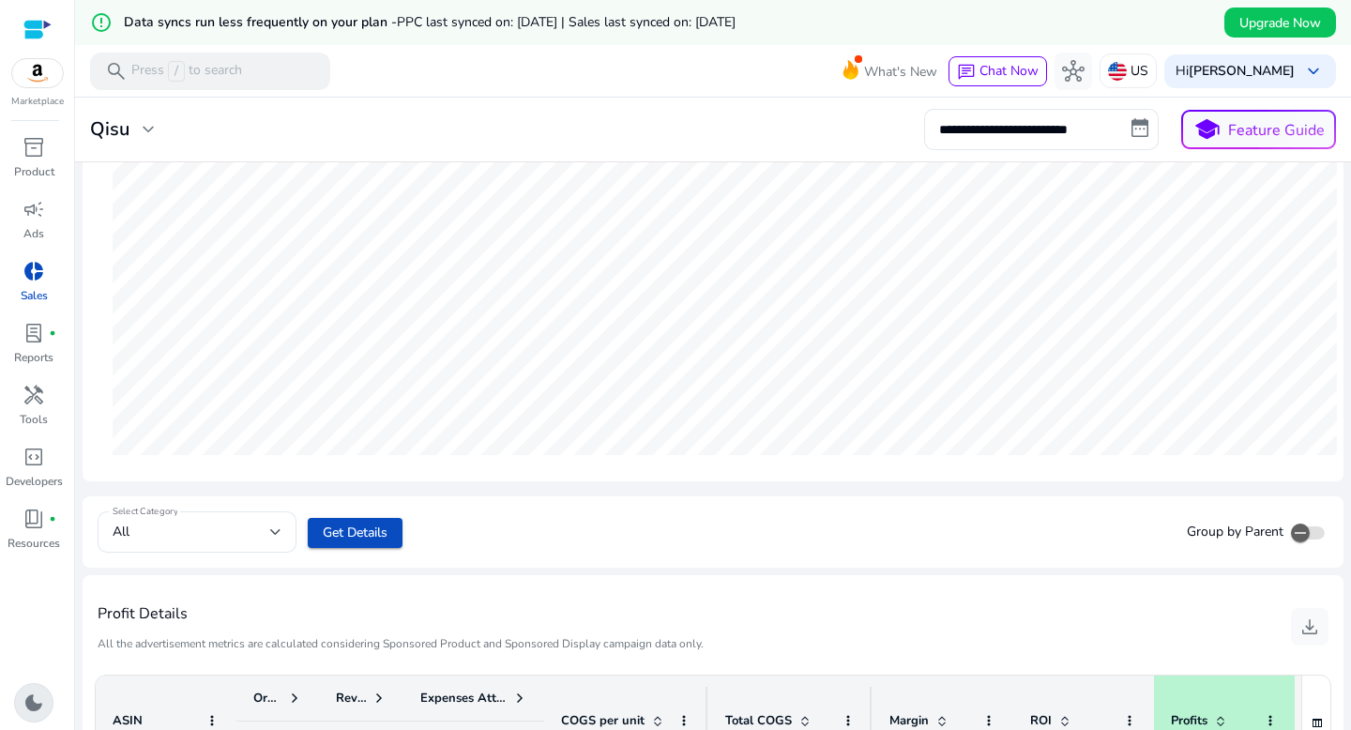
click at [34, 710] on span "dark_mode" at bounding box center [34, 702] width 23 height 23
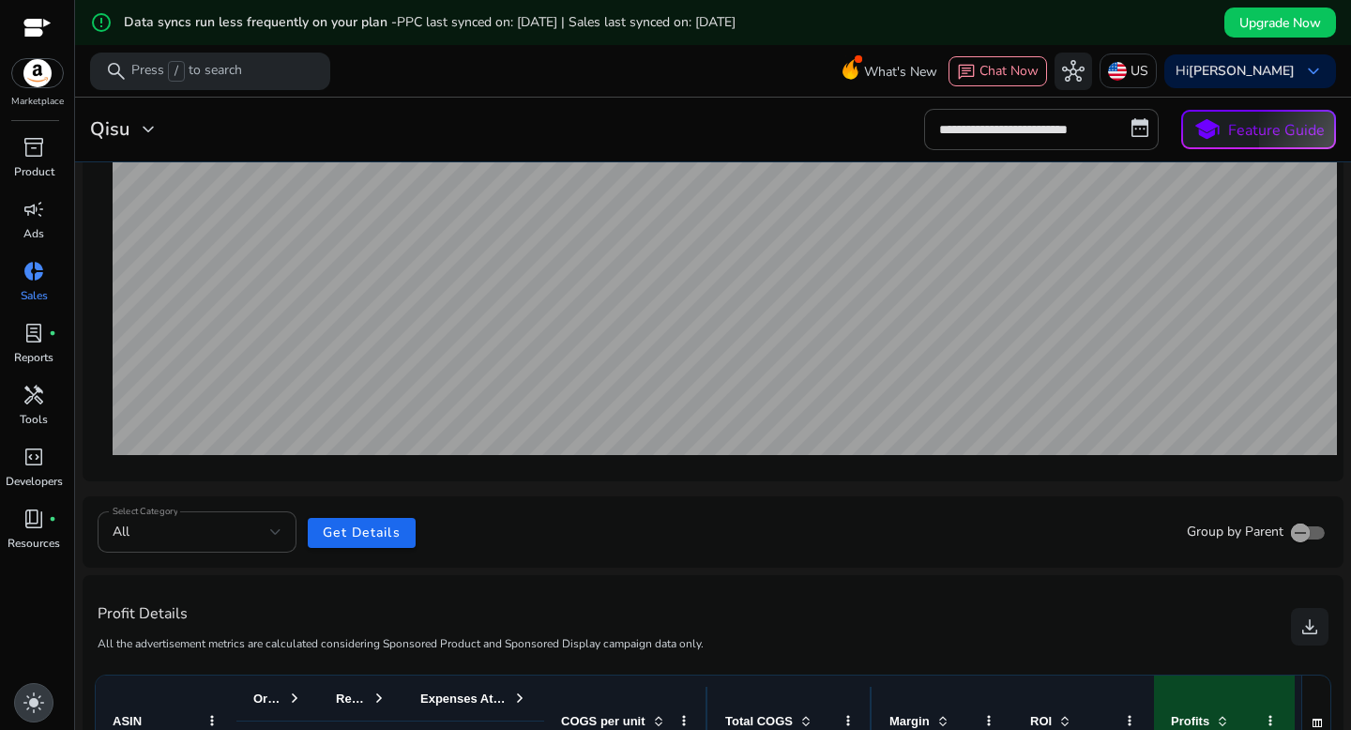
click at [34, 710] on span "light_mode" at bounding box center [34, 702] width 23 height 23
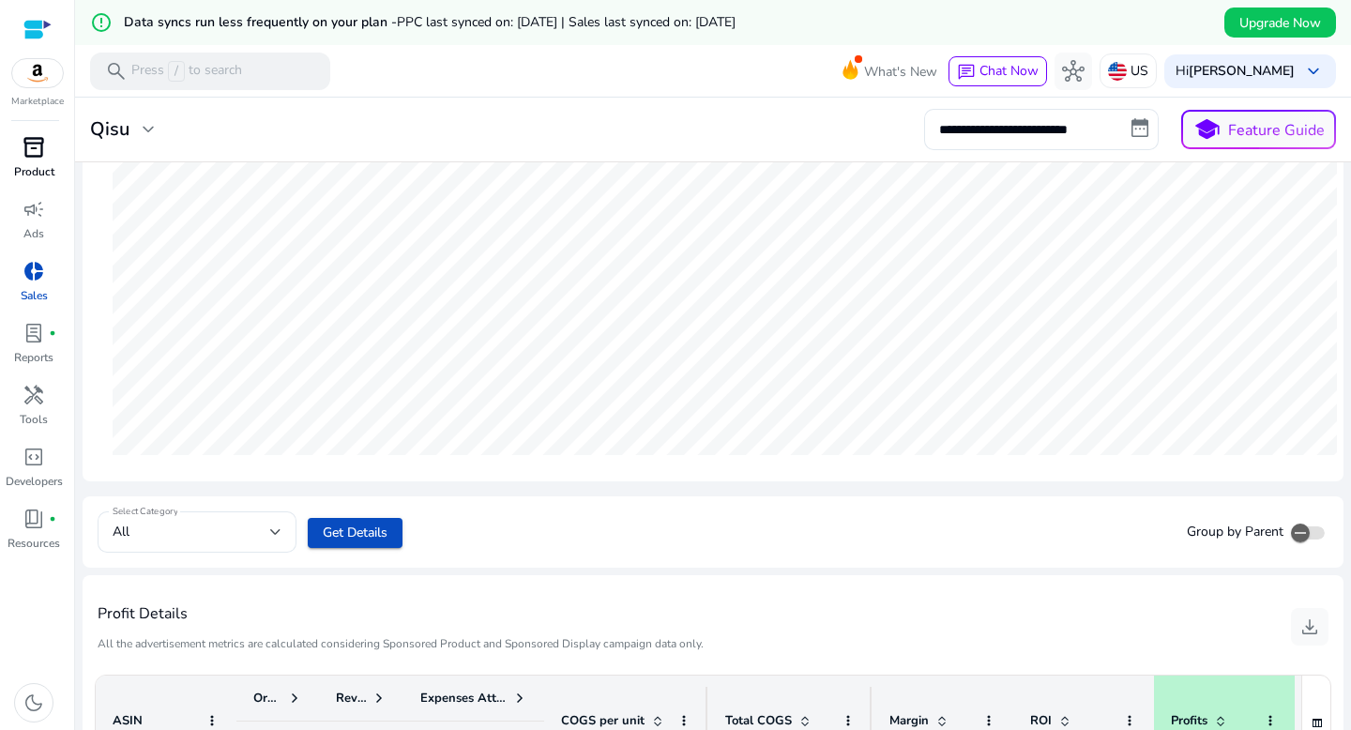
click at [35, 157] on span "inventory_2" at bounding box center [34, 147] width 23 height 23
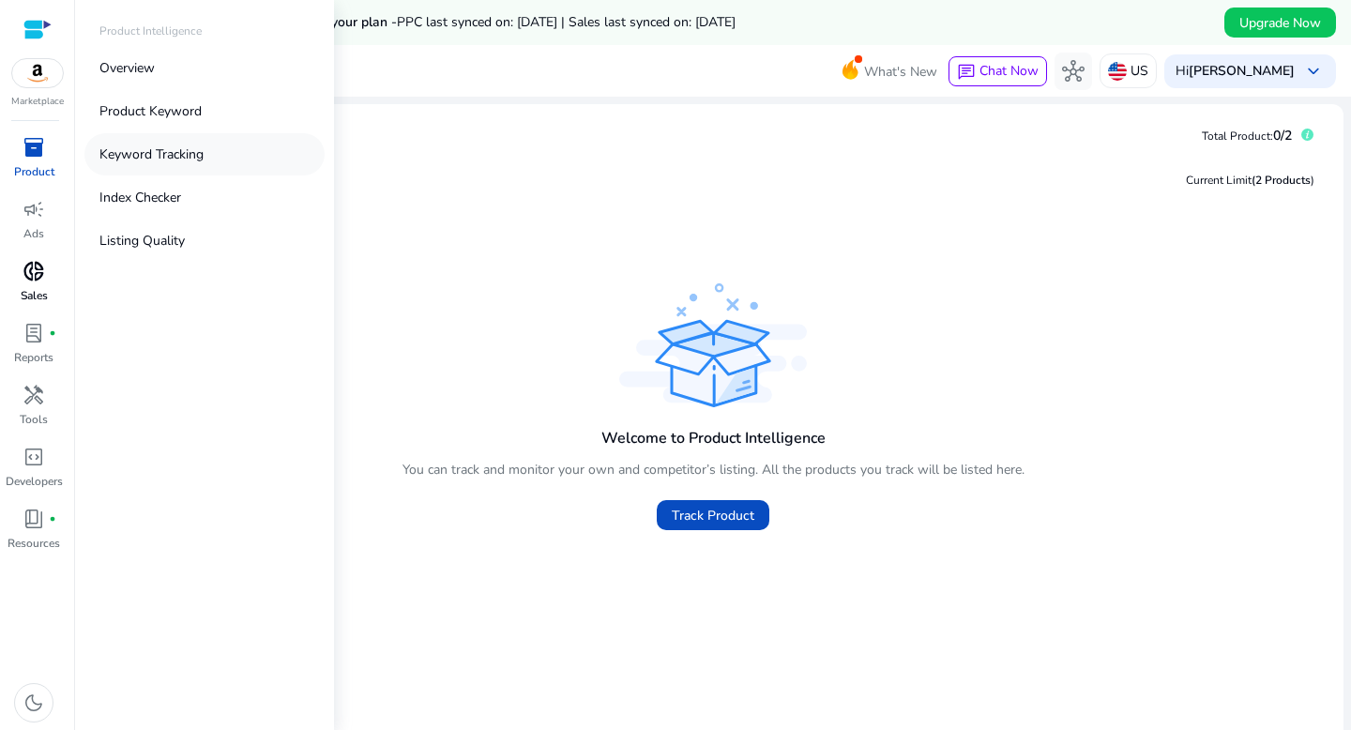
click at [164, 165] on link "Keyword Tracking" at bounding box center [204, 154] width 240 height 42
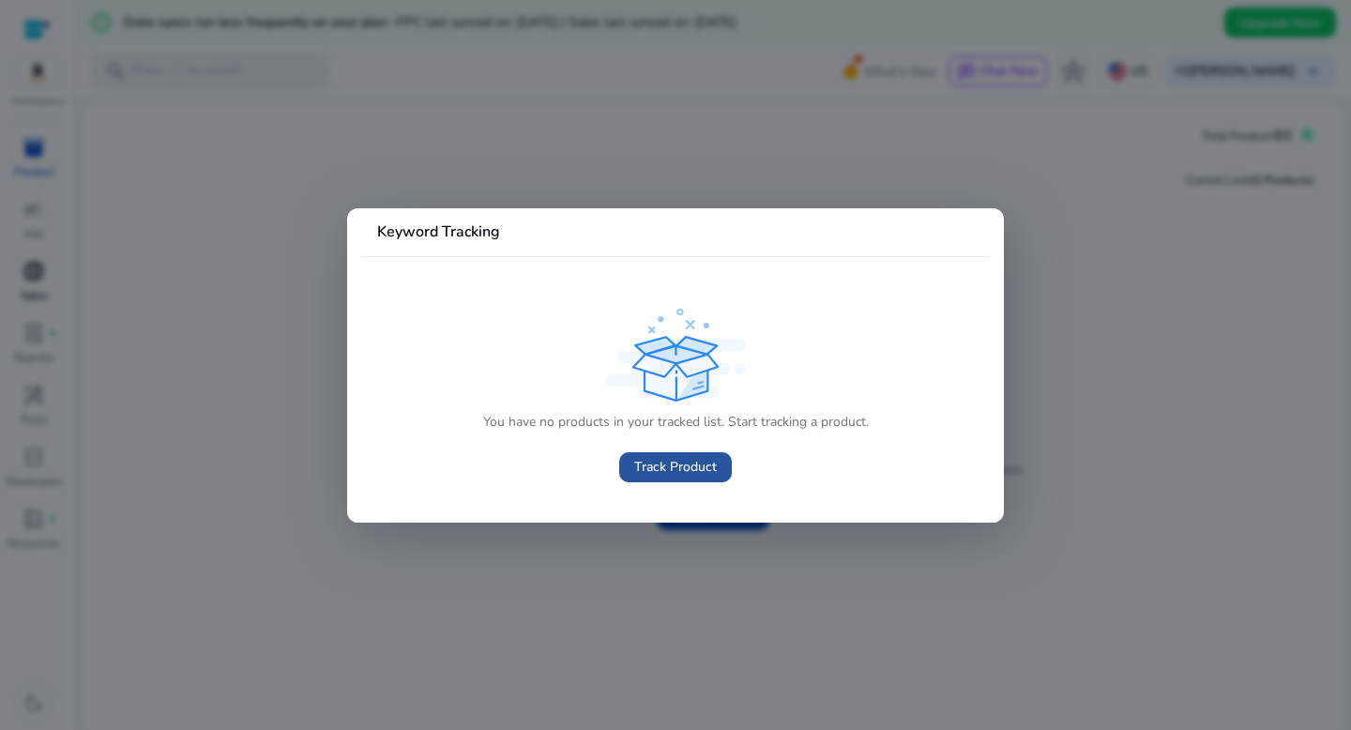
click at [669, 465] on span "Track Product" at bounding box center [675, 467] width 83 height 20
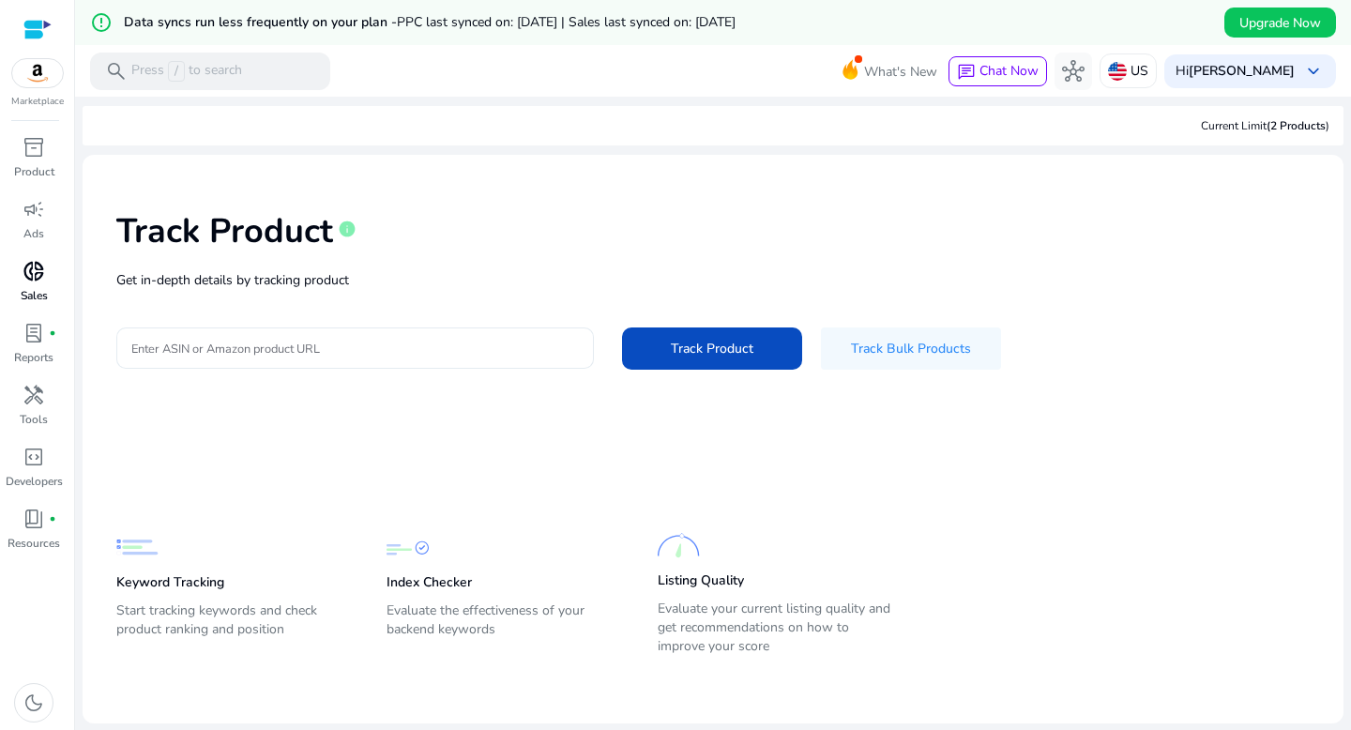
click at [489, 359] on div at bounding box center [354, 347] width 447 height 41
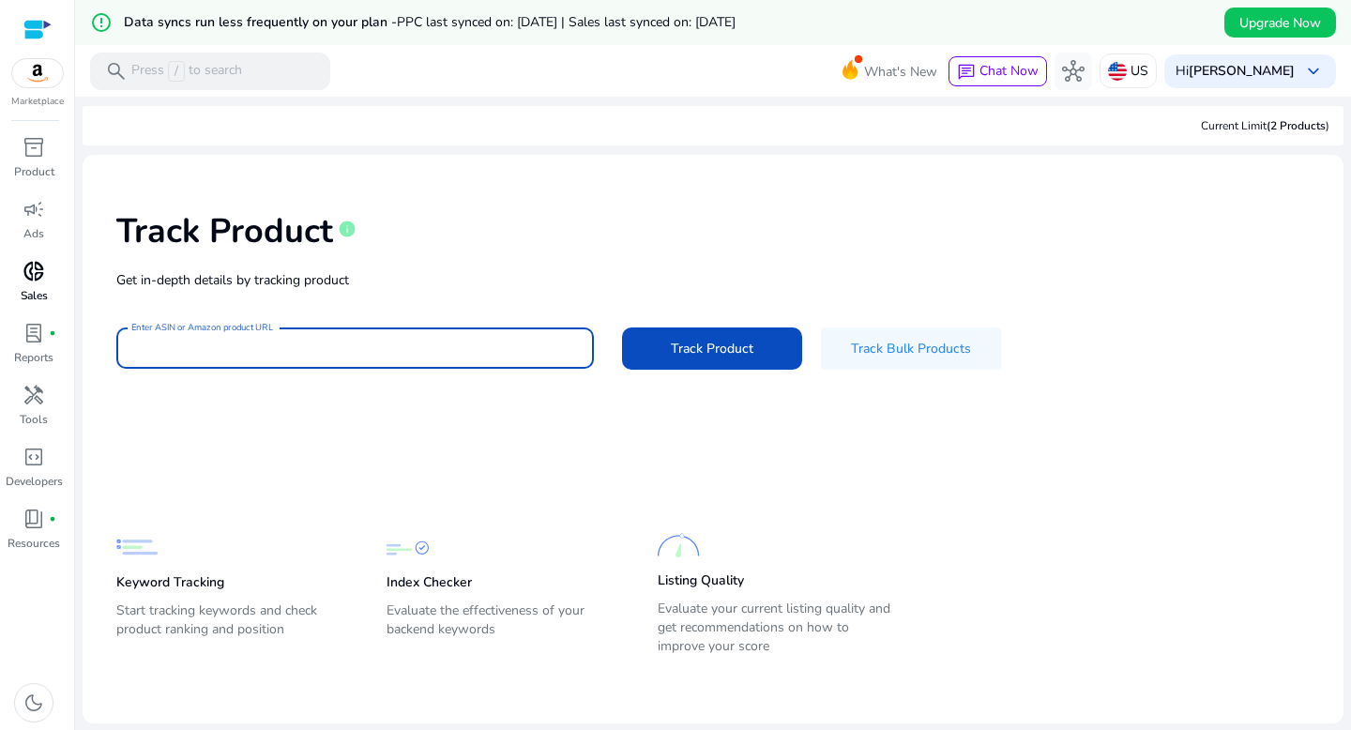
paste input "**********"
type input "**********"
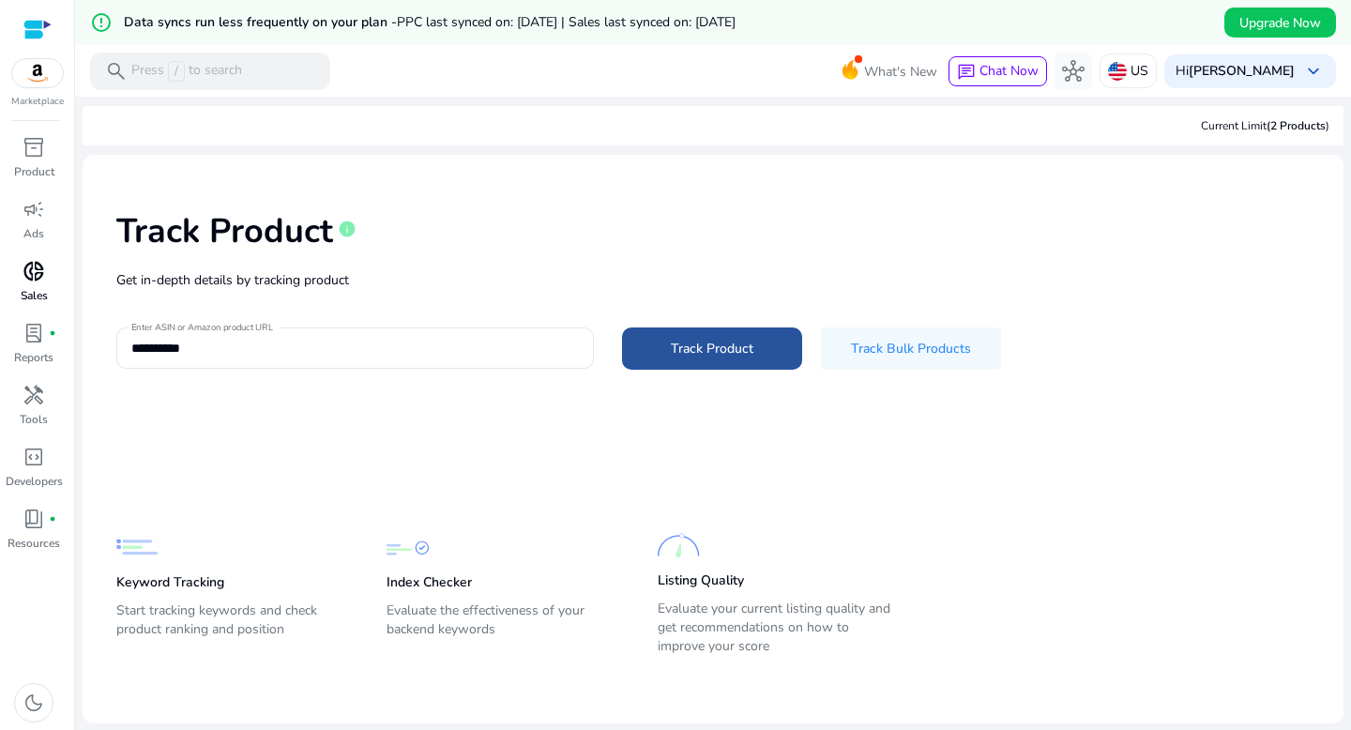
click at [688, 346] on span "Track Product" at bounding box center [712, 349] width 83 height 20
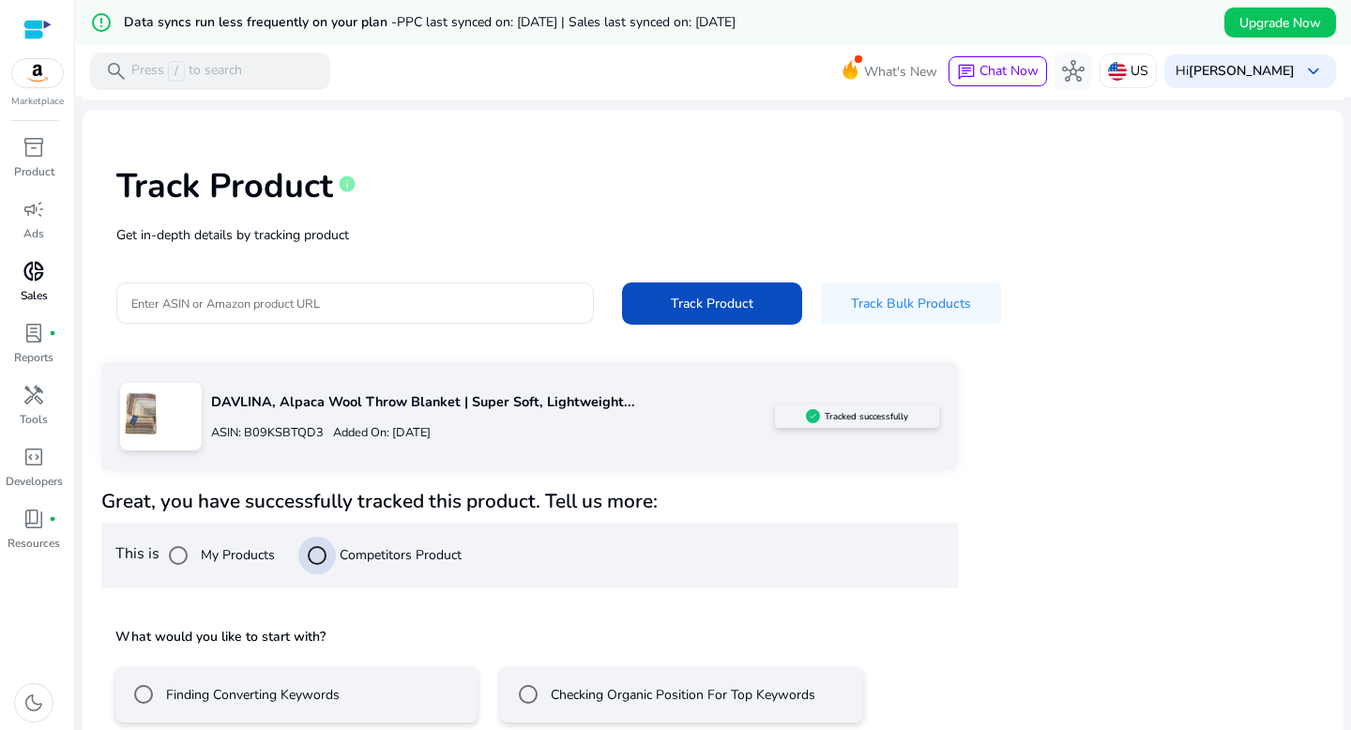
scroll to position [137, 0]
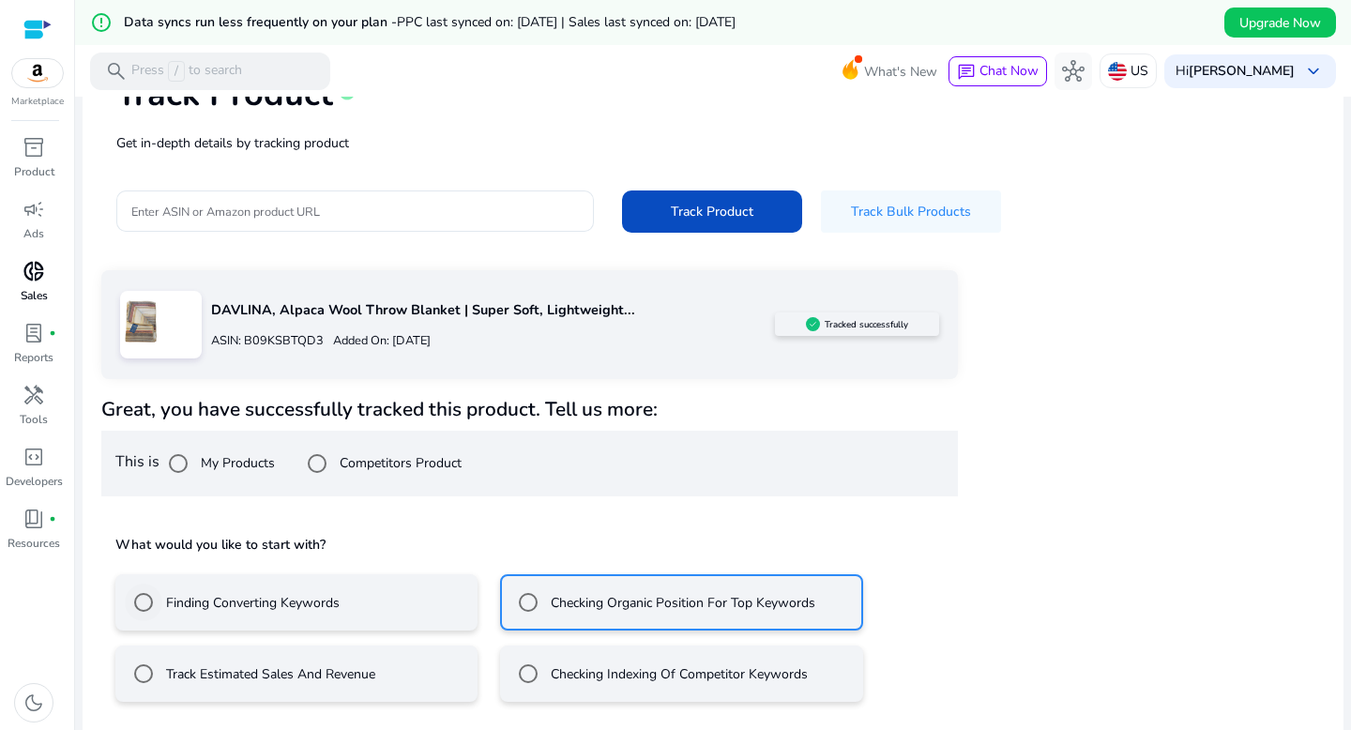
click at [220, 605] on label "Finding Converting Keywords" at bounding box center [250, 603] width 177 height 20
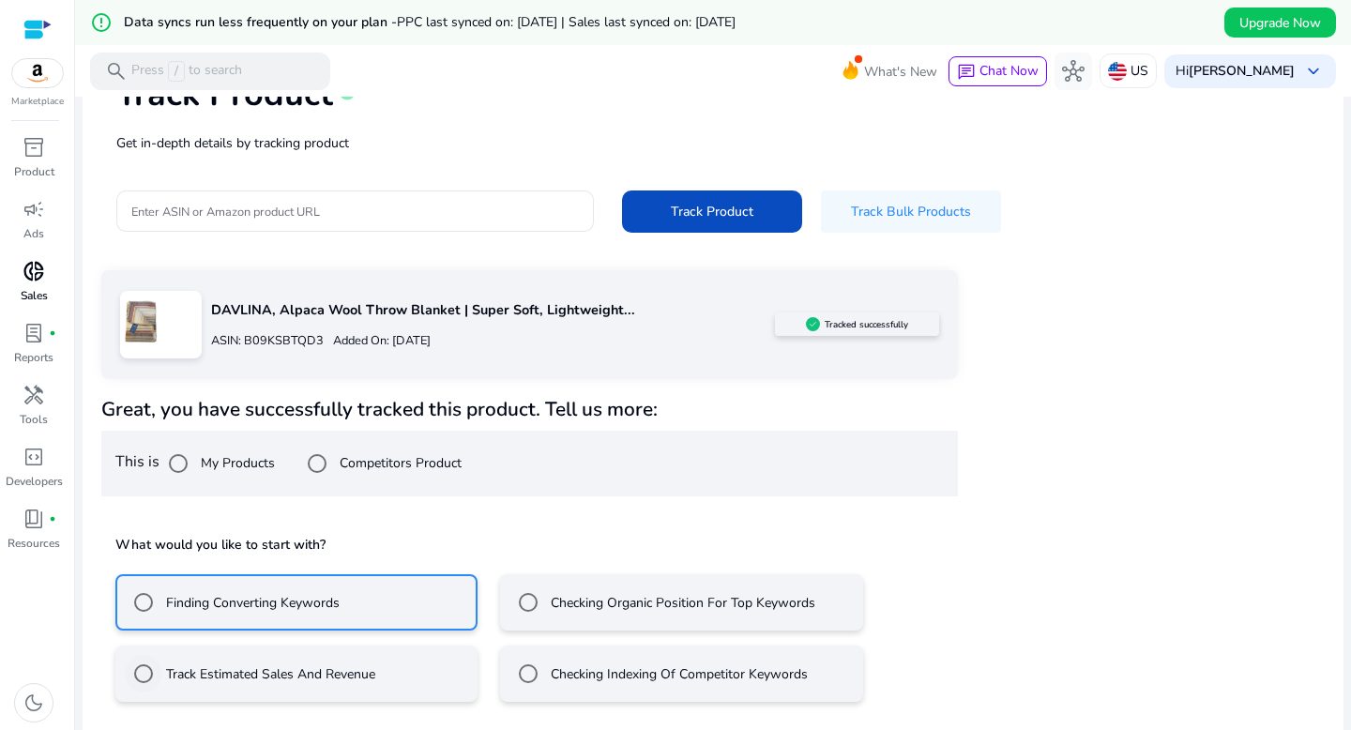
click at [239, 673] on label "Track Estimated Sales And Revenue" at bounding box center [268, 674] width 213 height 20
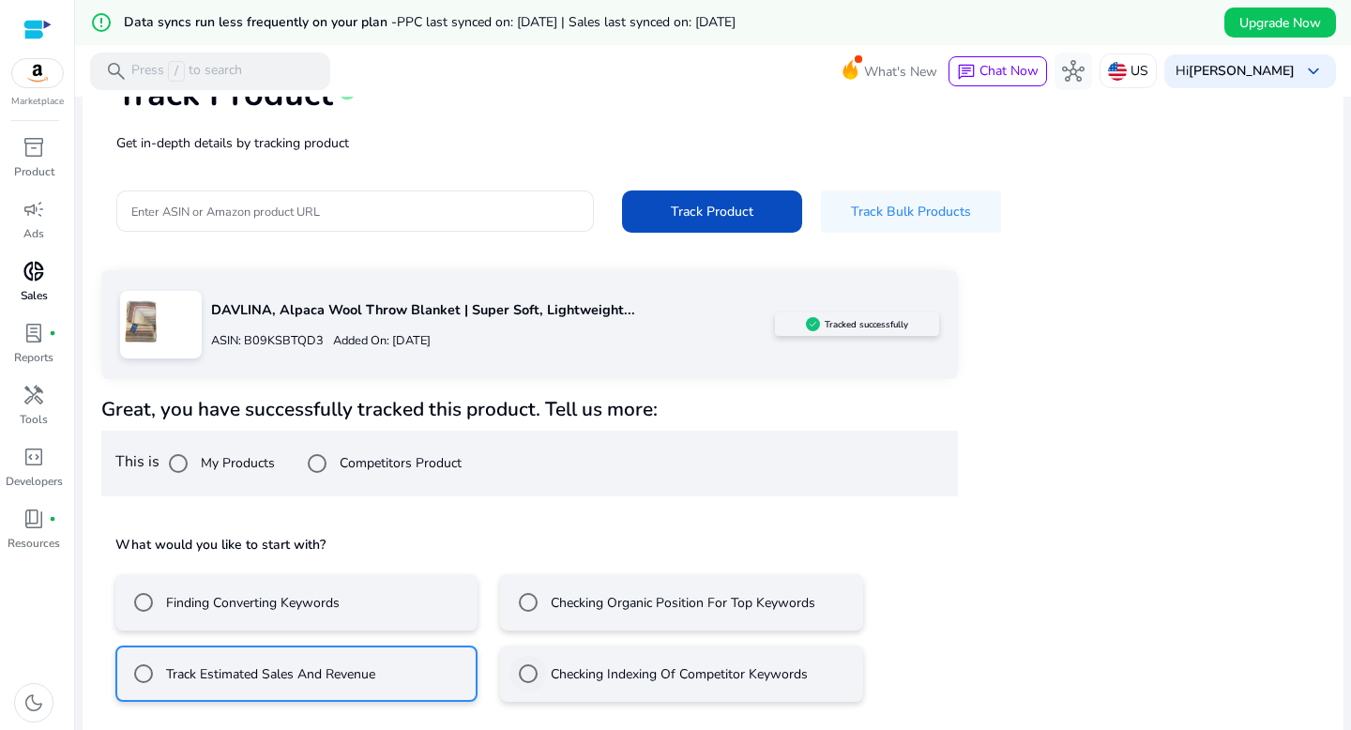
click at [551, 665] on label "Checking Indexing Of Competitor Keywords" at bounding box center [677, 674] width 261 height 20
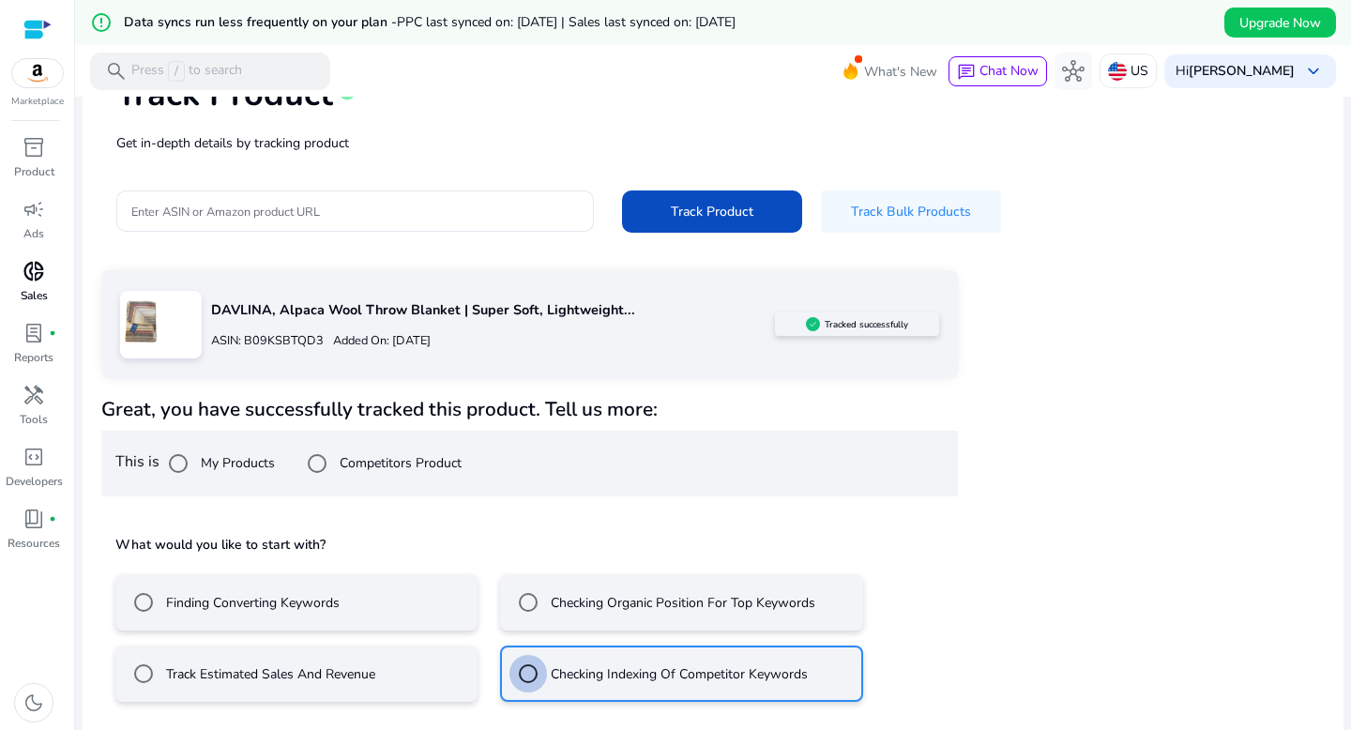
scroll to position [220, 0]
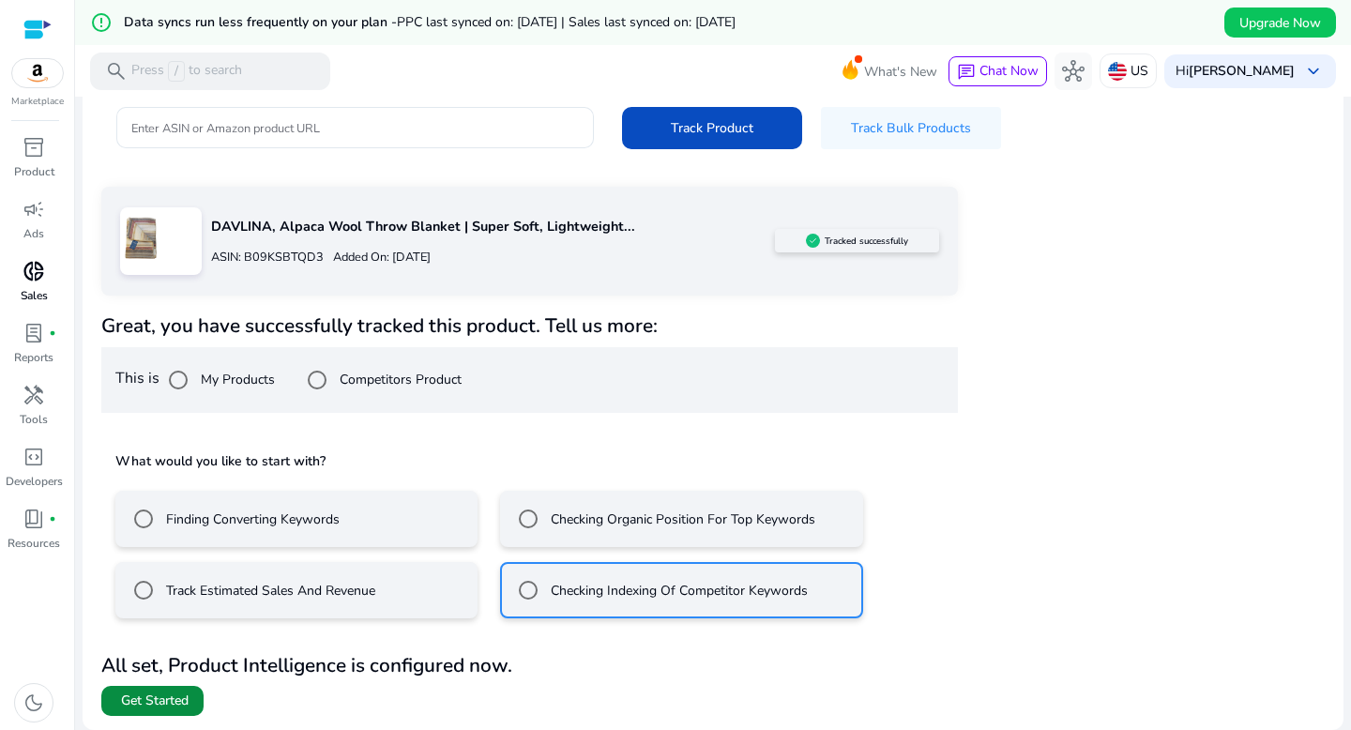
click at [163, 701] on span "Get Started" at bounding box center [155, 700] width 68 height 19
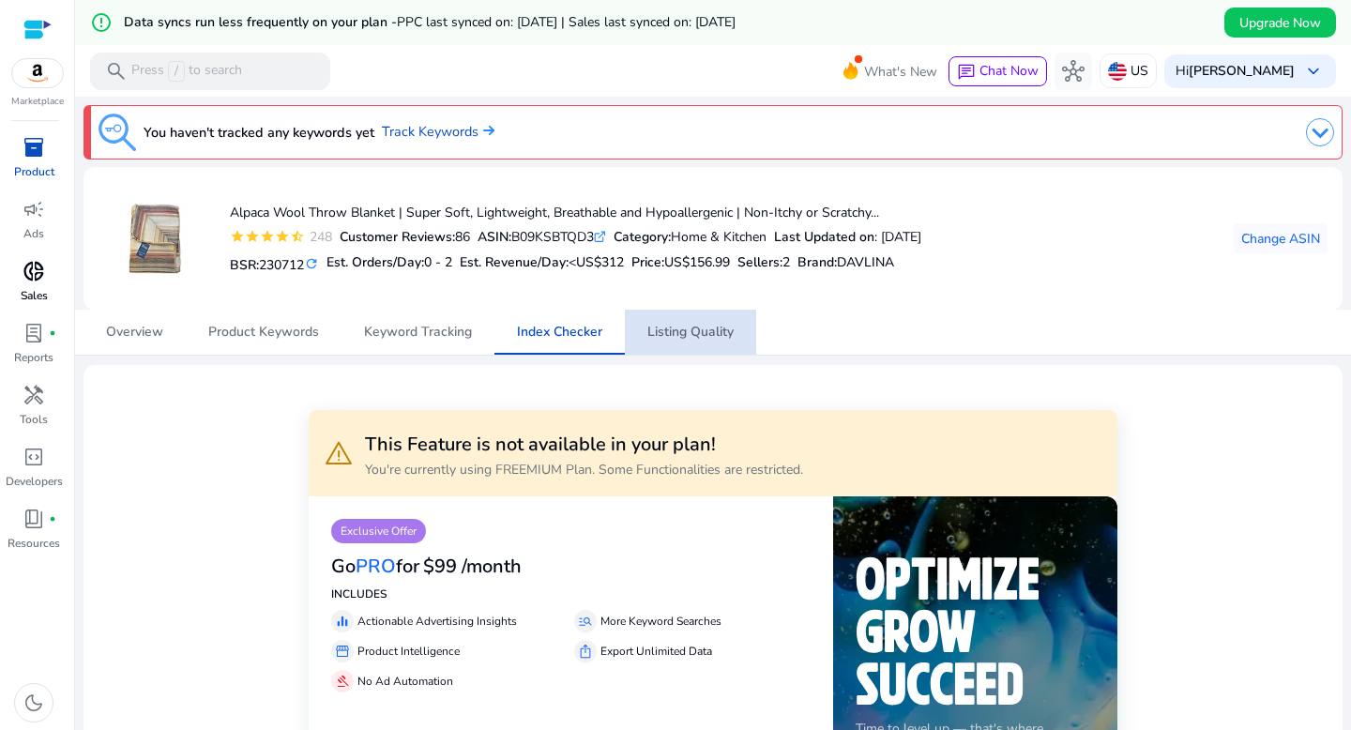
click at [675, 336] on span "Listing Quality" at bounding box center [690, 331] width 86 height 13
click at [564, 341] on span "Index Checker" at bounding box center [559, 332] width 85 height 45
click at [435, 341] on span "Keyword Tracking" at bounding box center [418, 332] width 108 height 45
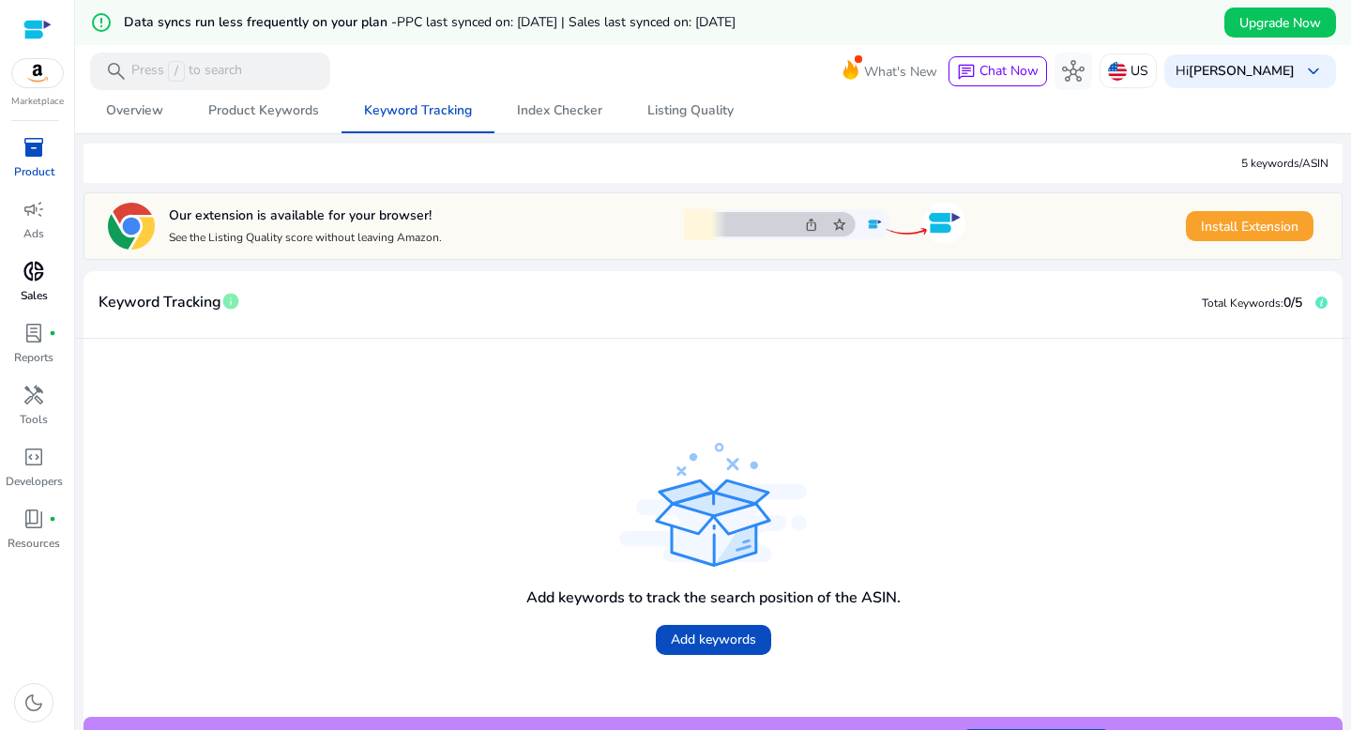
scroll to position [263, 0]
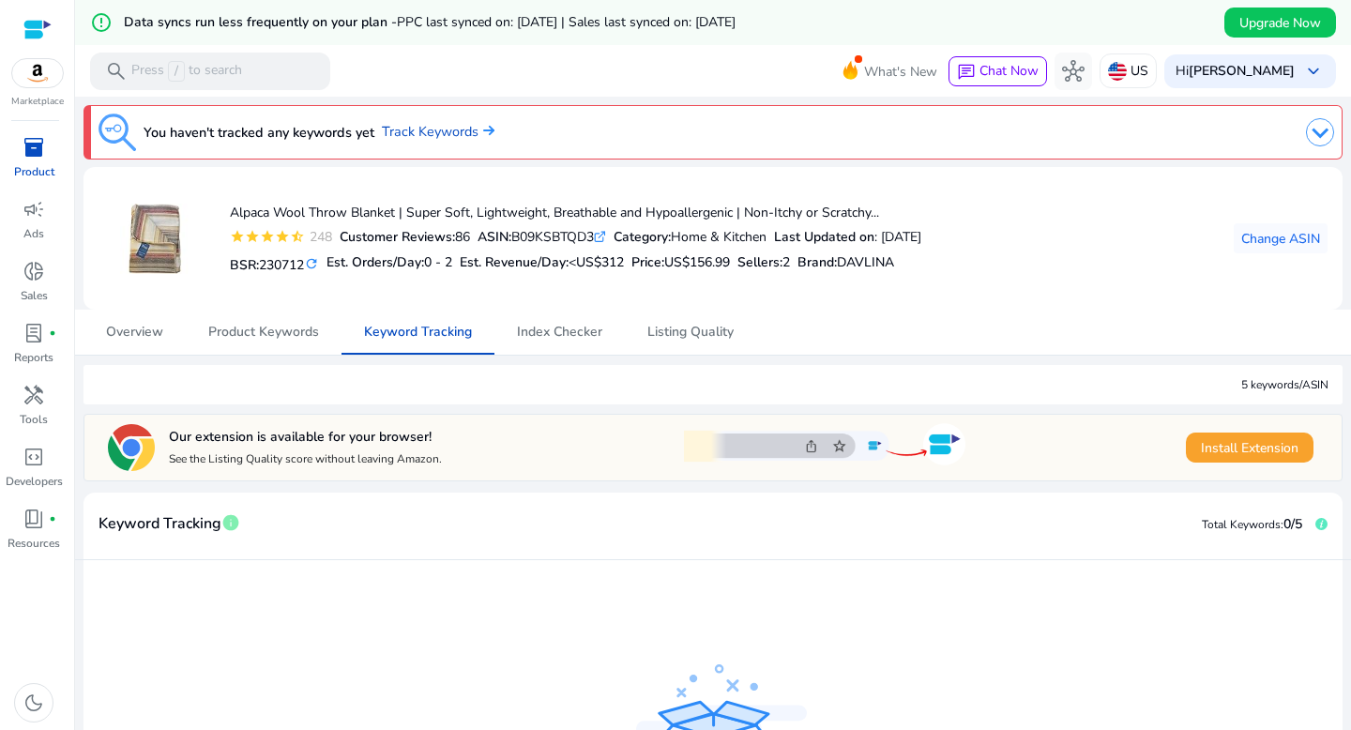
scroll to position [263, 0]
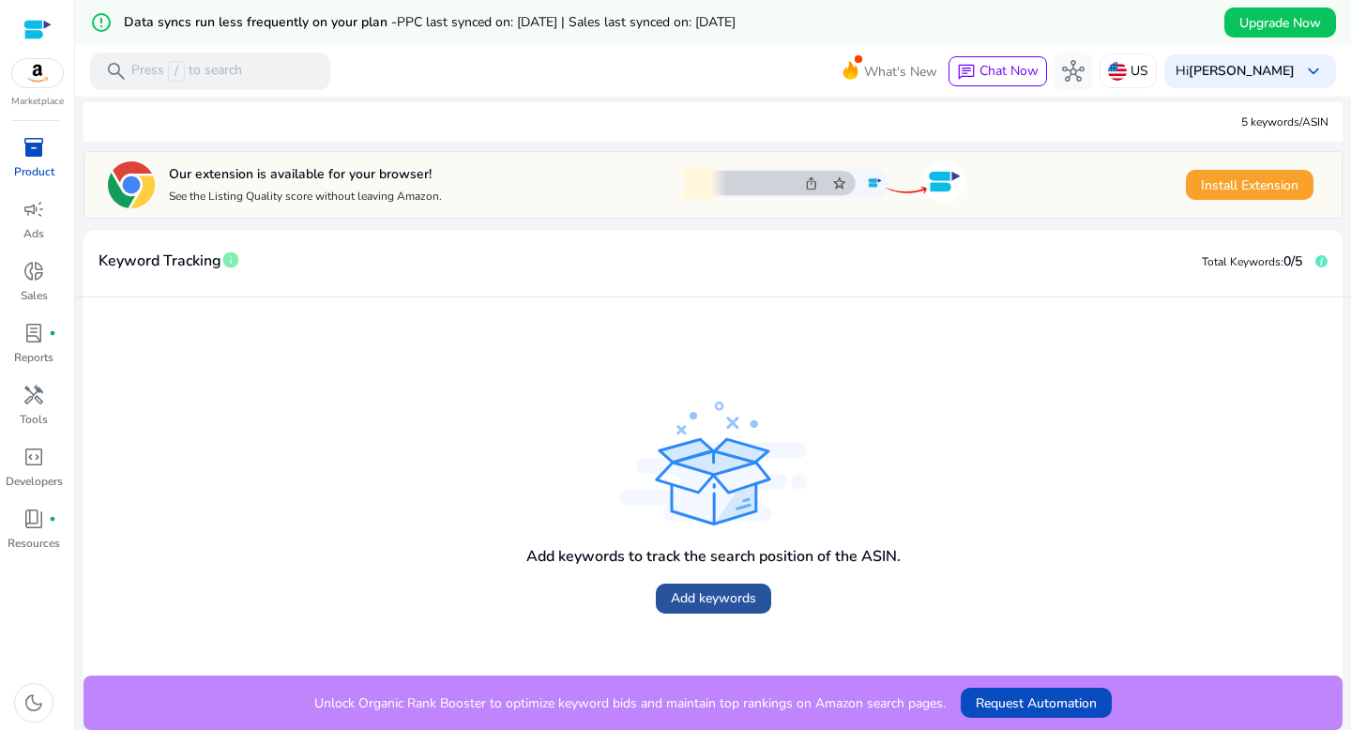
click at [697, 601] on span "Add keywords" at bounding box center [713, 598] width 85 height 20
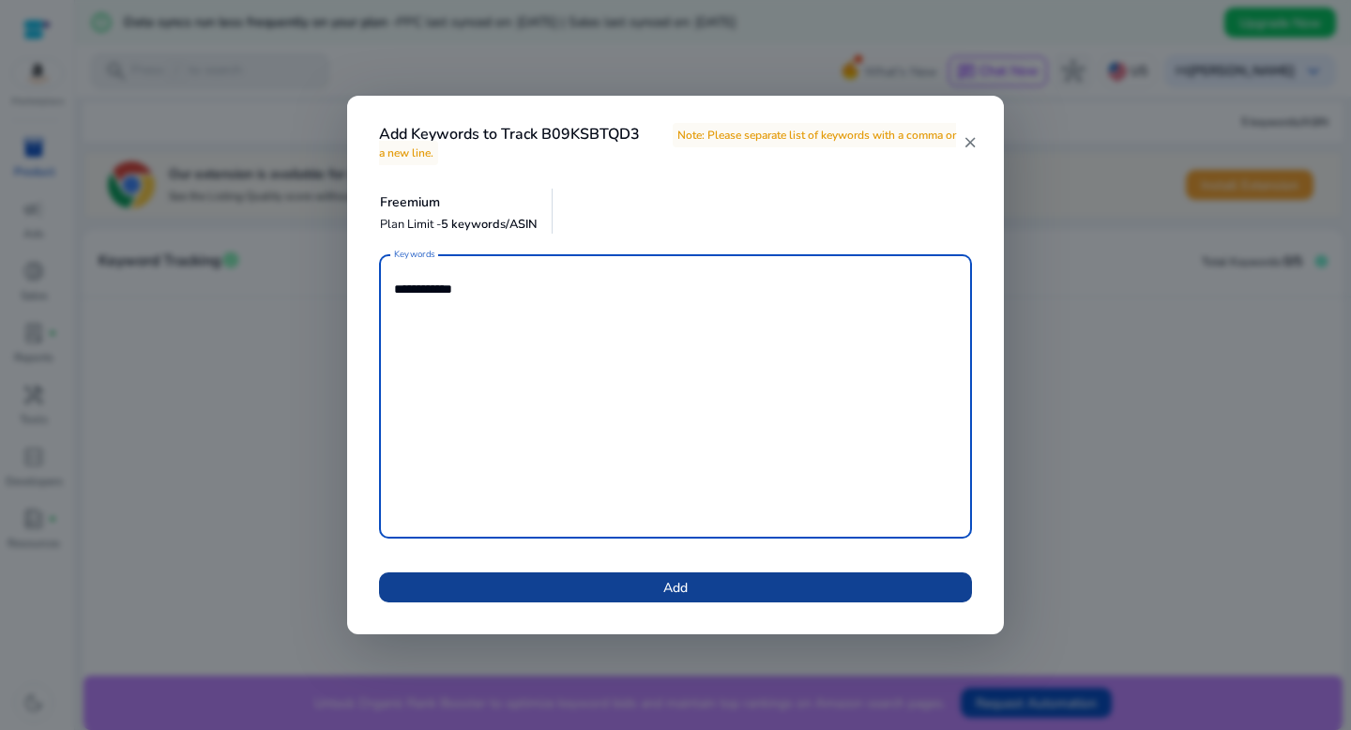
type textarea "**********"
click at [655, 586] on span at bounding box center [675, 587] width 593 height 45
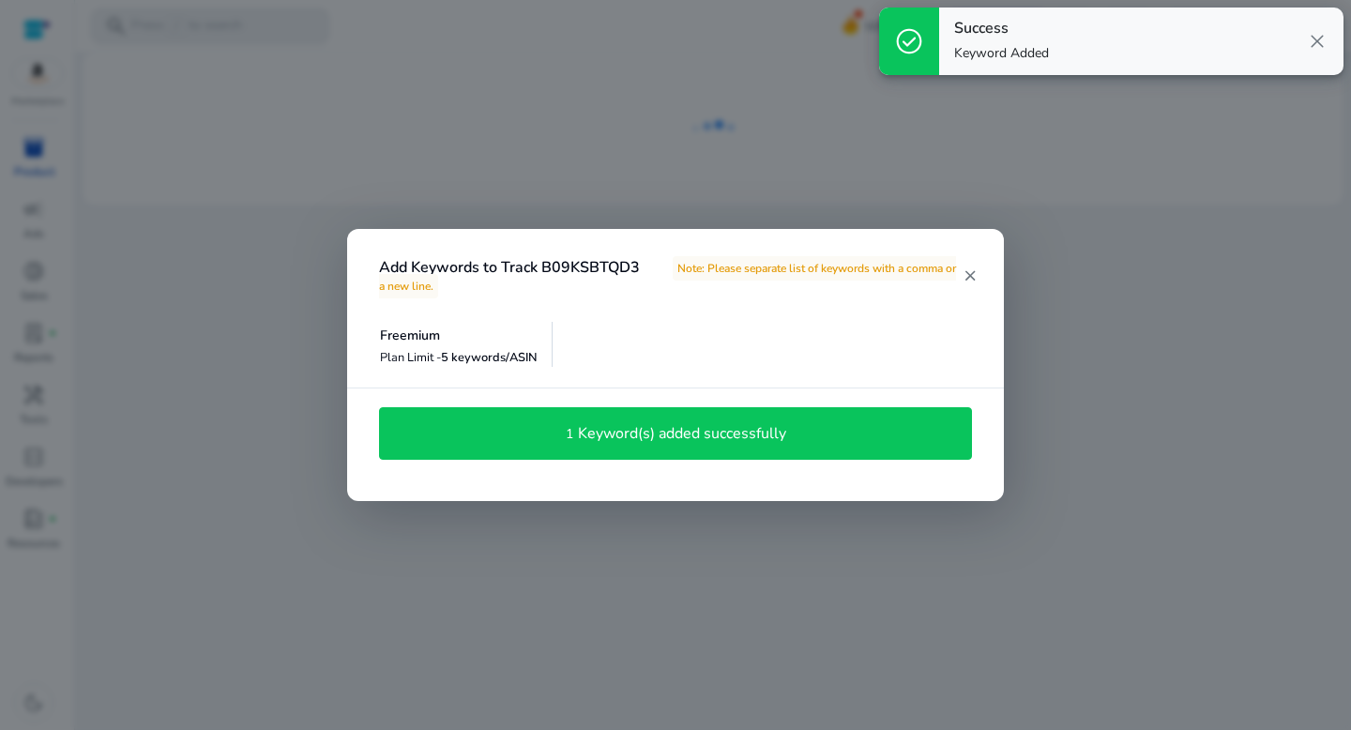
click at [672, 435] on h4 "Keyword(s) added successfully" at bounding box center [682, 434] width 208 height 18
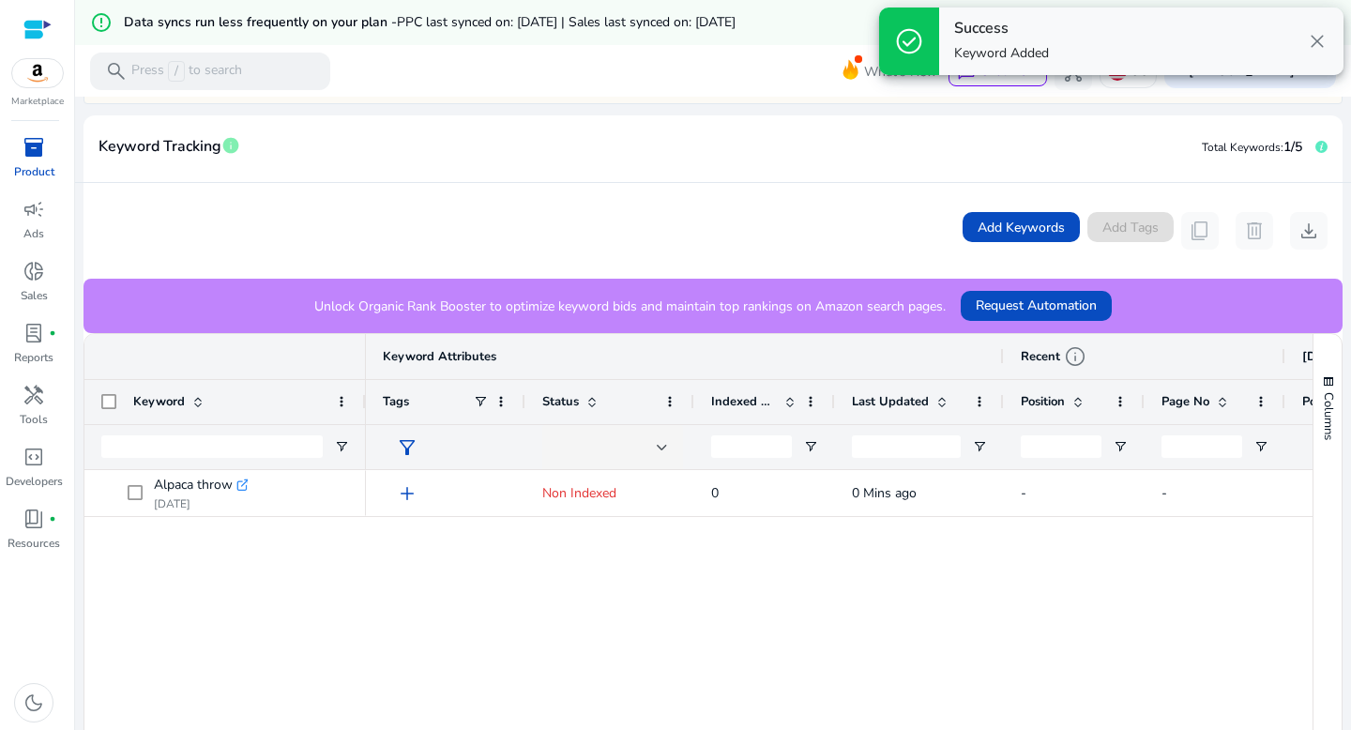
scroll to position [417, 0]
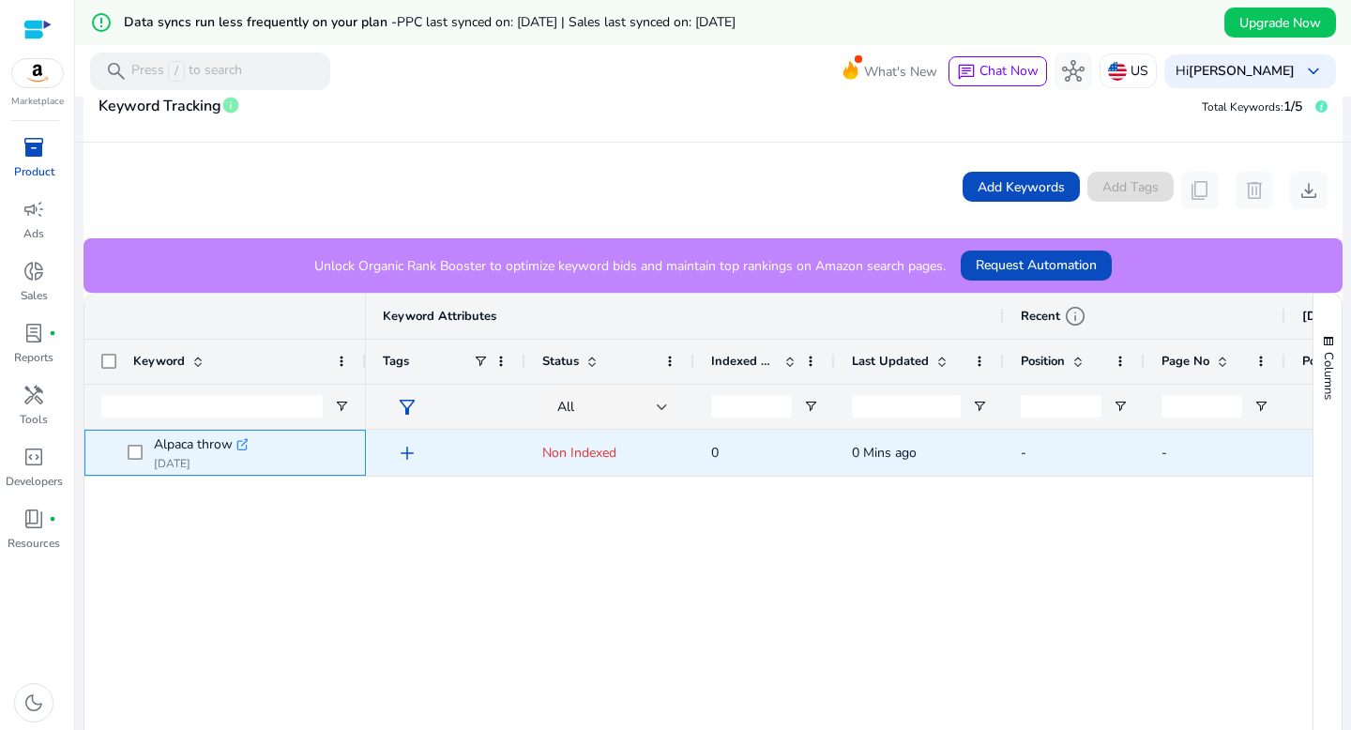
click at [240, 446] on icon ".st0{fill:#2c8af8}" at bounding box center [242, 444] width 13 height 13
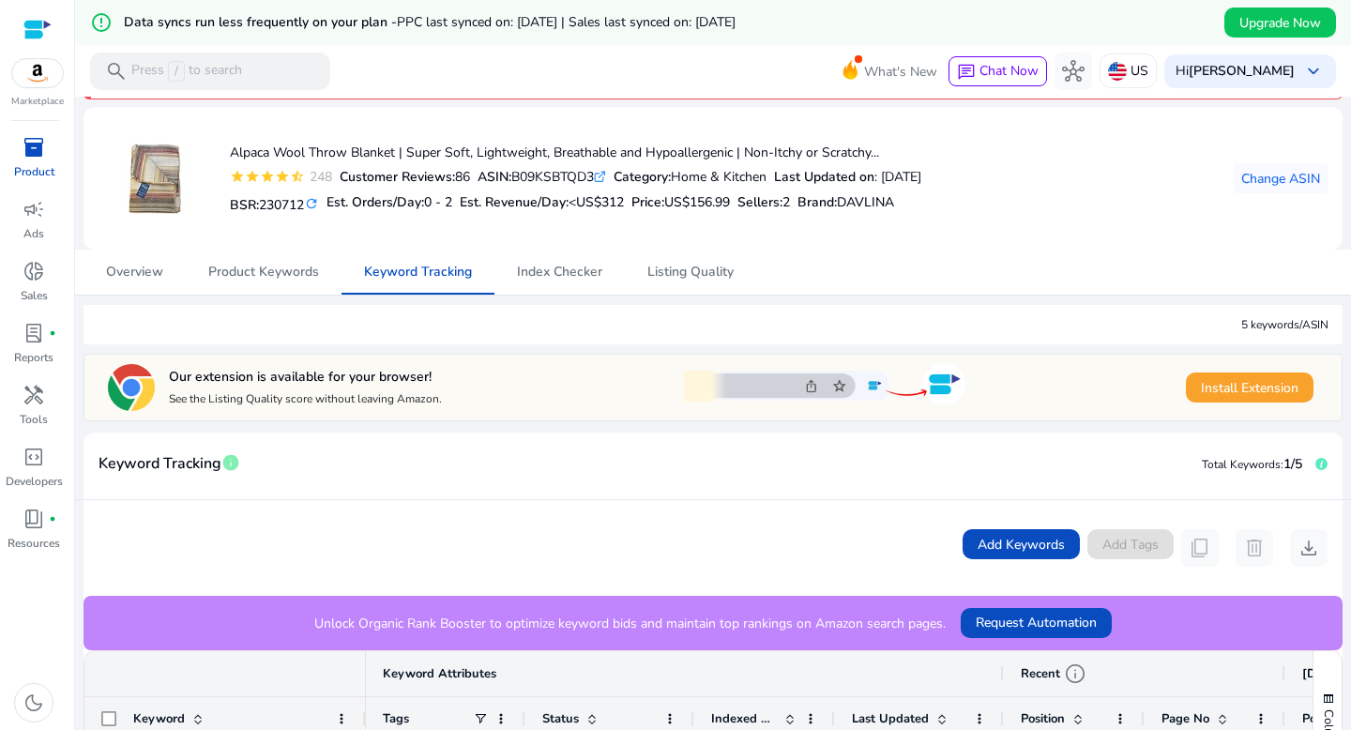
scroll to position [47, 0]
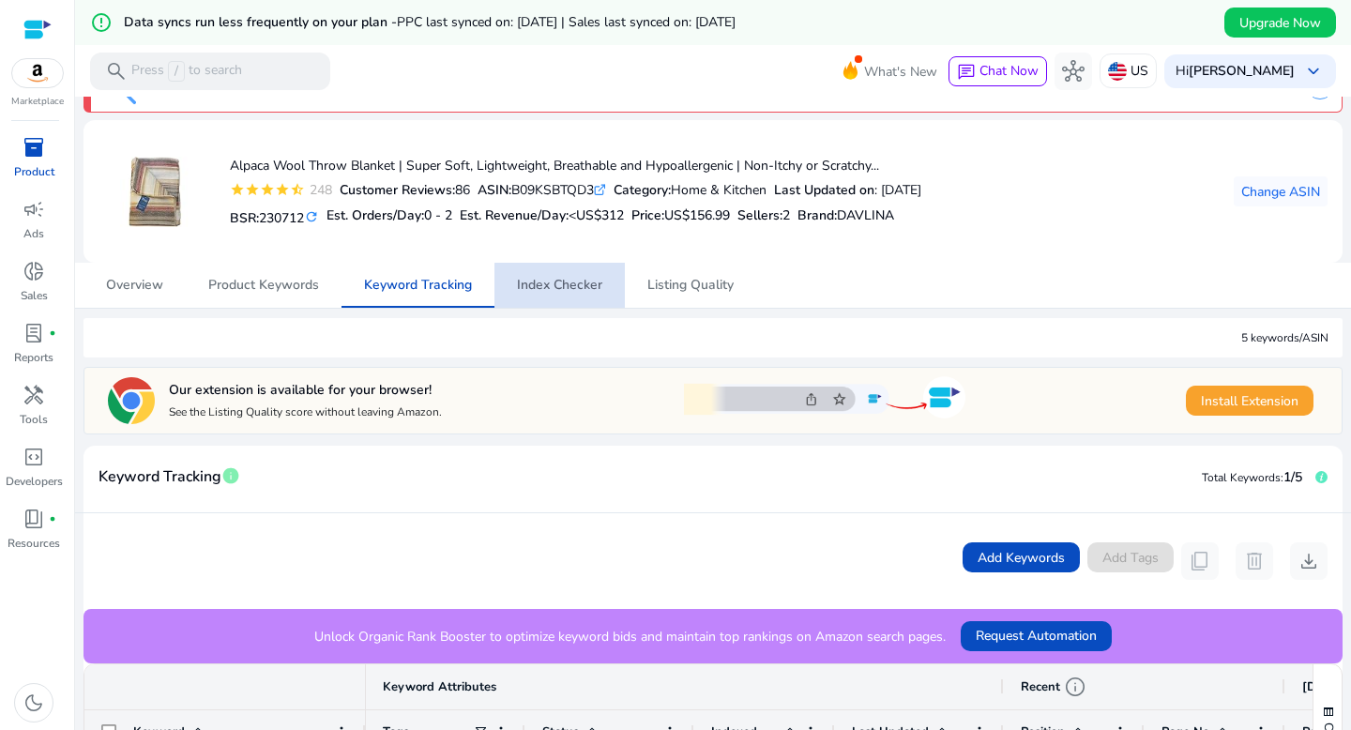
click at [573, 289] on span "Index Checker" at bounding box center [559, 285] width 85 height 13
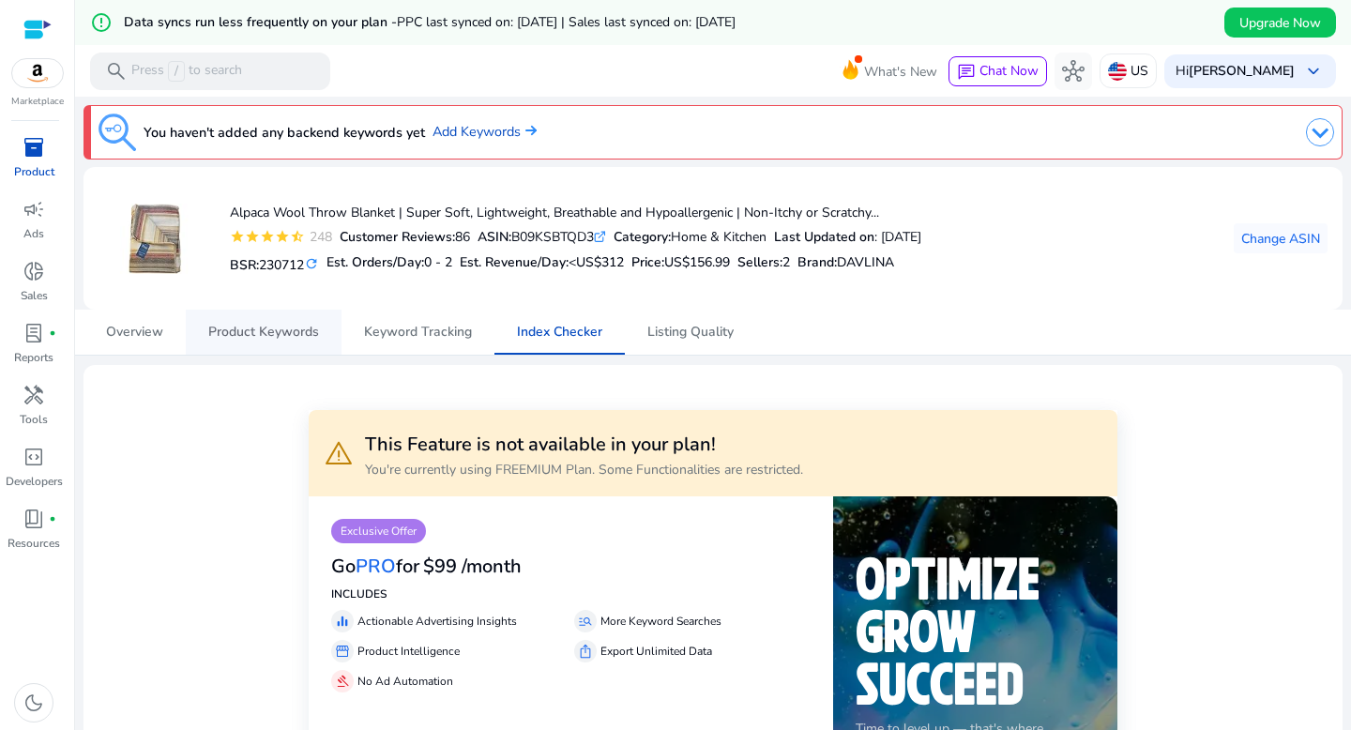
click at [241, 345] on span "Product Keywords" at bounding box center [263, 332] width 111 height 45
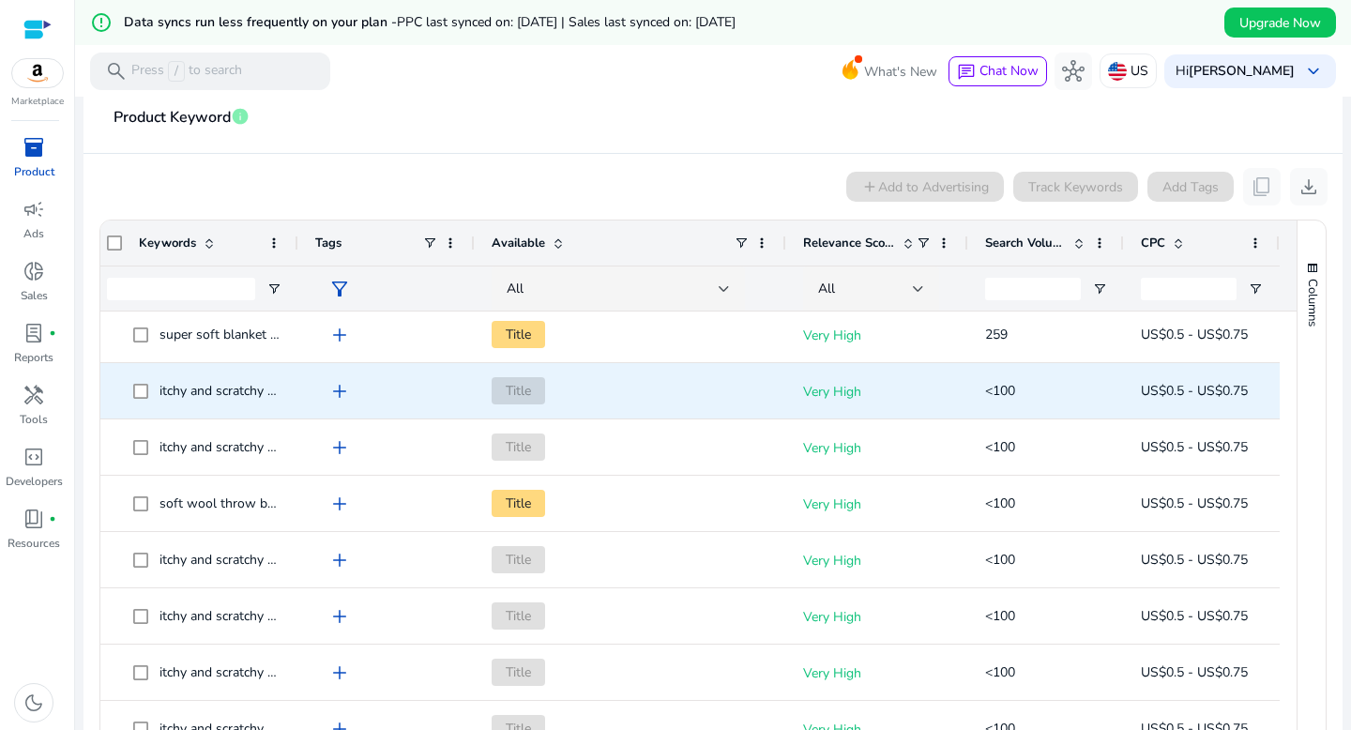
scroll to position [822, 0]
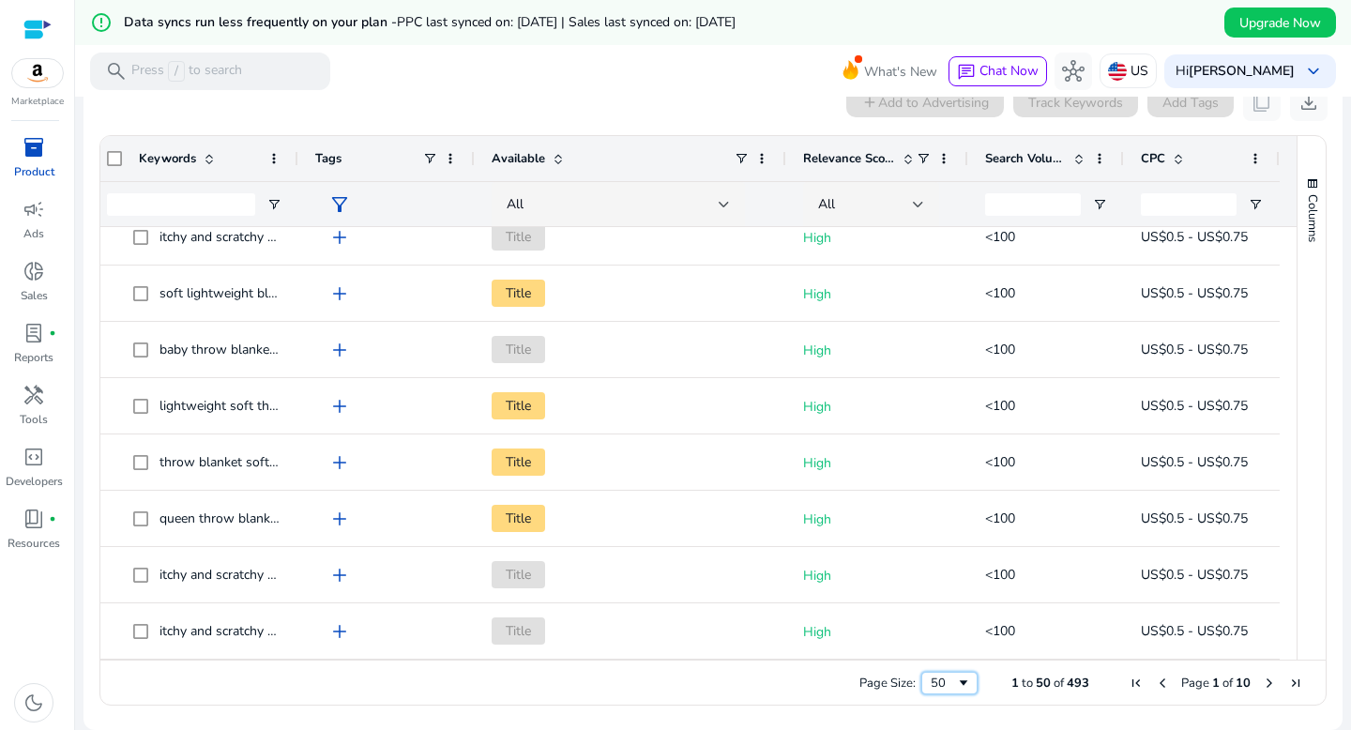
click at [956, 678] on span "Page Size" at bounding box center [963, 682] width 15 height 15
click at [956, 677] on span "Page Size" at bounding box center [963, 682] width 15 height 15
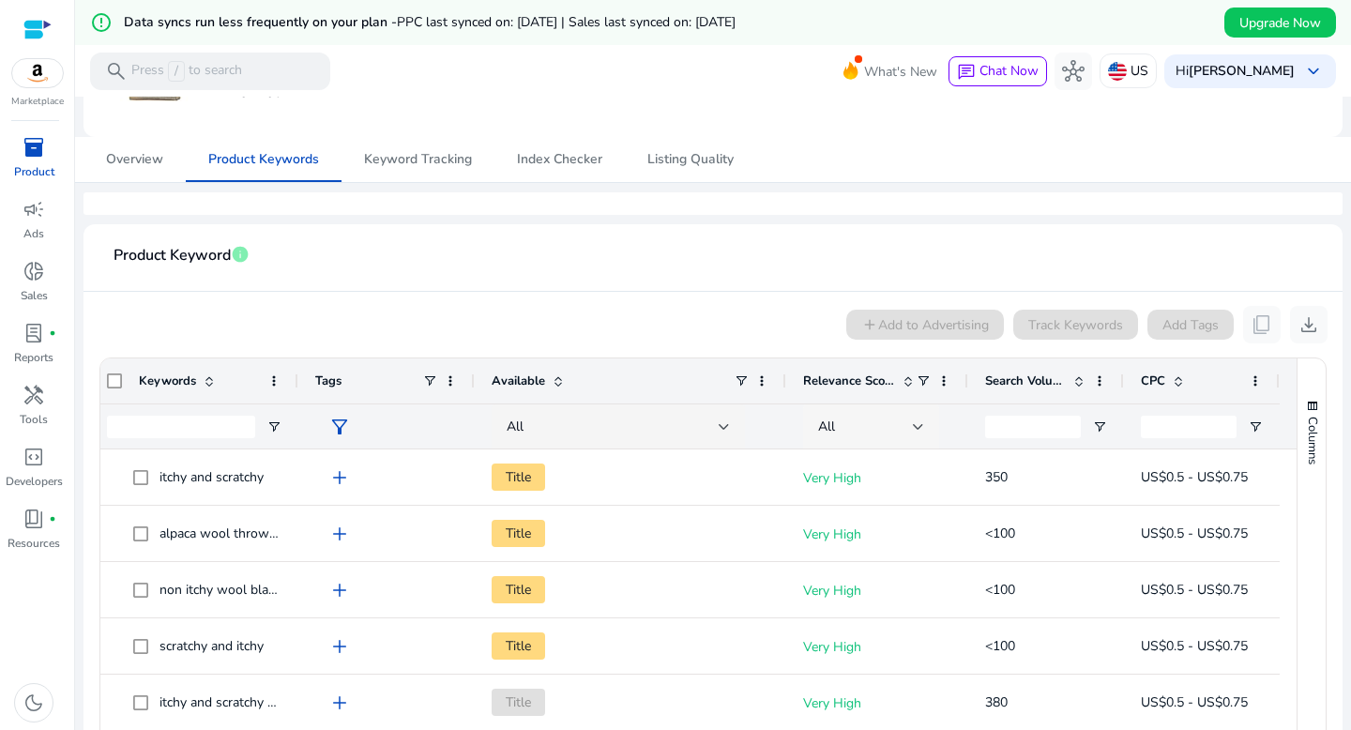
click at [913, 430] on div at bounding box center [918, 427] width 11 height 23
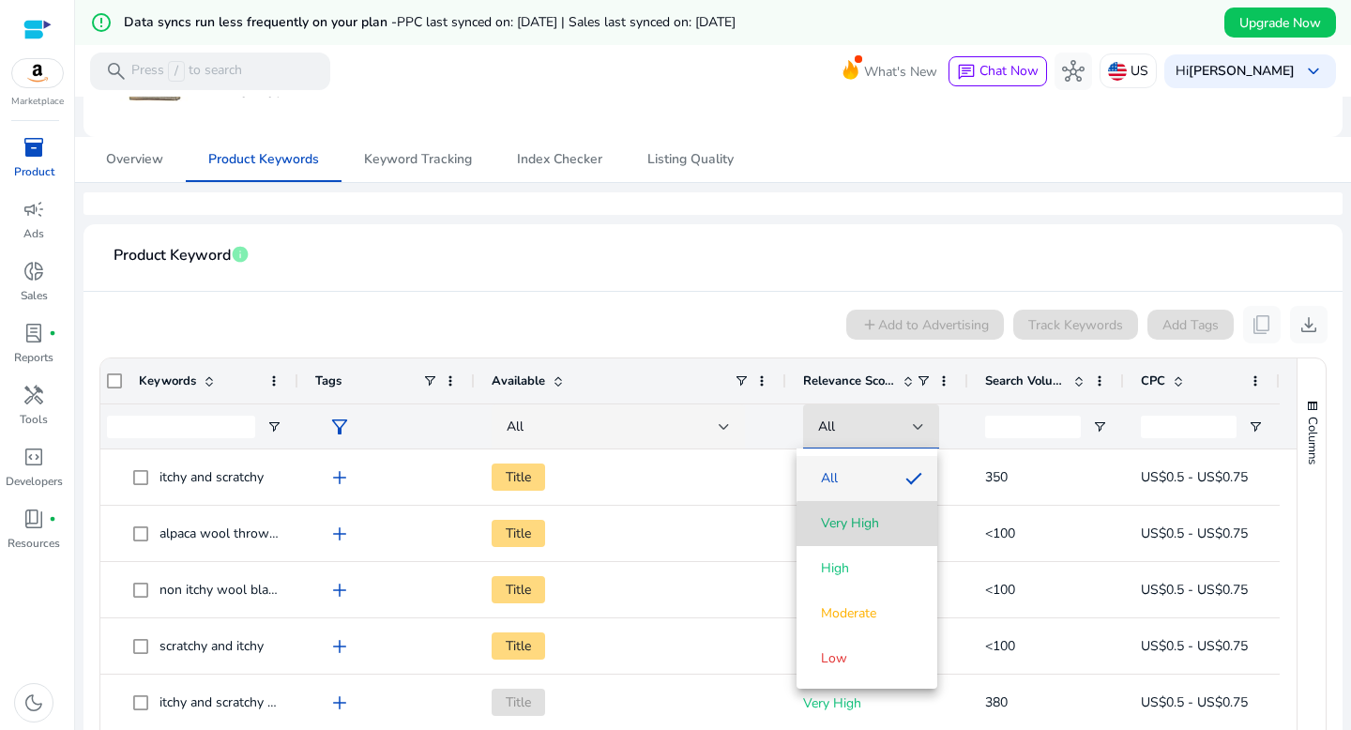
click at [893, 526] on span "Very High" at bounding box center [866, 523] width 111 height 19
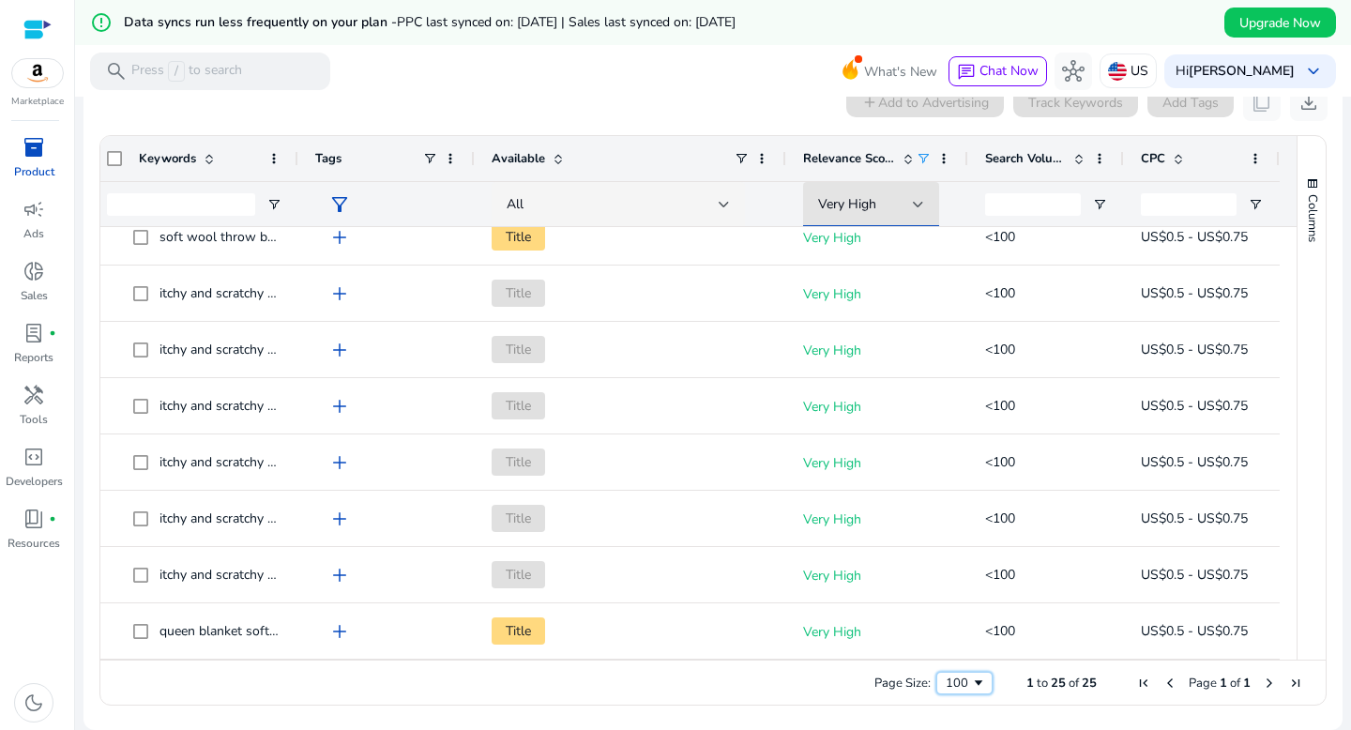
click at [975, 681] on span "Page Size" at bounding box center [978, 682] width 15 height 15
click at [1020, 700] on div "Page Size: 100 1 to 25 of 25 Page 1 of 1" at bounding box center [712, 681] width 1225 height 45
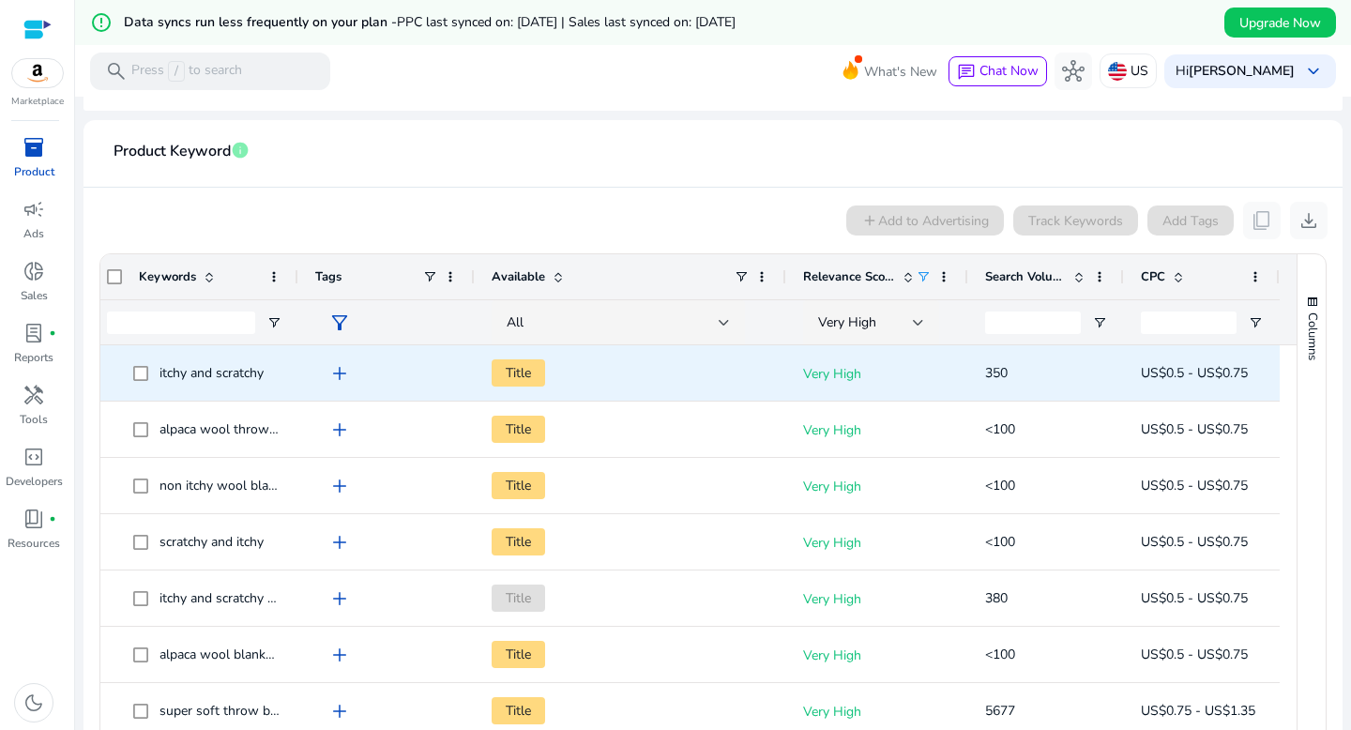
click at [221, 370] on span "itchy and scratchy" at bounding box center [211, 373] width 104 height 18
copy span "itchy and scratchy"
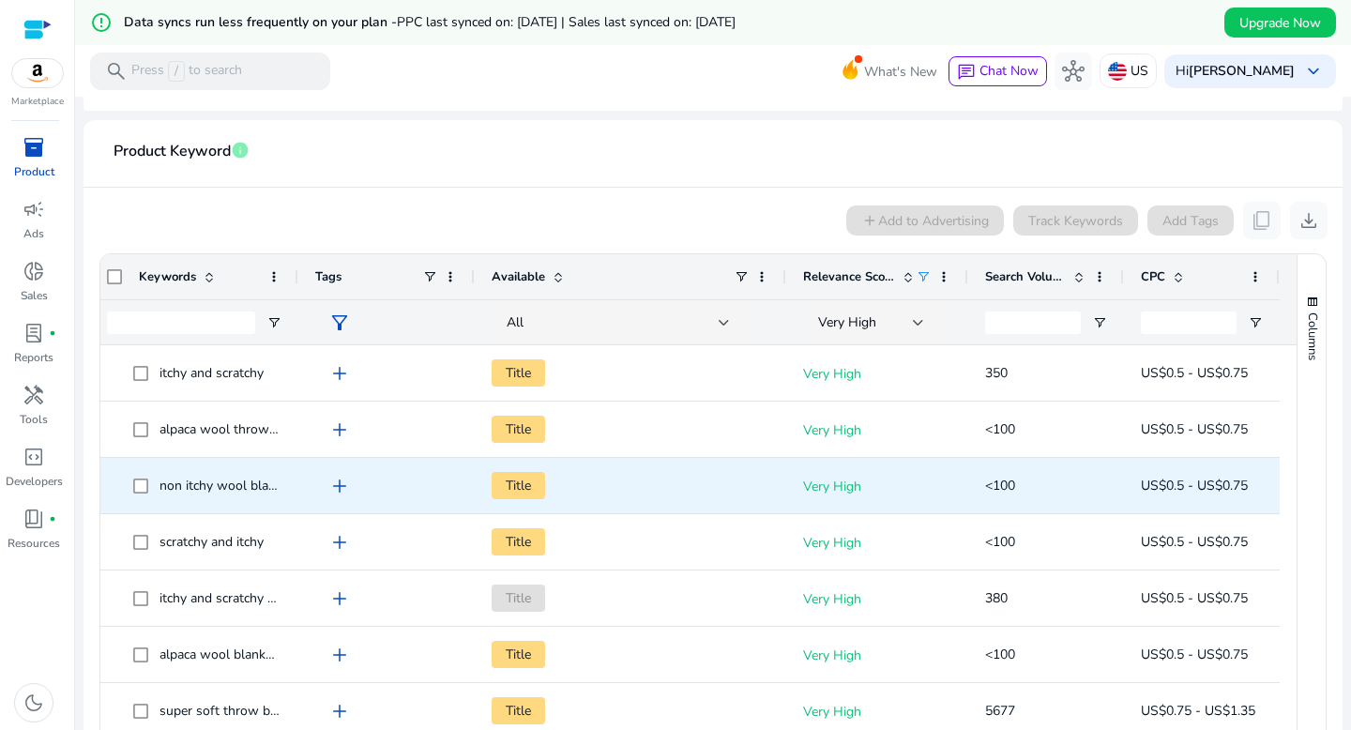
click at [786, 471] on div "Very High" at bounding box center [877, 485] width 182 height 55
click at [249, 487] on span "non itchy wool blanket" at bounding box center [226, 485] width 134 height 18
copy span "non itchy wool blanket"
